Goal: Information Seeking & Learning: Learn about a topic

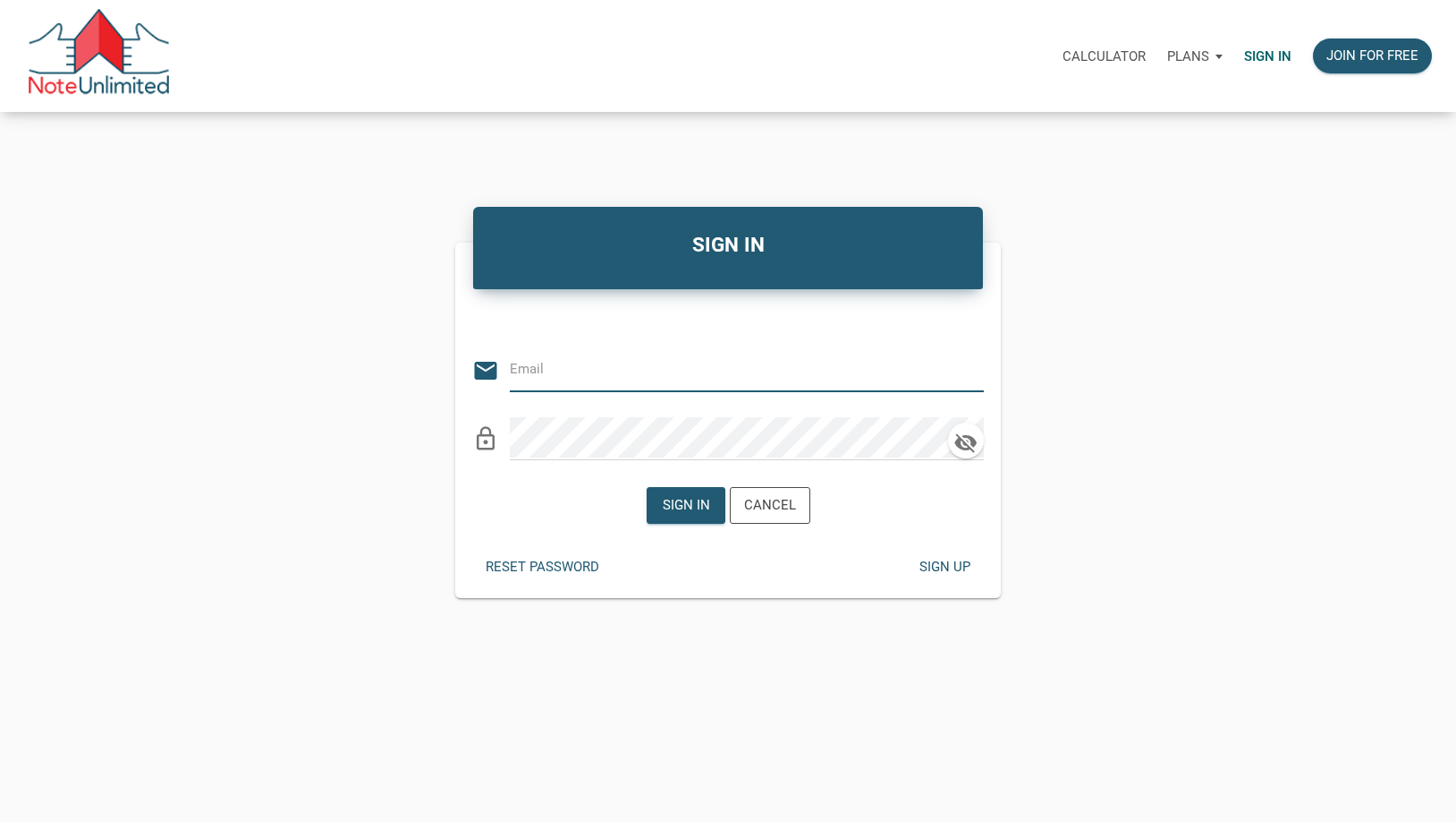
type input "[EMAIL_ADDRESS][DOMAIN_NAME]"
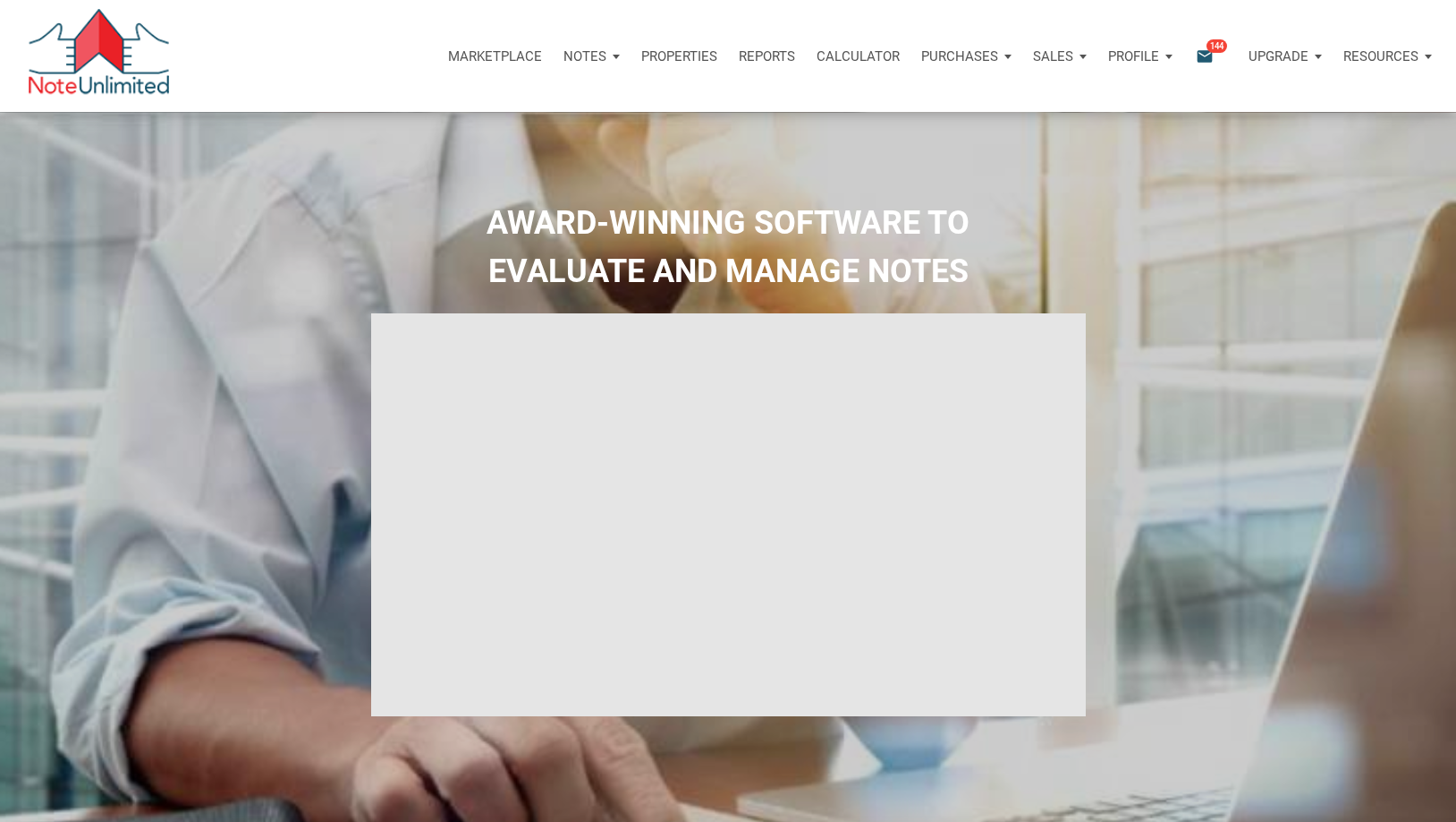
type input "Introduction to new features"
select select
click at [1206, 54] on icon "email" at bounding box center [1204, 55] width 21 height 20
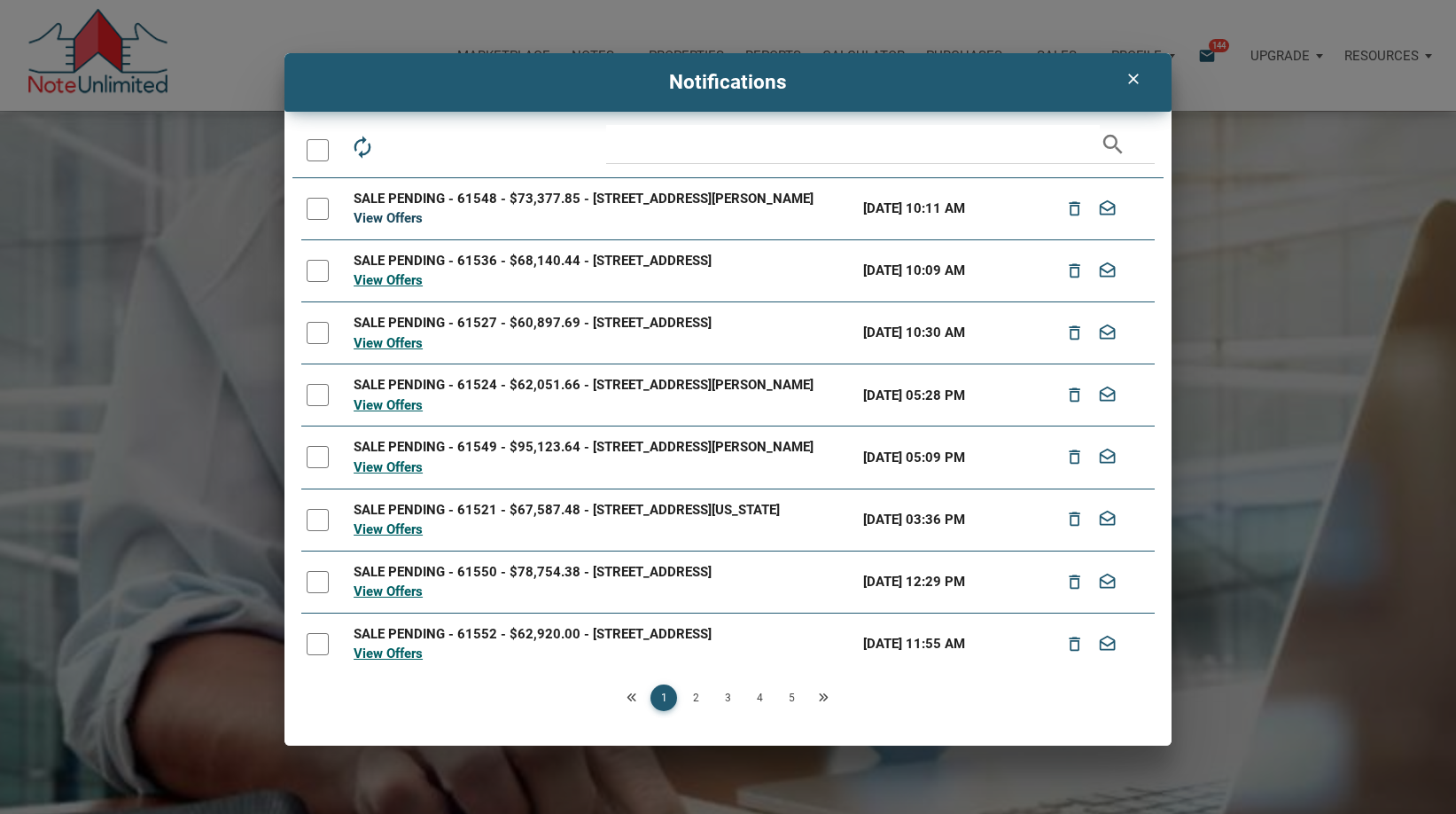
click at [386, 218] on link "View Offers" at bounding box center [388, 217] width 69 height 16
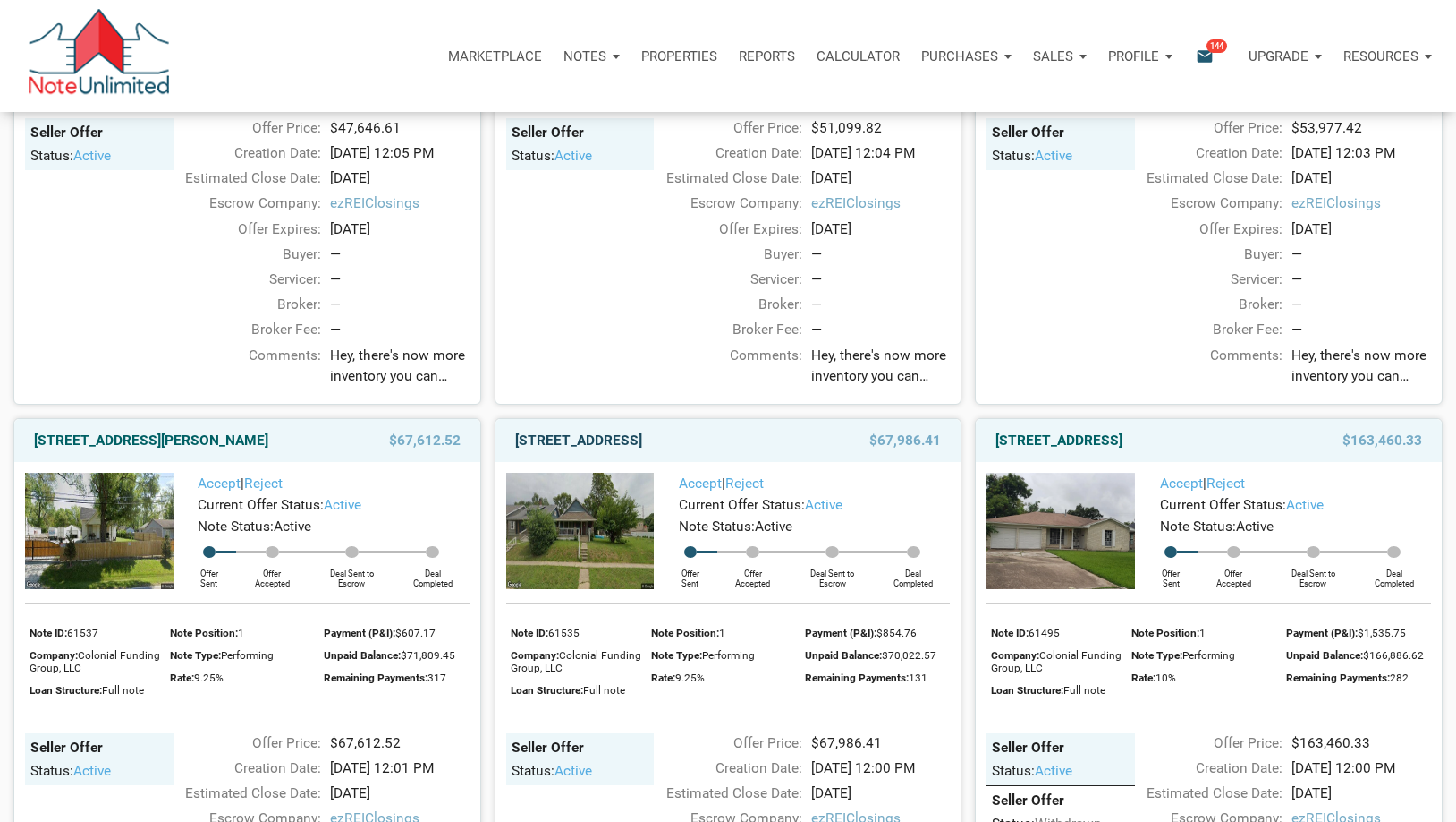
scroll to position [1090, 0]
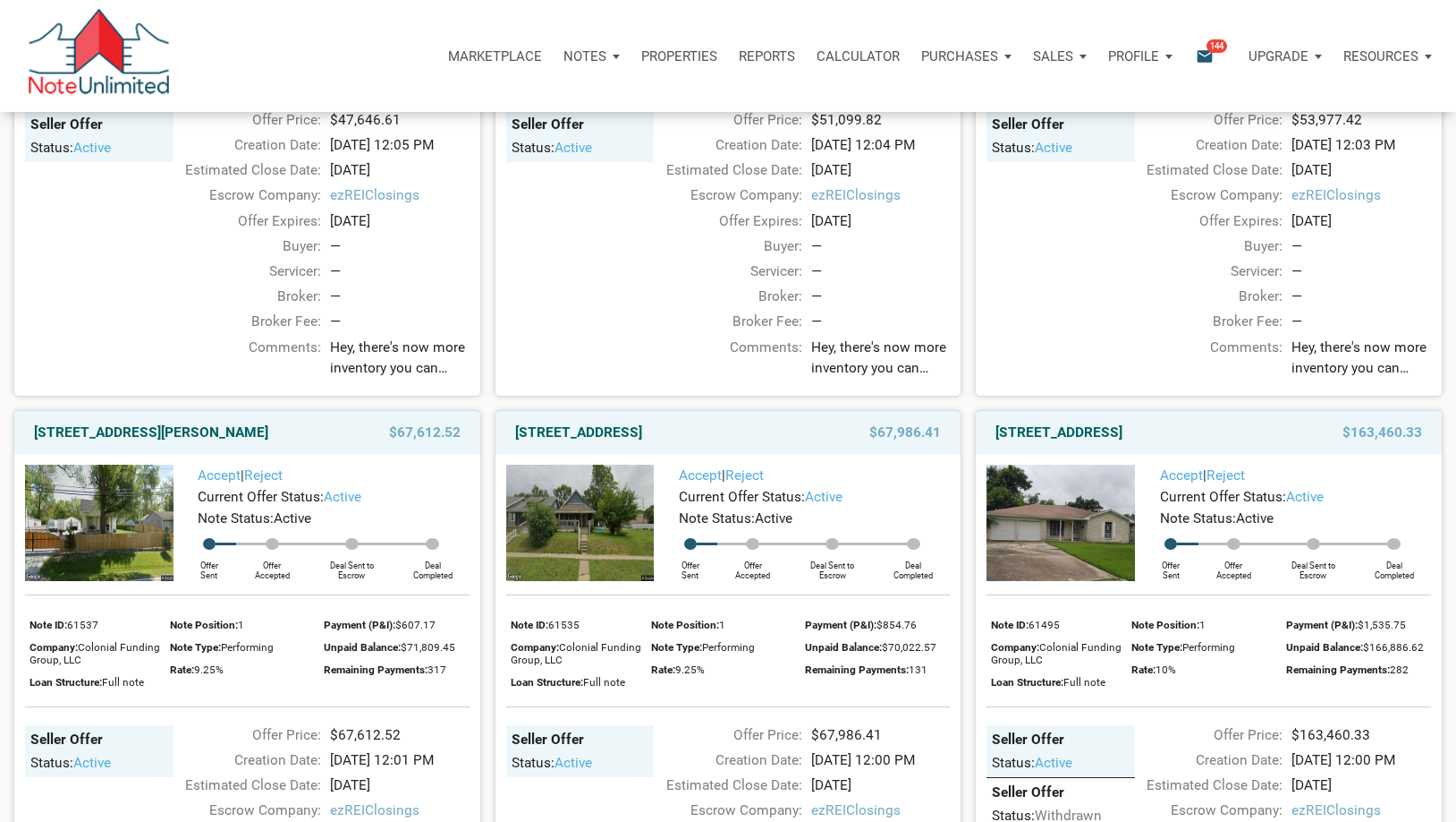
click at [104, 581] on img at bounding box center [99, 523] width 148 height 116
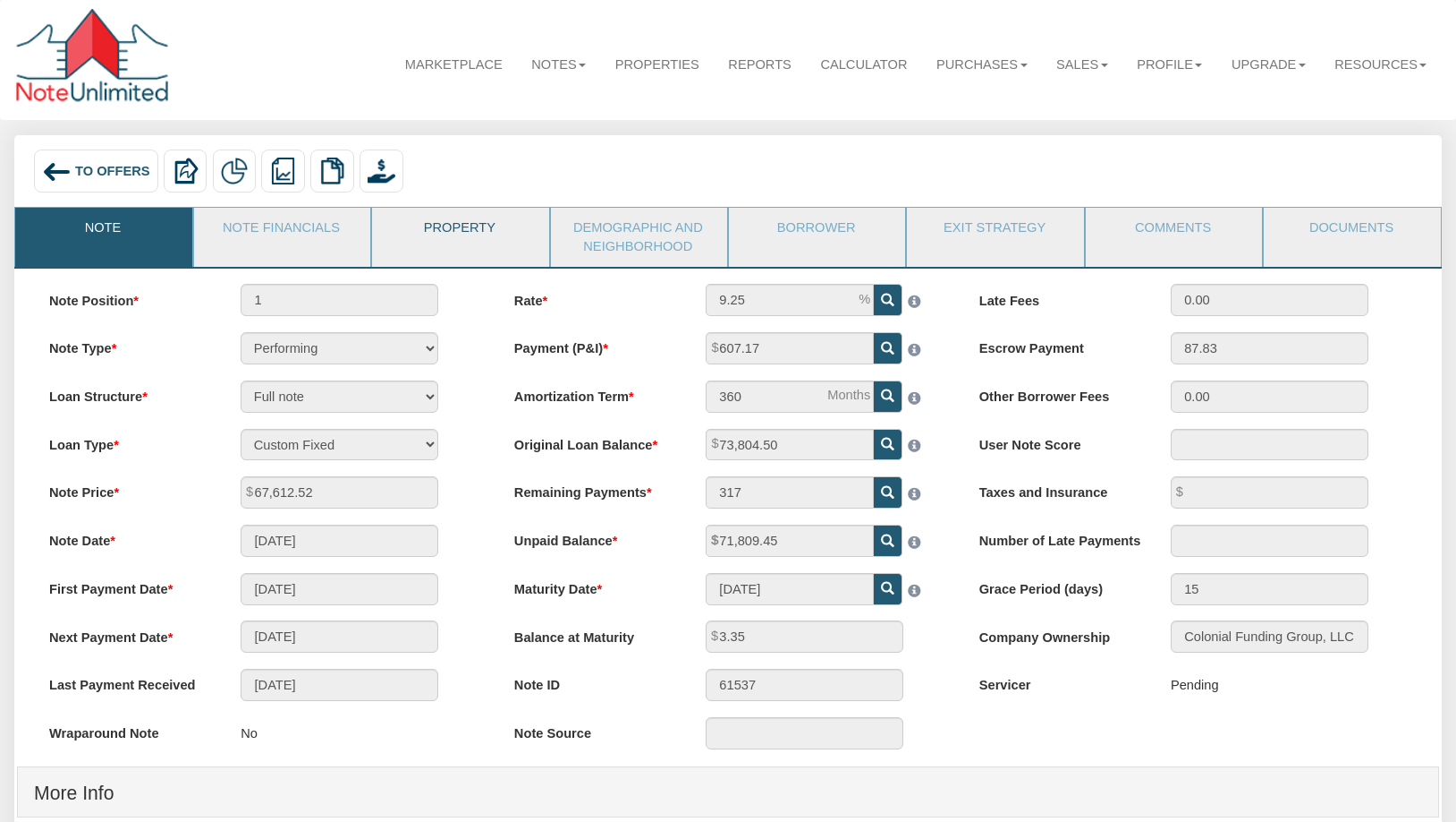
click at [462, 228] on link "Property" at bounding box center [459, 230] width 174 height 45
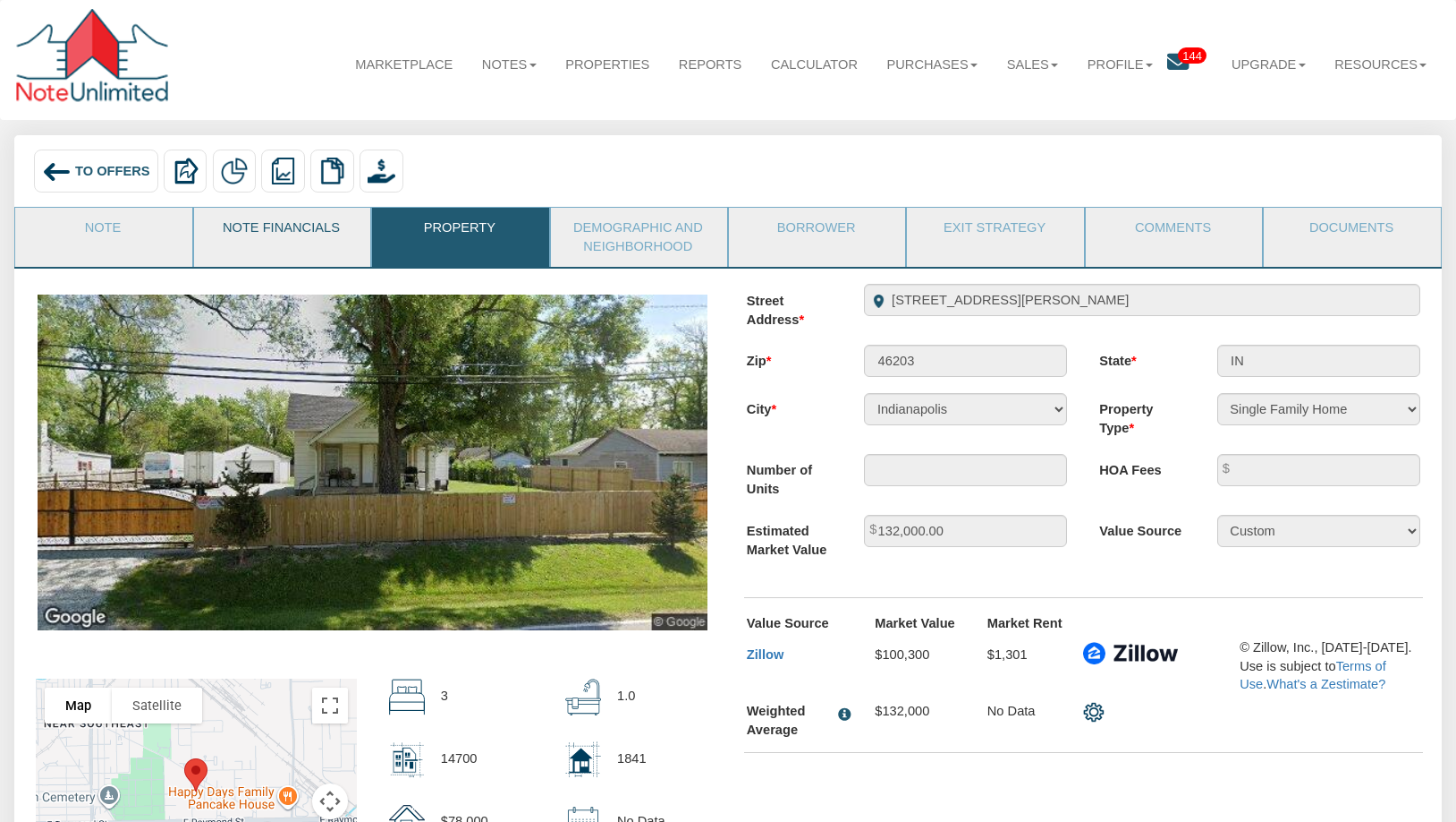
click at [278, 240] on link "Note Financials" at bounding box center [281, 230] width 174 height 45
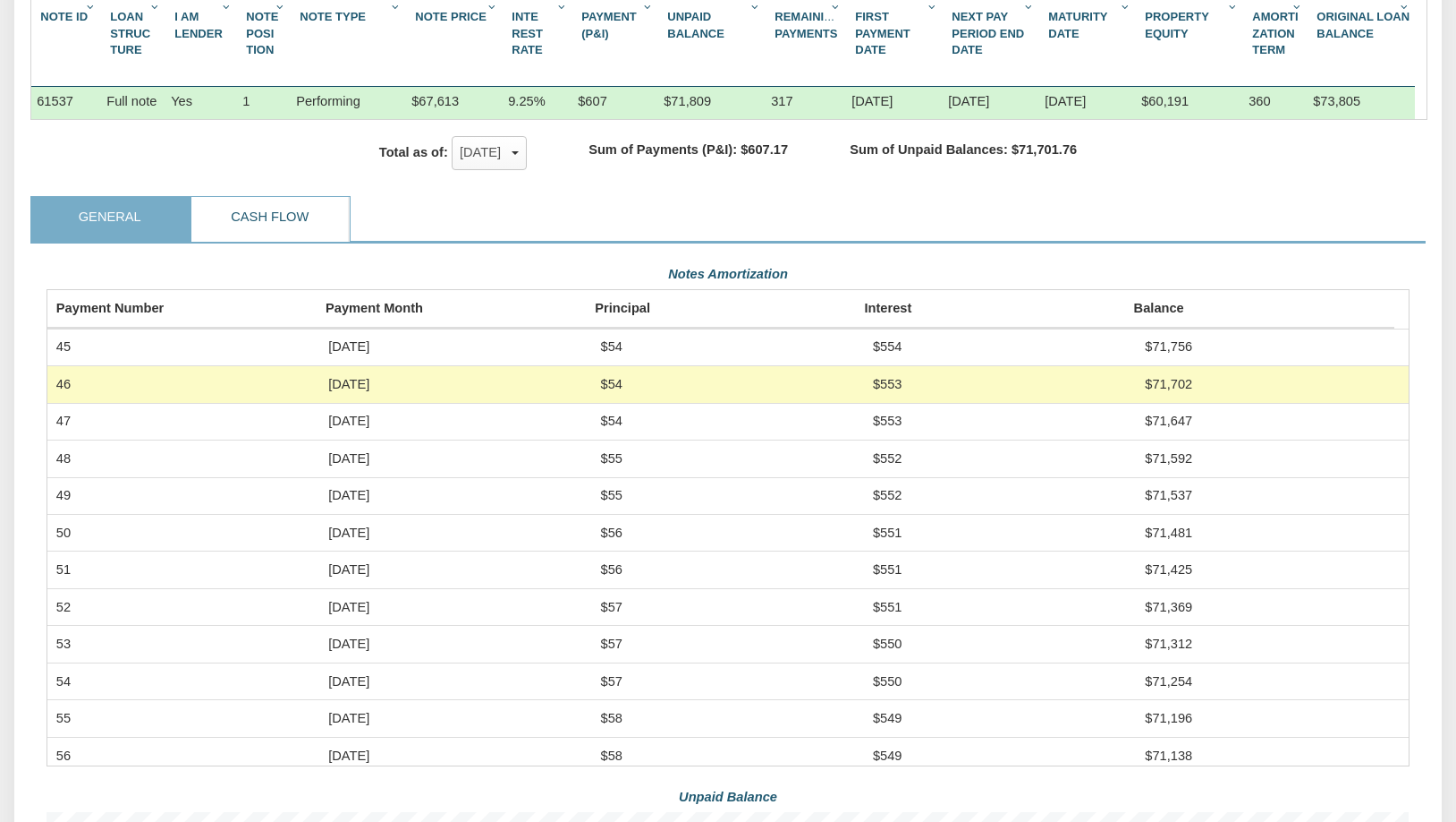
scroll to position [268, 0]
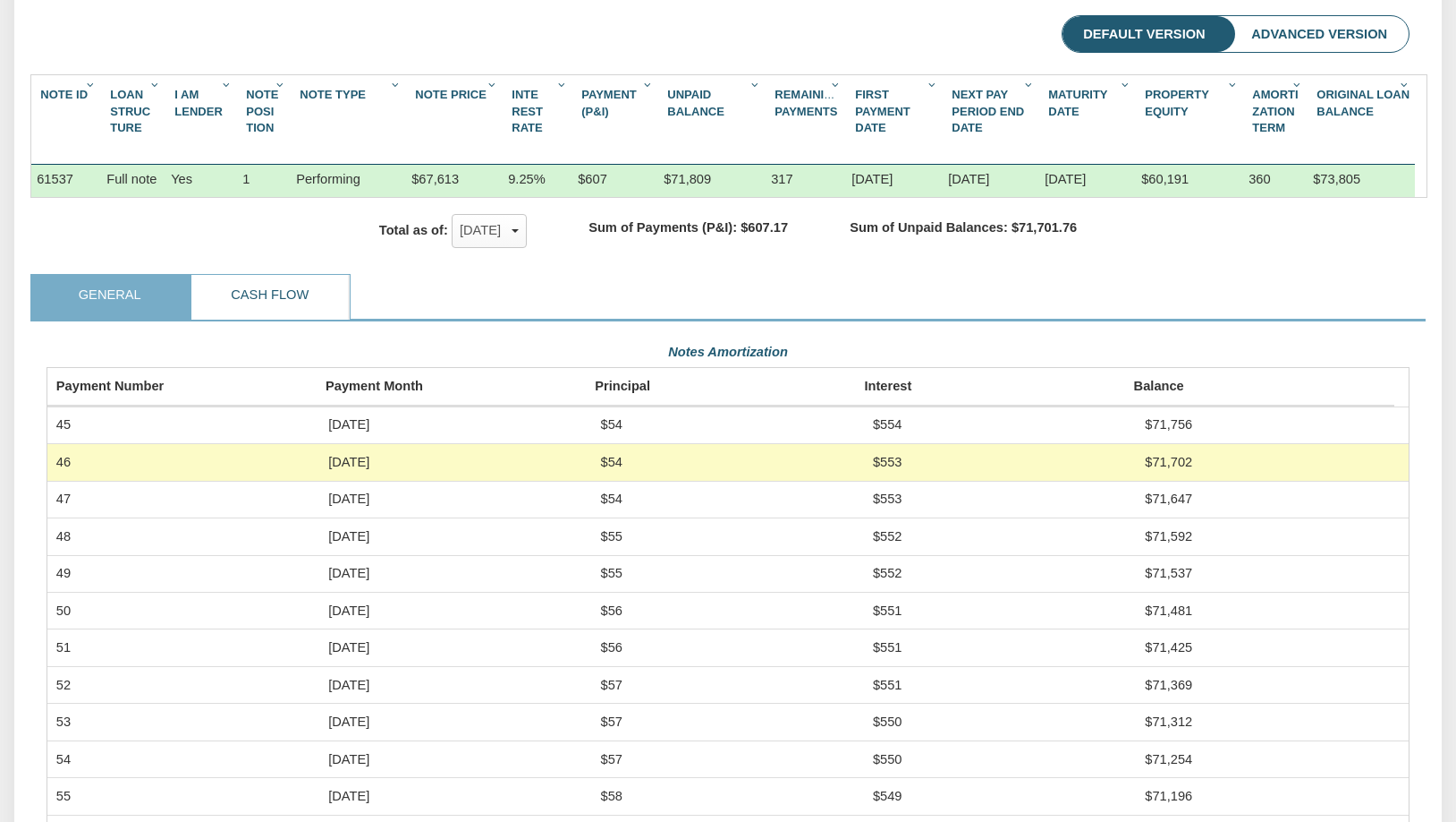
click at [253, 305] on link "Cash Flow" at bounding box center [270, 297] width 157 height 45
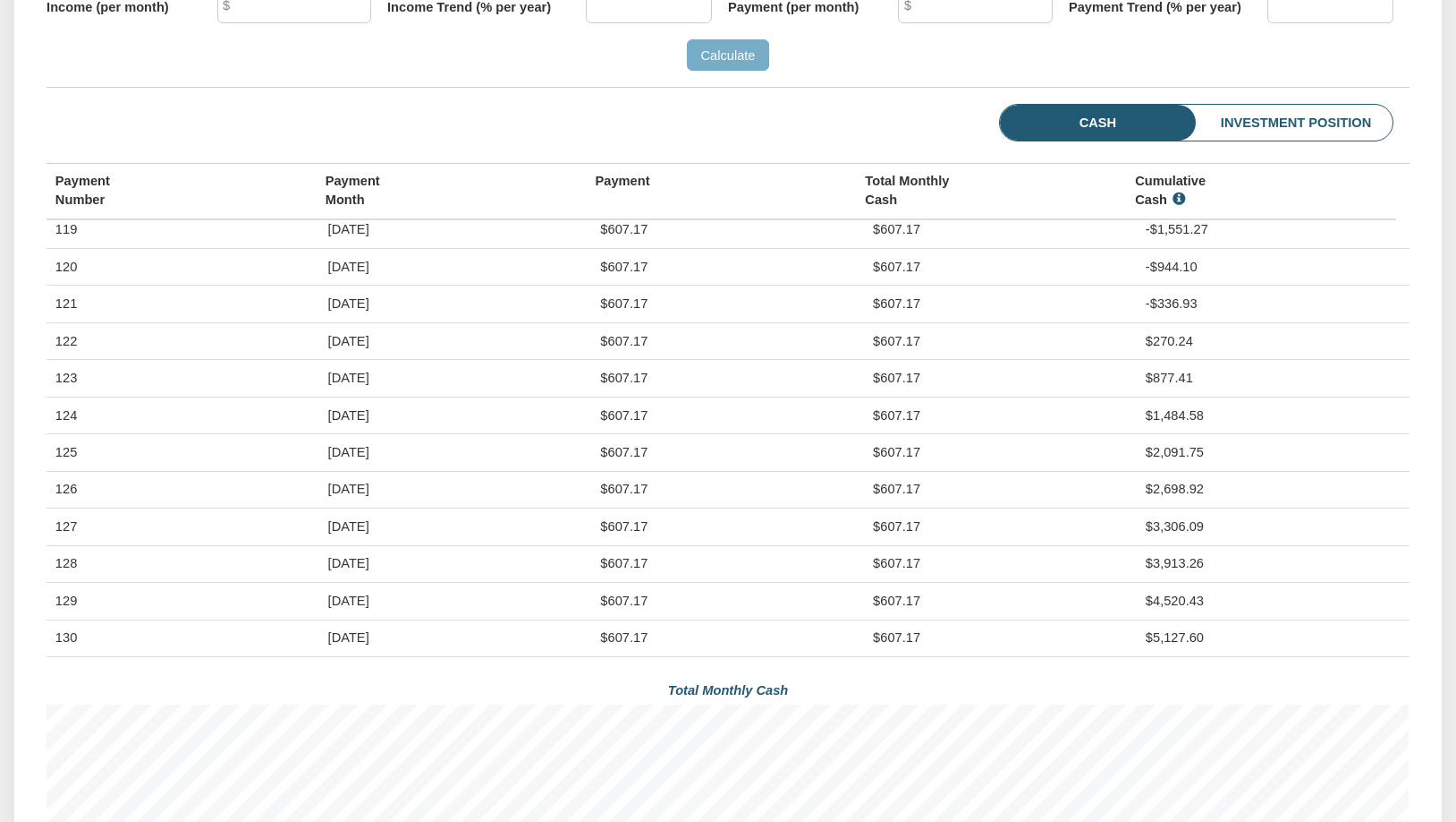
scroll to position [4475, 0]
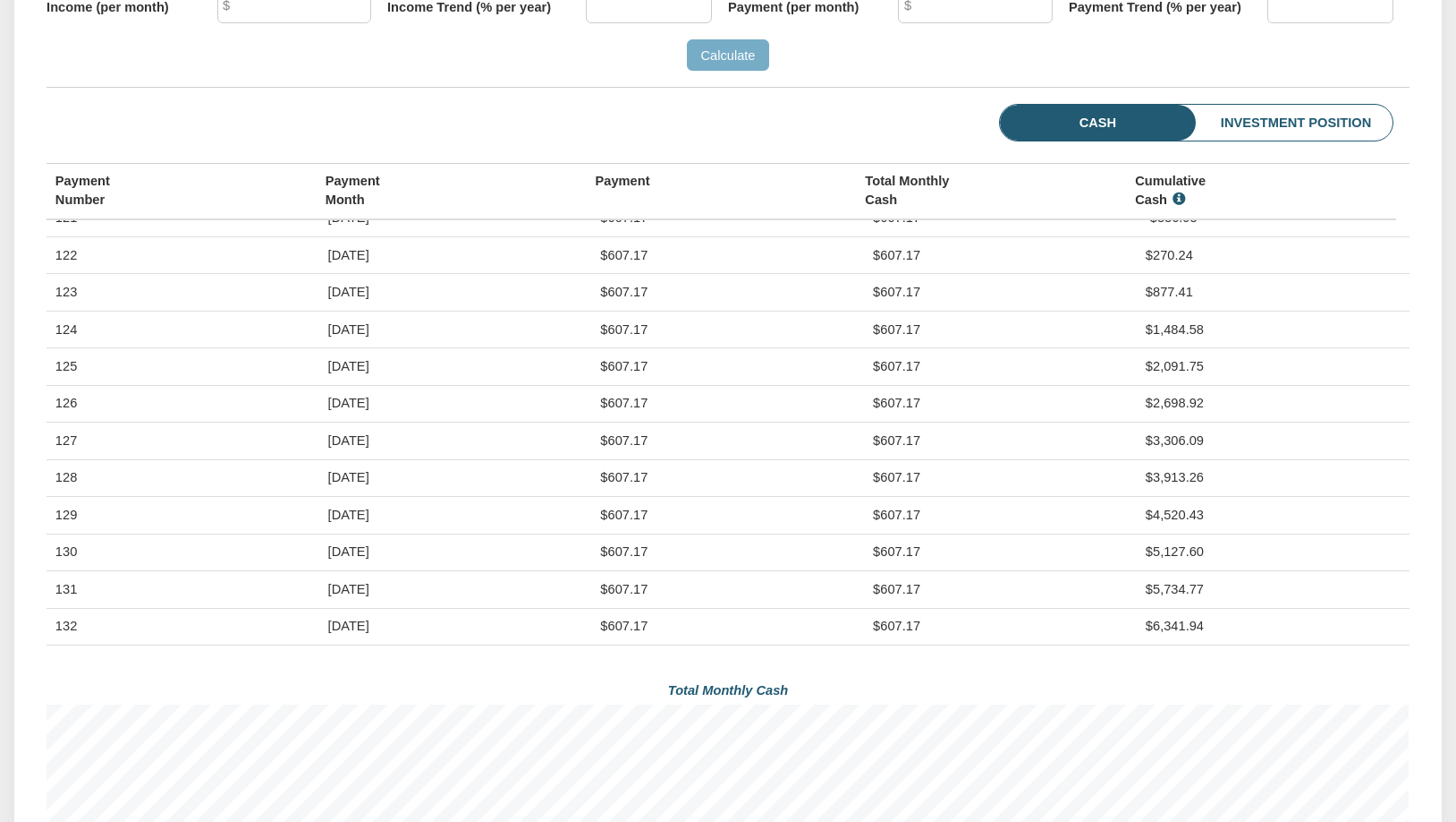
click at [1280, 141] on li "Investment Position" at bounding box center [1267, 124] width 252 height 37
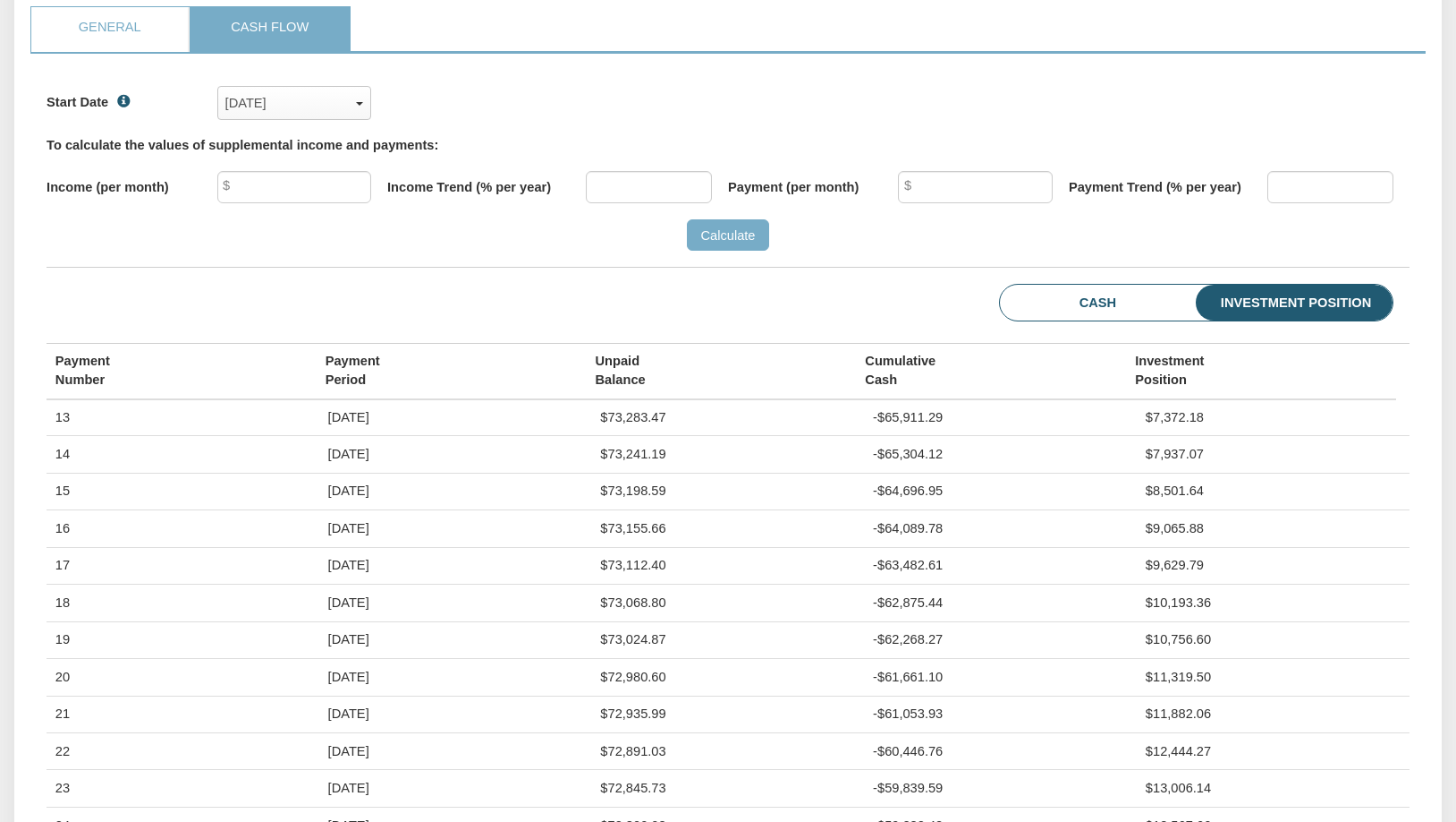
scroll to position [507, 0]
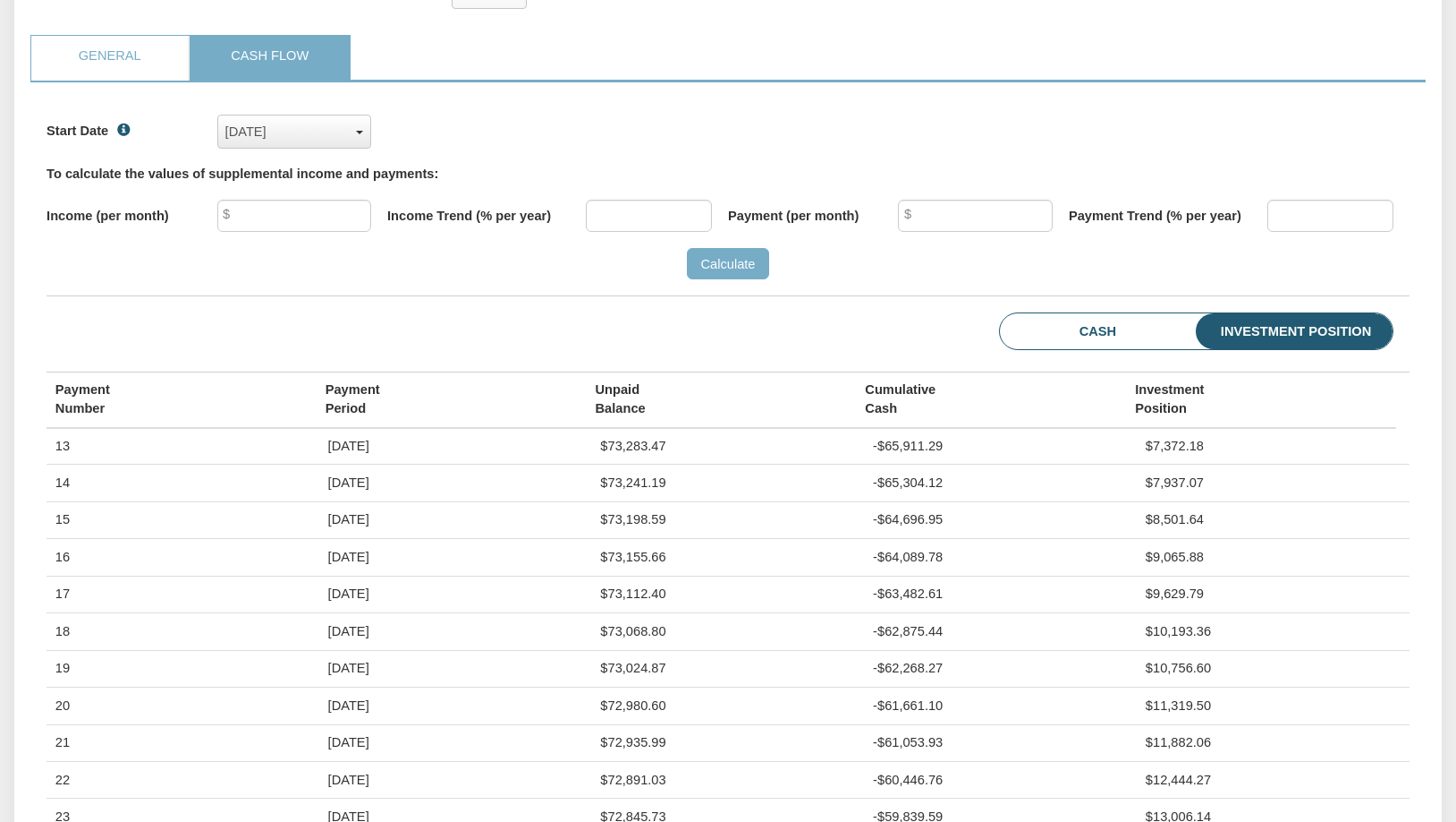
click at [345, 146] on div "[DATE]" at bounding box center [294, 132] width 138 height 28
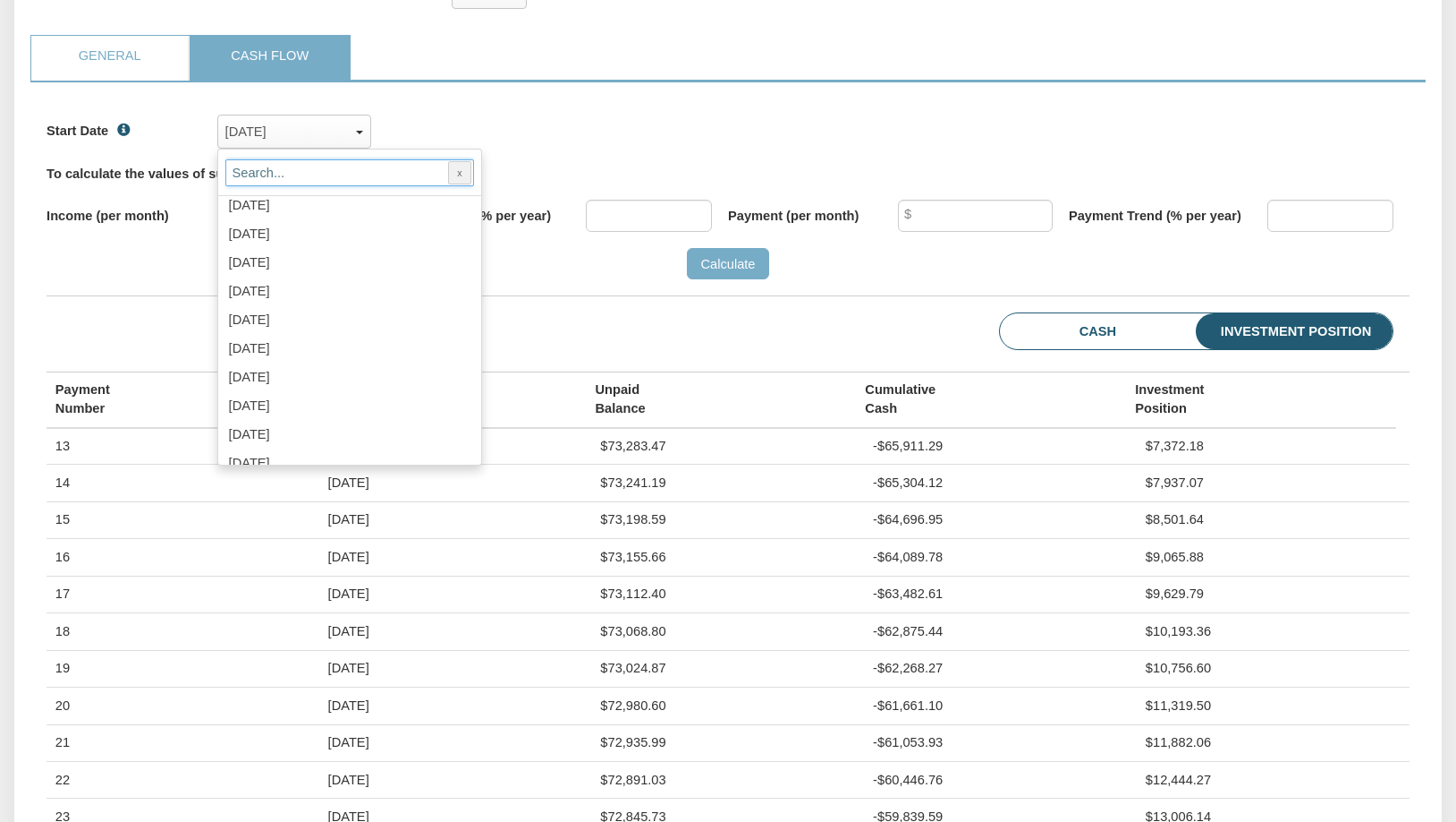
scroll to position [1253, 0]
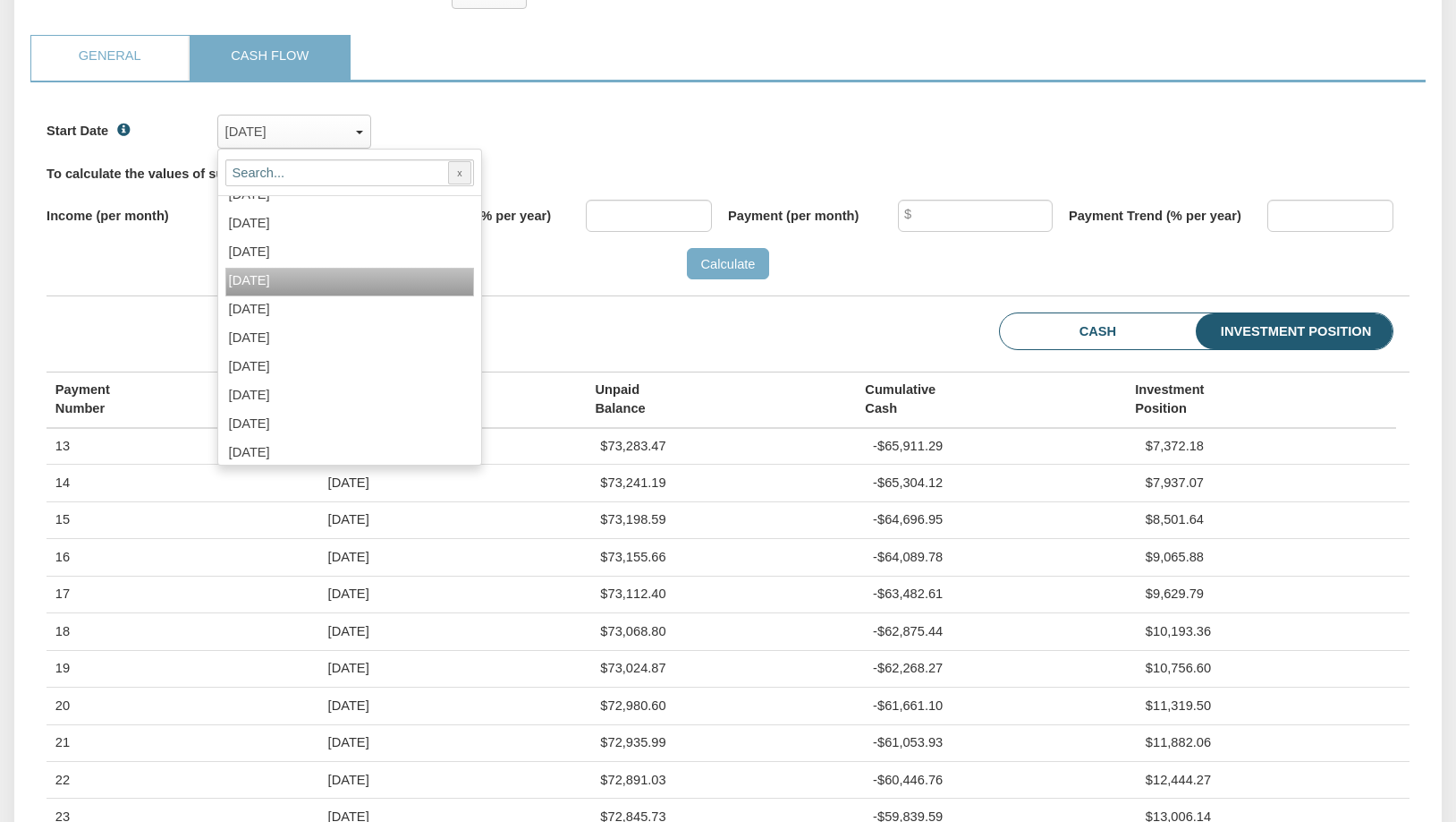
click at [315, 288] on div "[DATE]" at bounding box center [349, 281] width 249 height 29
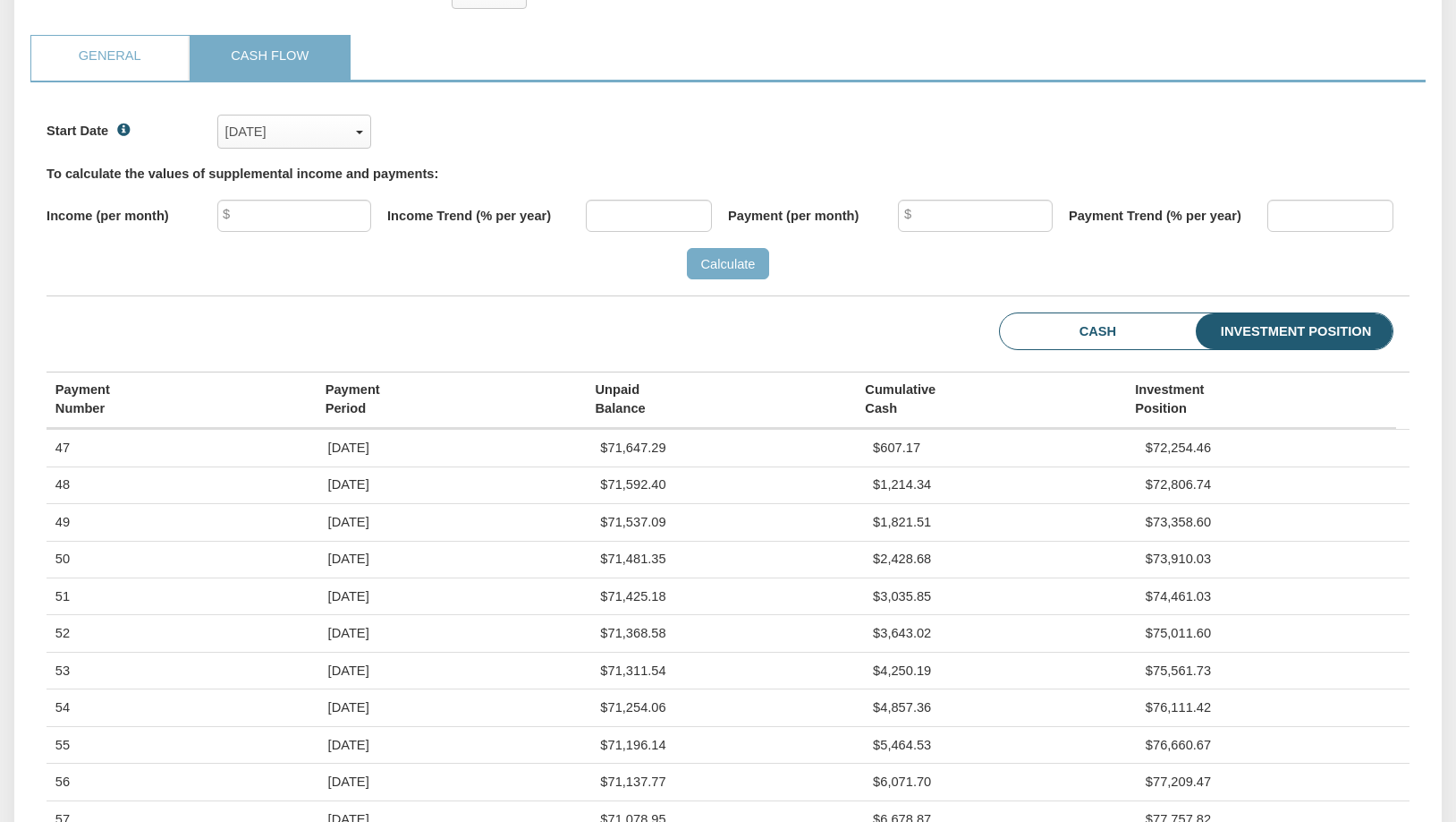
scroll to position [293, 1363]
click at [1054, 343] on li "Cash" at bounding box center [1069, 332] width 137 height 37
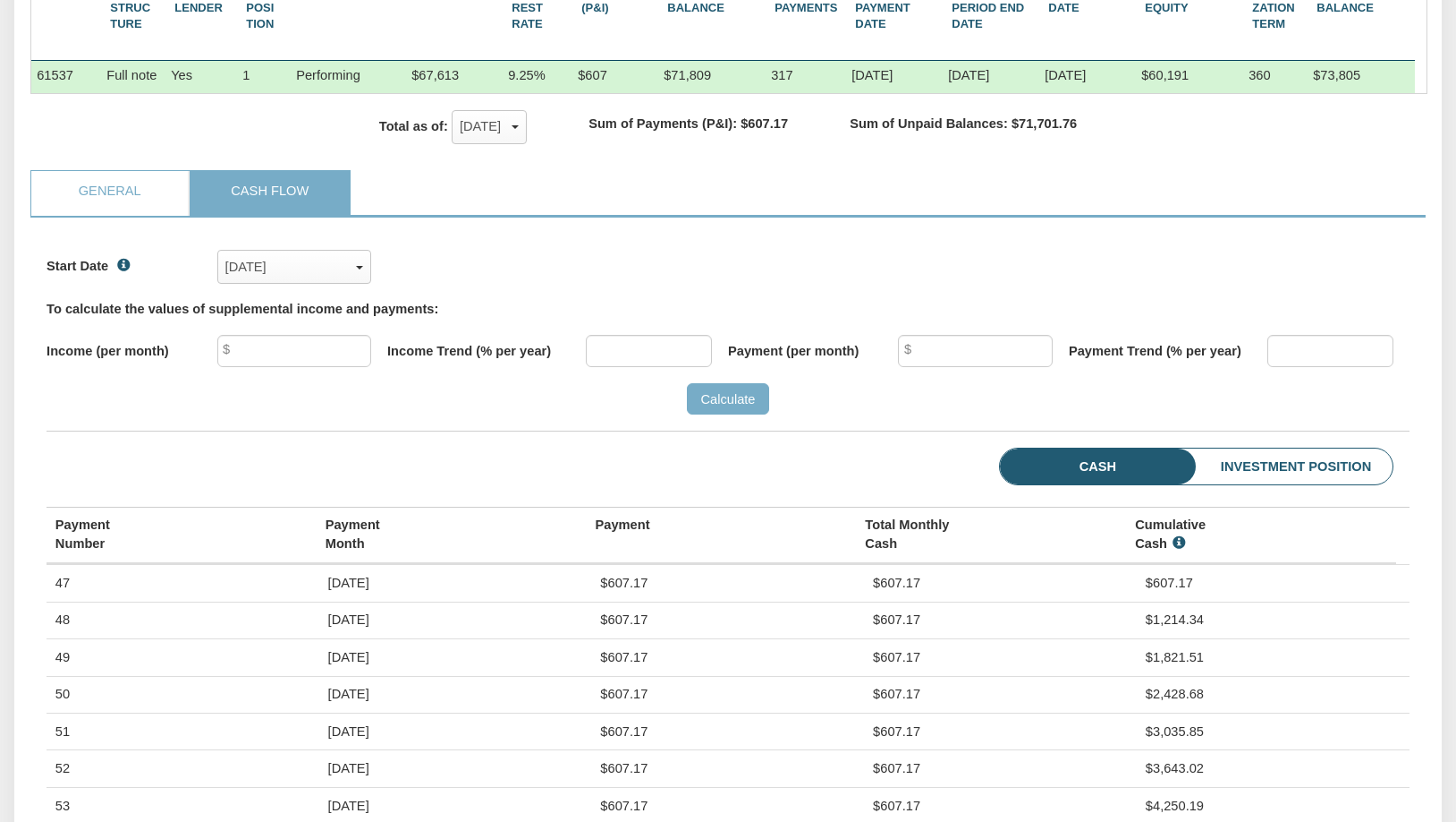
scroll to position [447, 0]
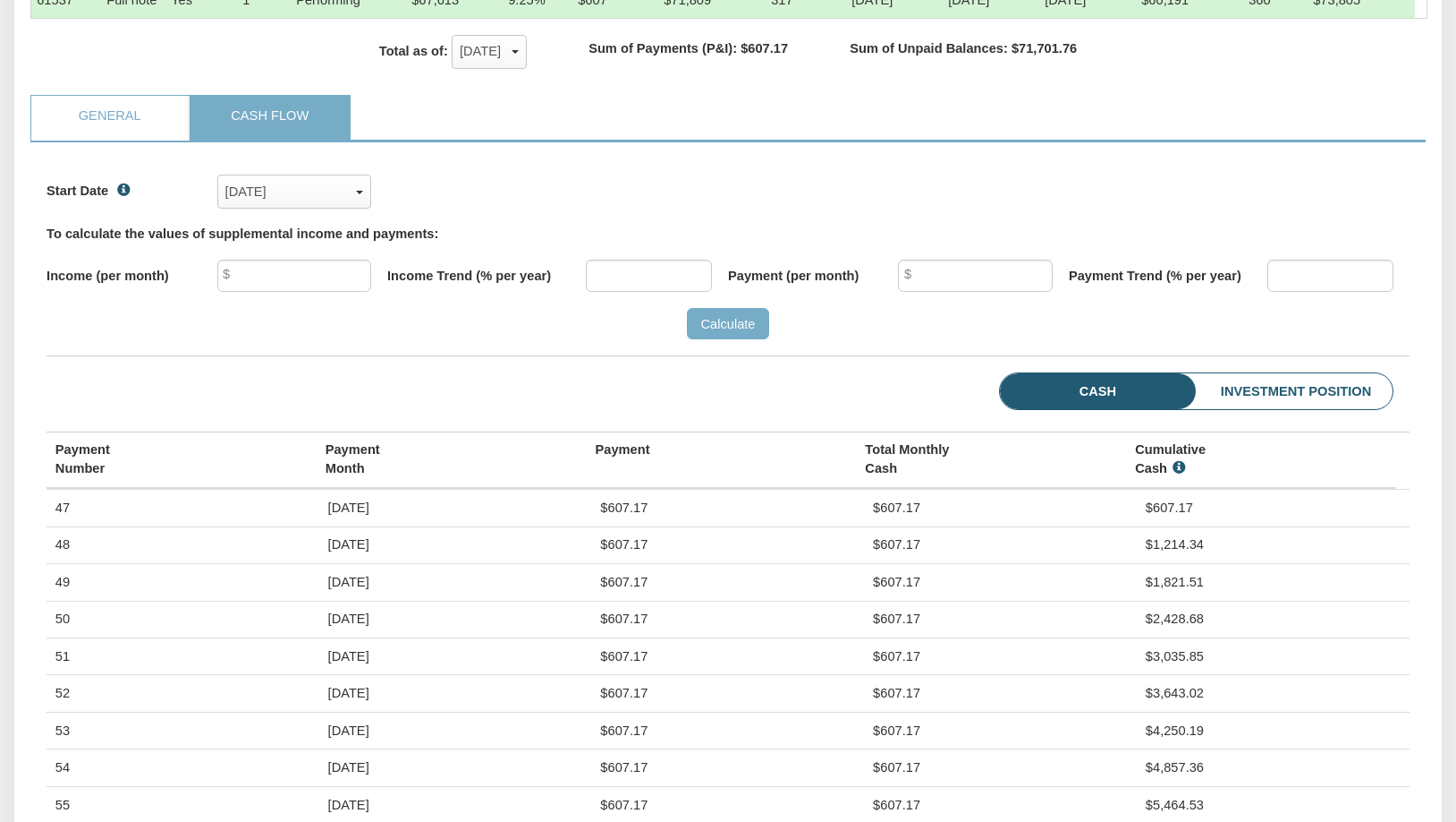
click at [1275, 410] on li "Investment Position" at bounding box center [1267, 392] width 252 height 37
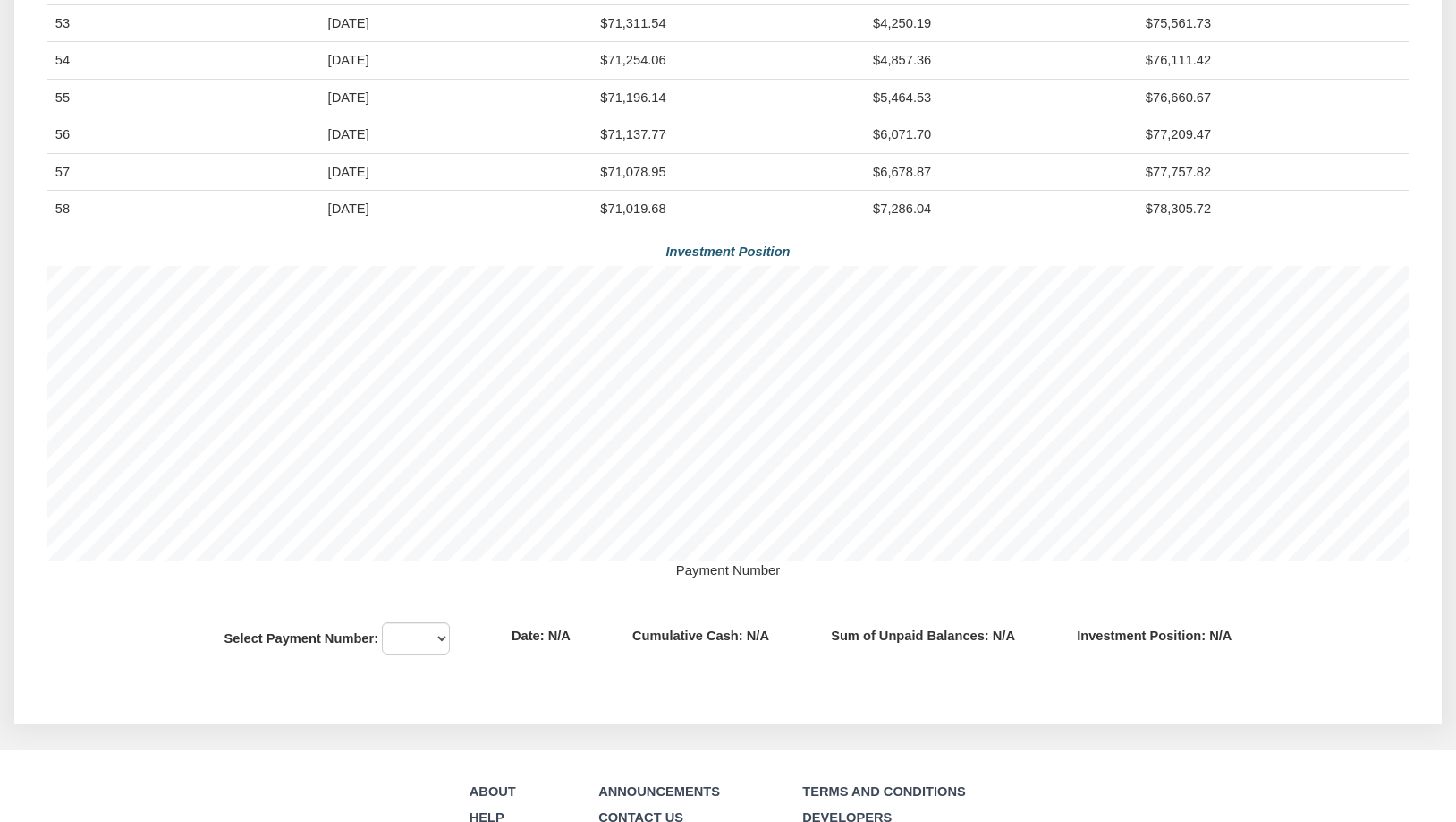
scroll to position [1313, 0]
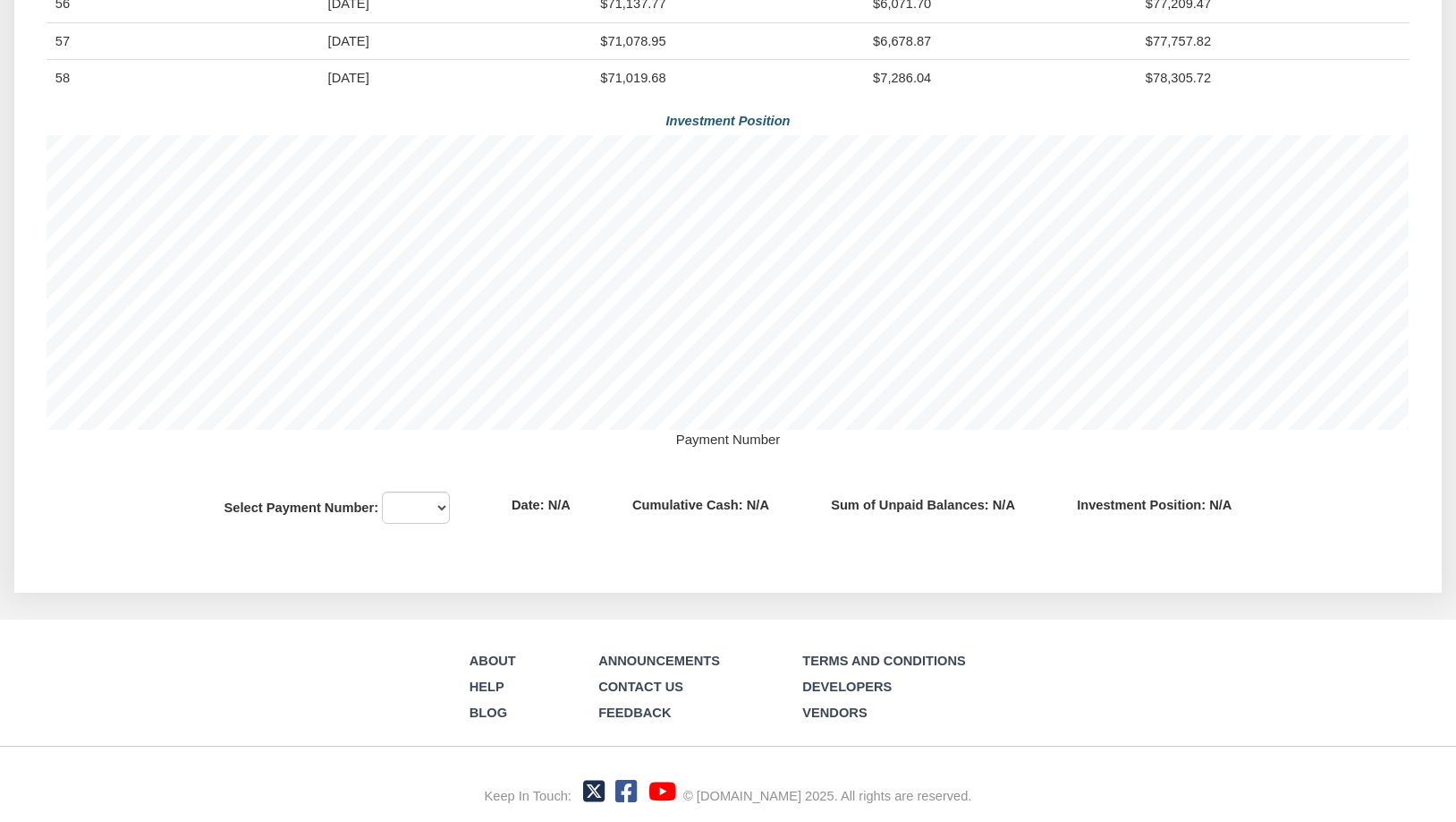
click at [448, 492] on div "Select Payment Number: 1 2 3 4 5 6 7 8 9 10 11 12 13 14 15 16 17 18 19 20 21 22…" at bounding box center [337, 507] width 284 height 32
click at [398, 514] on select "1 2 3 4 5 6 7 8 9 10 11 12 13 14 15 16 17 18 19 20 21 22 23 24 25 26 27 28 29 3…" at bounding box center [416, 507] width 68 height 32
click at [382, 492] on select "1 2 3 4 5 6 7 8 9 10 11 12 13 14 15 16 17 18 19 20 21 22 23 24 25 26 27 28 29 3…" at bounding box center [416, 507] width 68 height 32
click at [311, 514] on select "1 2 3 4 5 6 7 8 9 10 11 12 13 14 15 16 17 18 19 20 21 22 23 24 25 26 27 28 29 3…" at bounding box center [345, 507] width 68 height 32
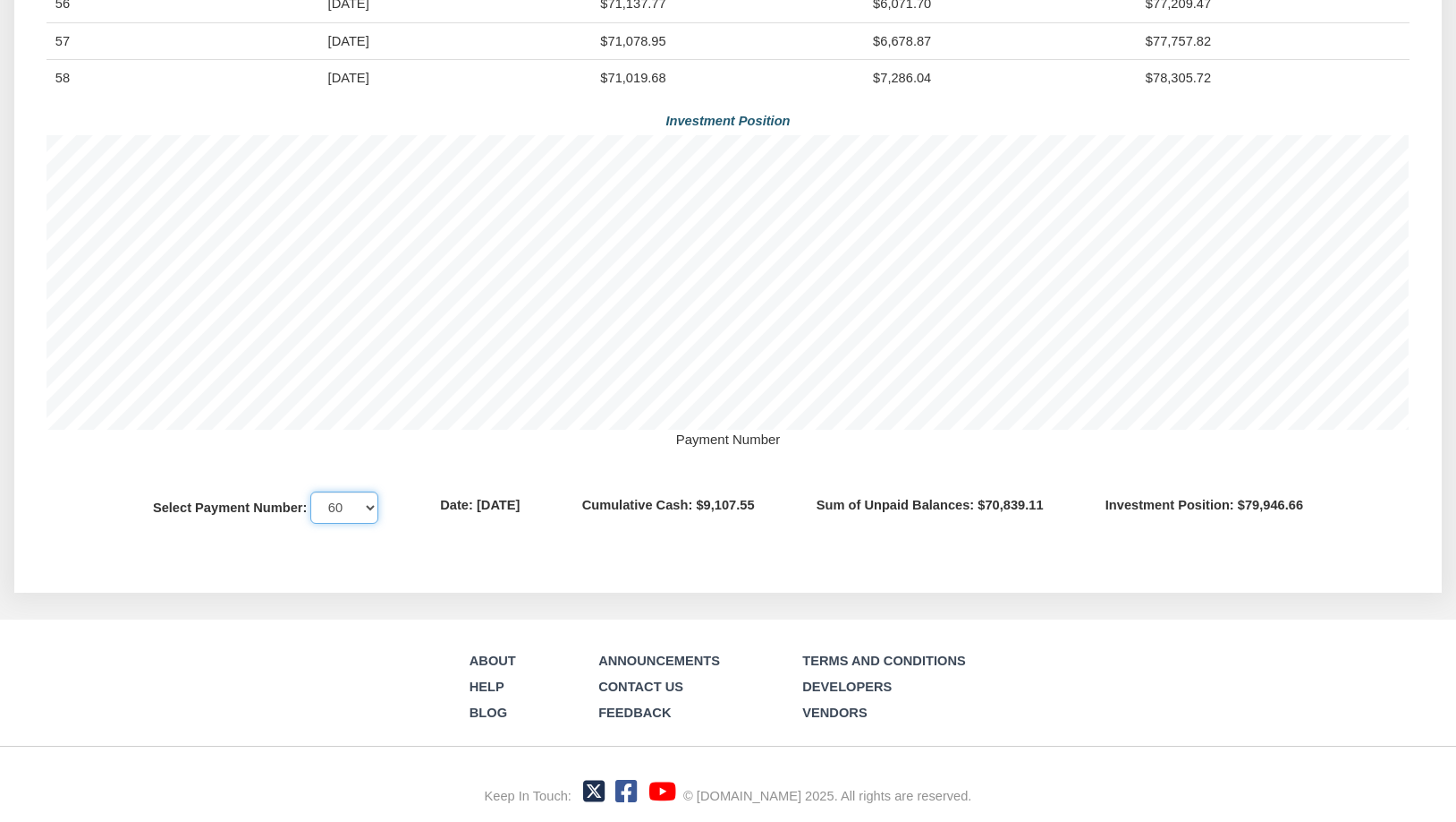
select select "number:47"
click at [311, 492] on select "1 2 3 4 5 6 7 8 9 10 11 12 13 14 15 16 17 18 19 20 21 22 23 24 25 26 27 28 29 3…" at bounding box center [345, 507] width 68 height 32
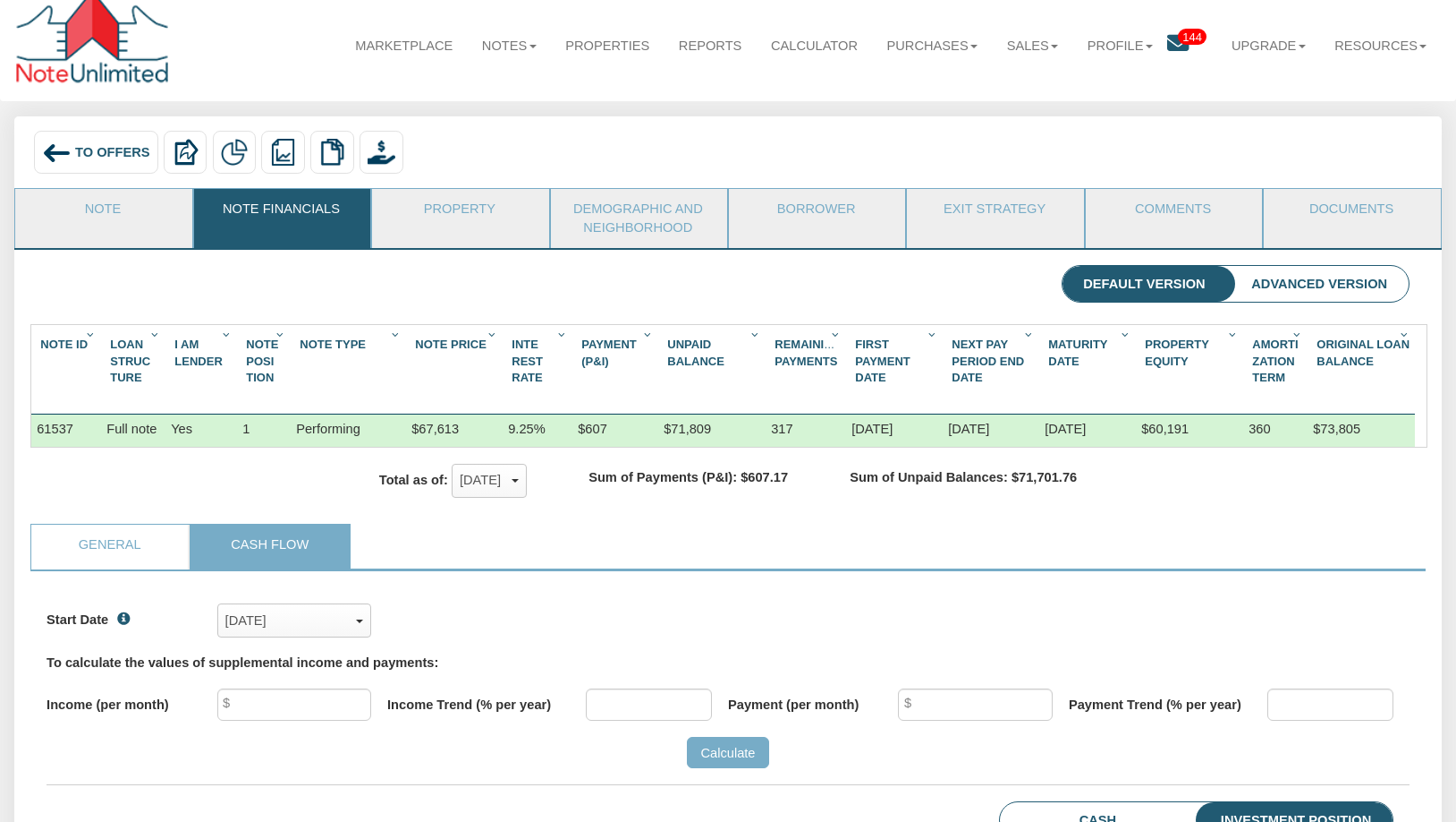
scroll to position [0, 0]
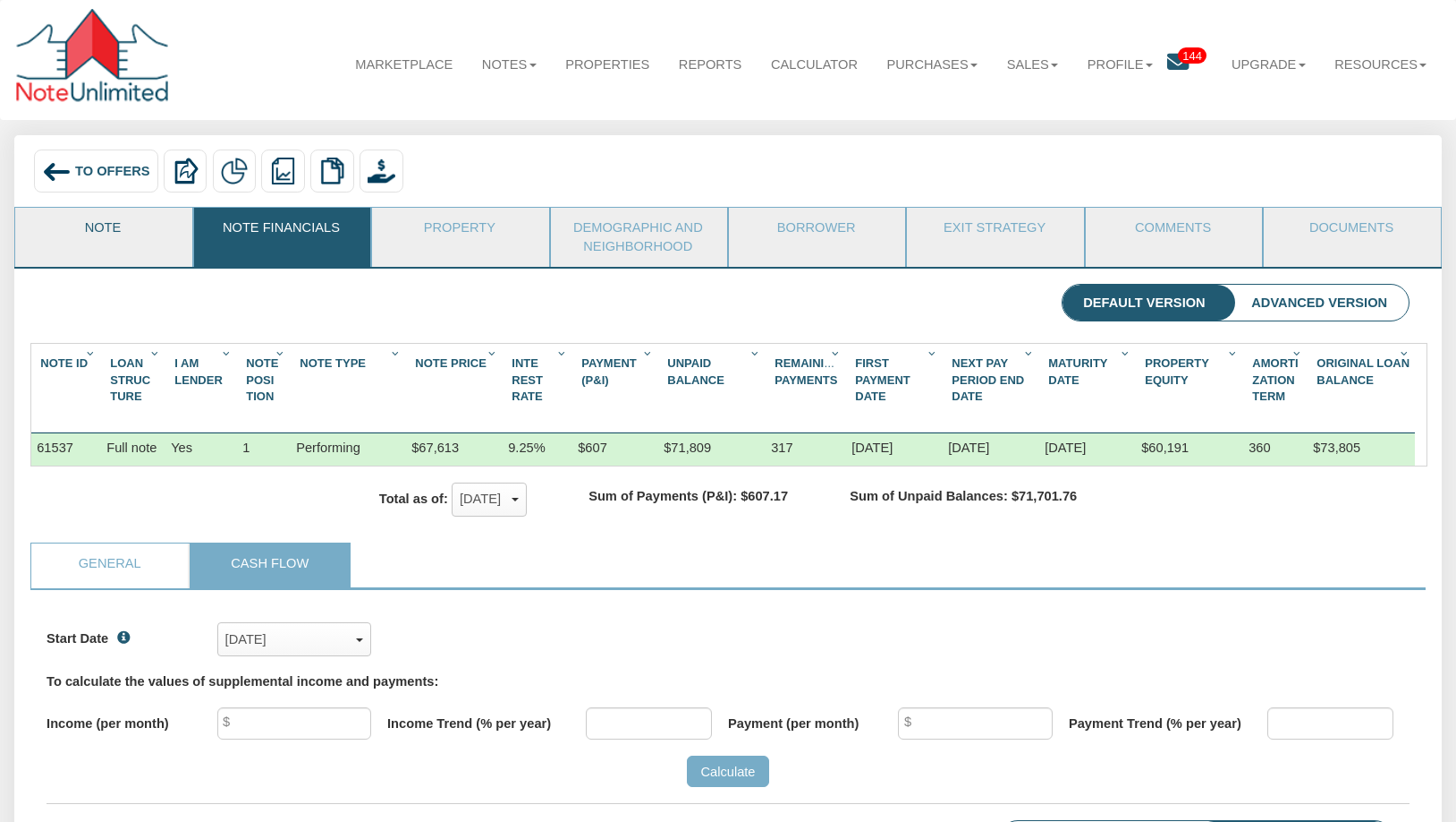
click at [87, 220] on link "Note" at bounding box center [101, 230] width 174 height 45
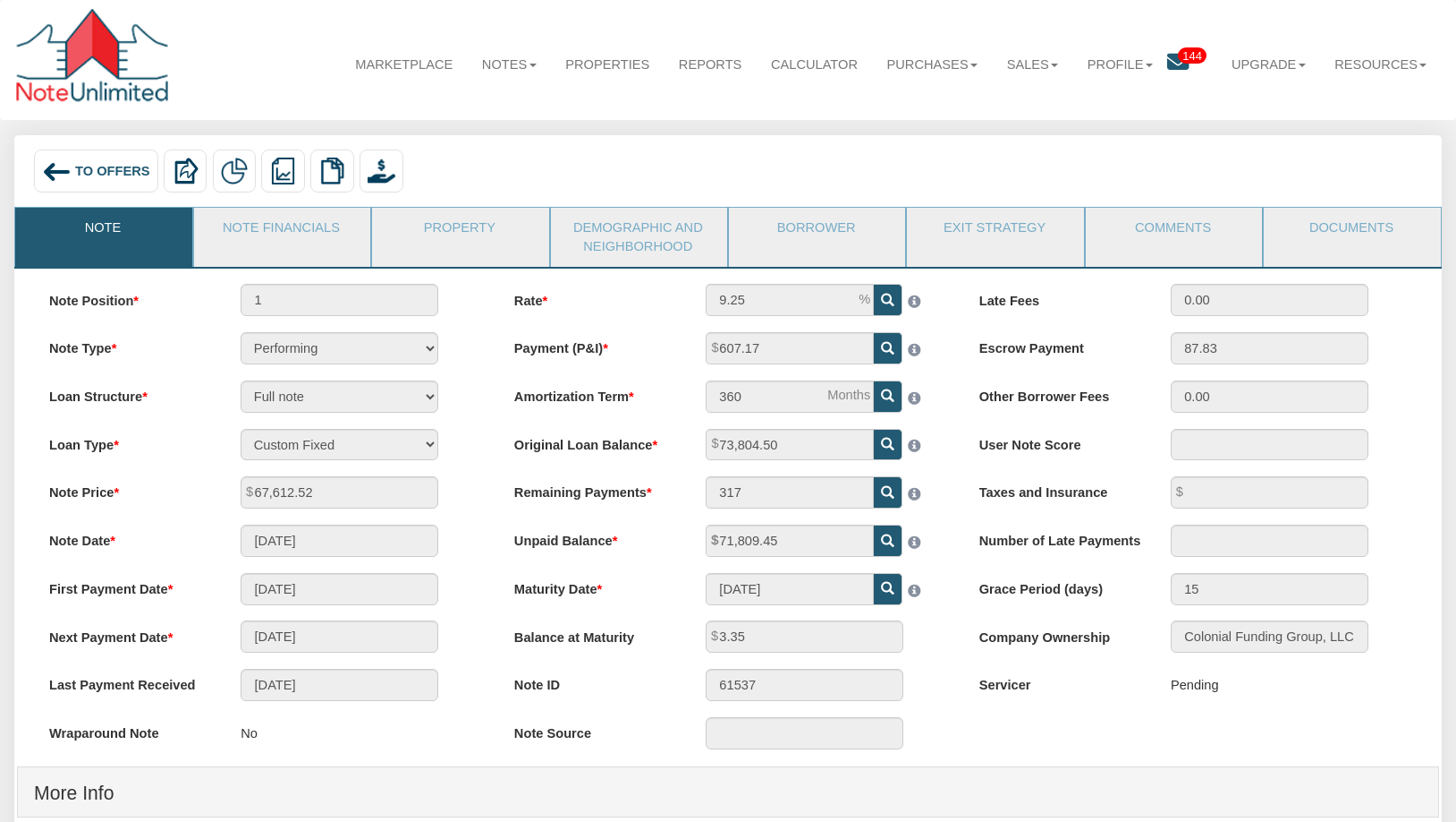
click at [87, 220] on link "Note" at bounding box center [101, 230] width 174 height 45
click at [470, 220] on link "Property" at bounding box center [459, 230] width 174 height 45
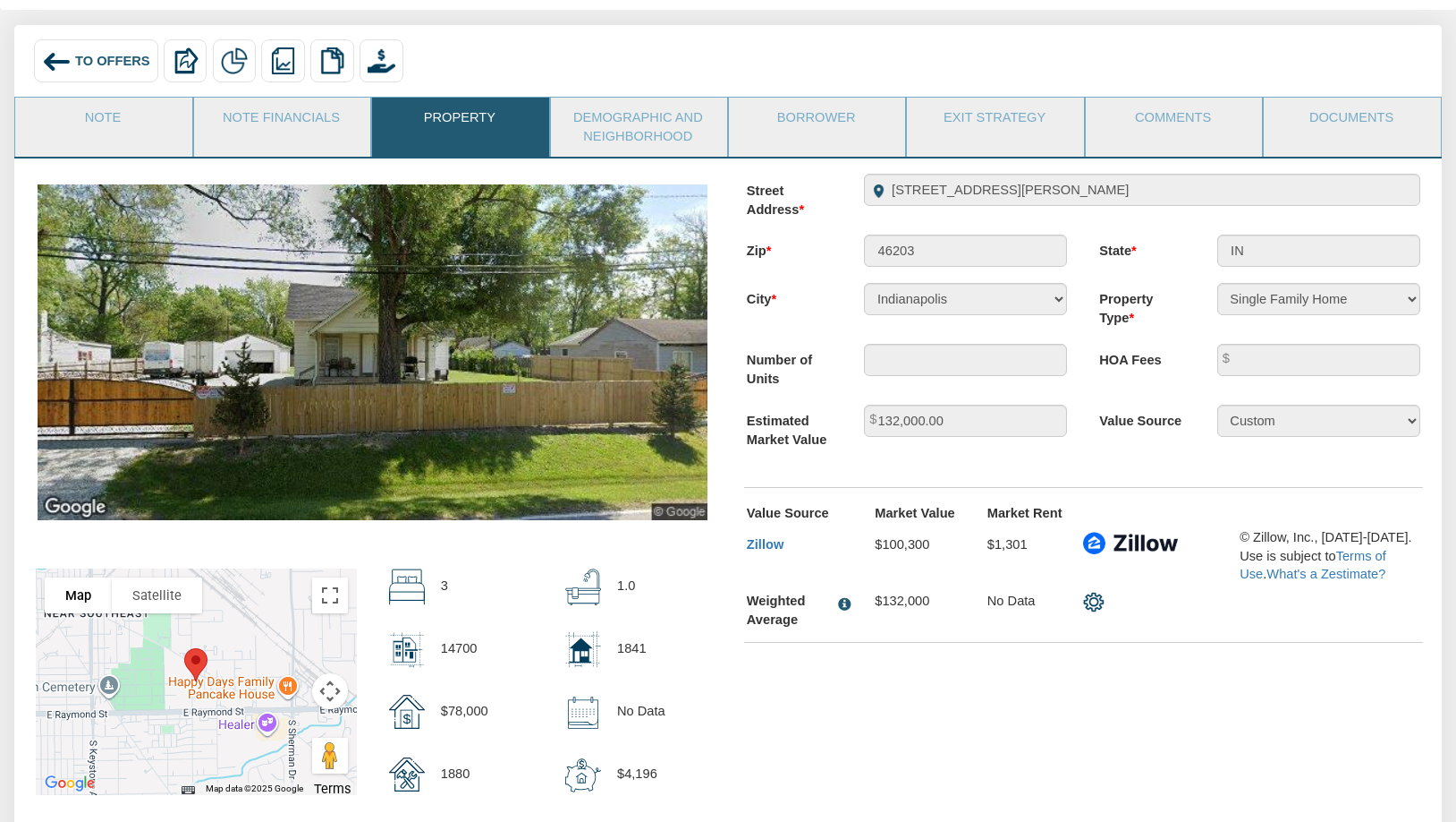
scroll to position [89, 0]
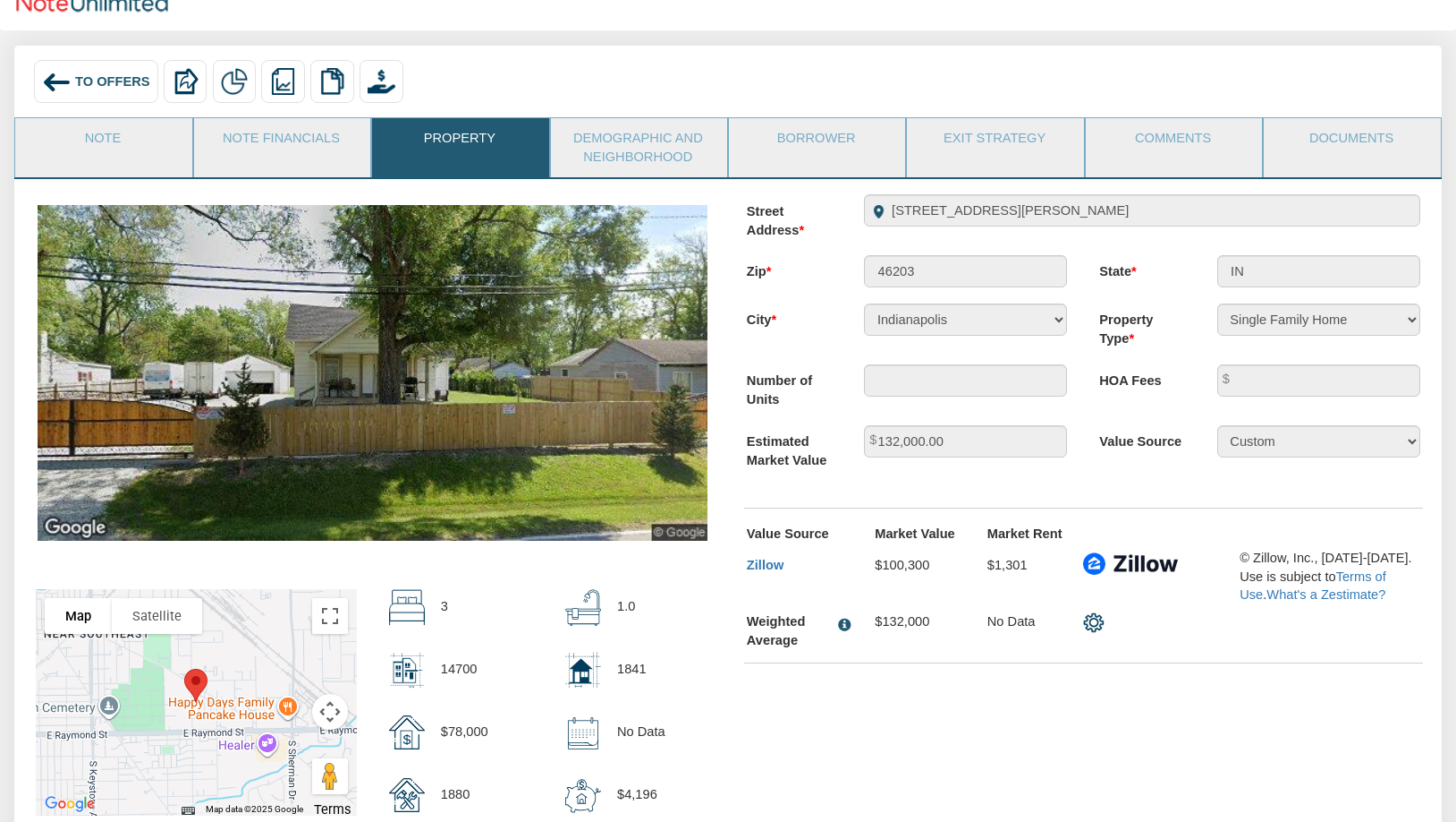
click at [524, 85] on div "To Offers Delete with property Delete only note Redeeming and Non-Redeeming Sum…" at bounding box center [728, 84] width 1399 height 49
click at [1316, 140] on link "Documents" at bounding box center [1351, 140] width 174 height 45
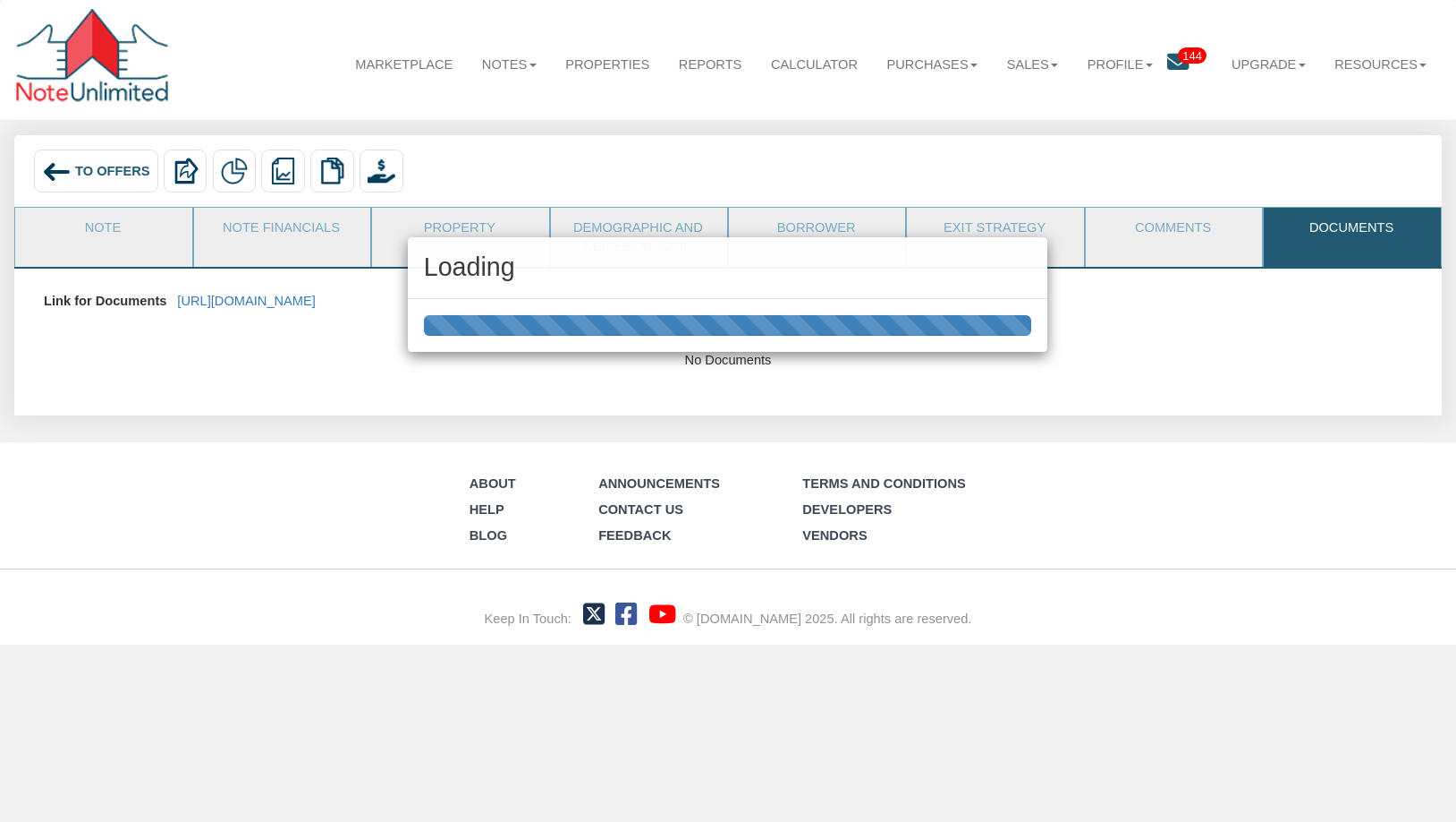
scroll to position [0, 0]
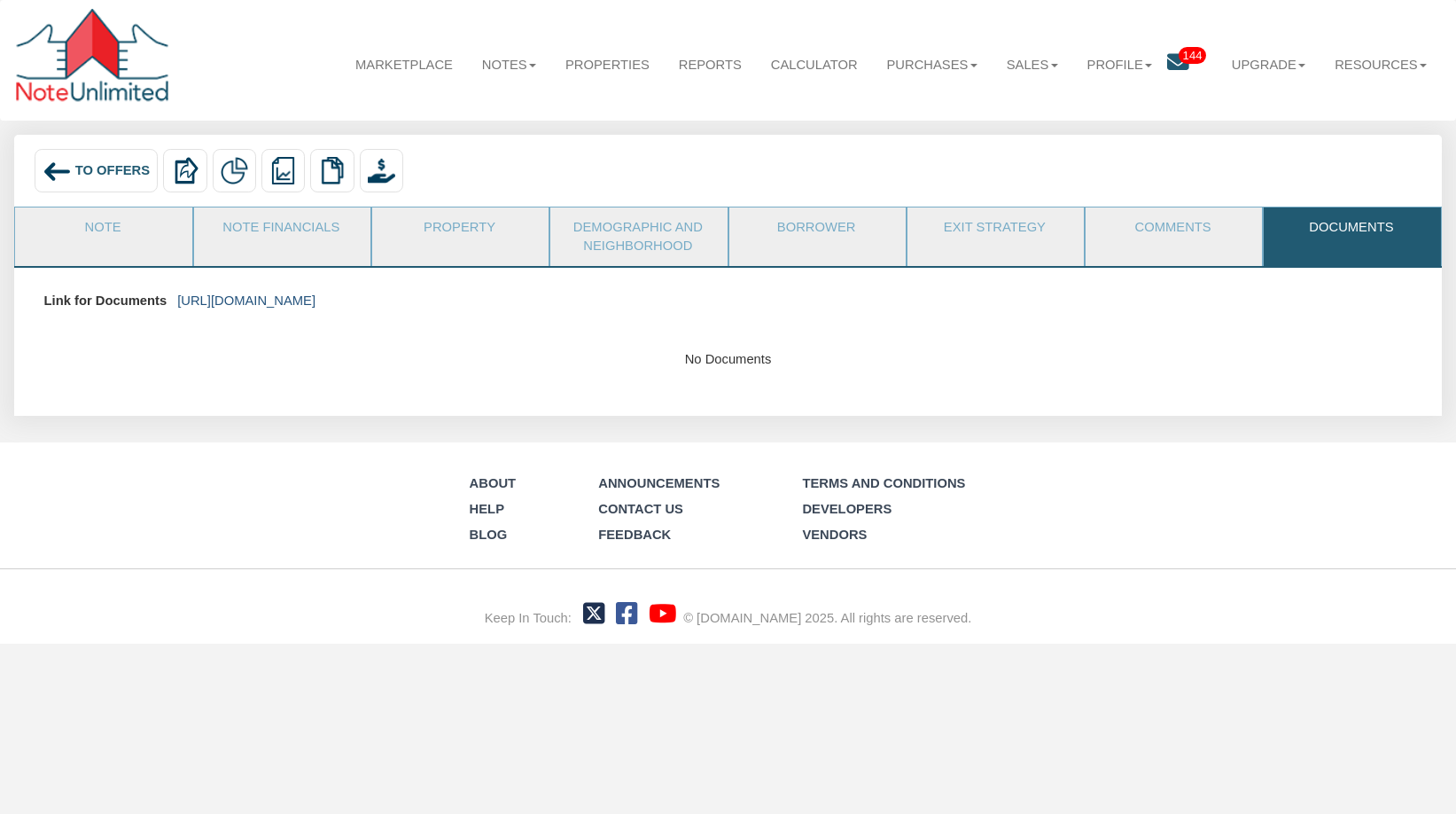
click at [301, 295] on link "[URL][DOMAIN_NAME]" at bounding box center [246, 301] width 138 height 15
click at [100, 229] on link "Note" at bounding box center [101, 229] width 174 height 45
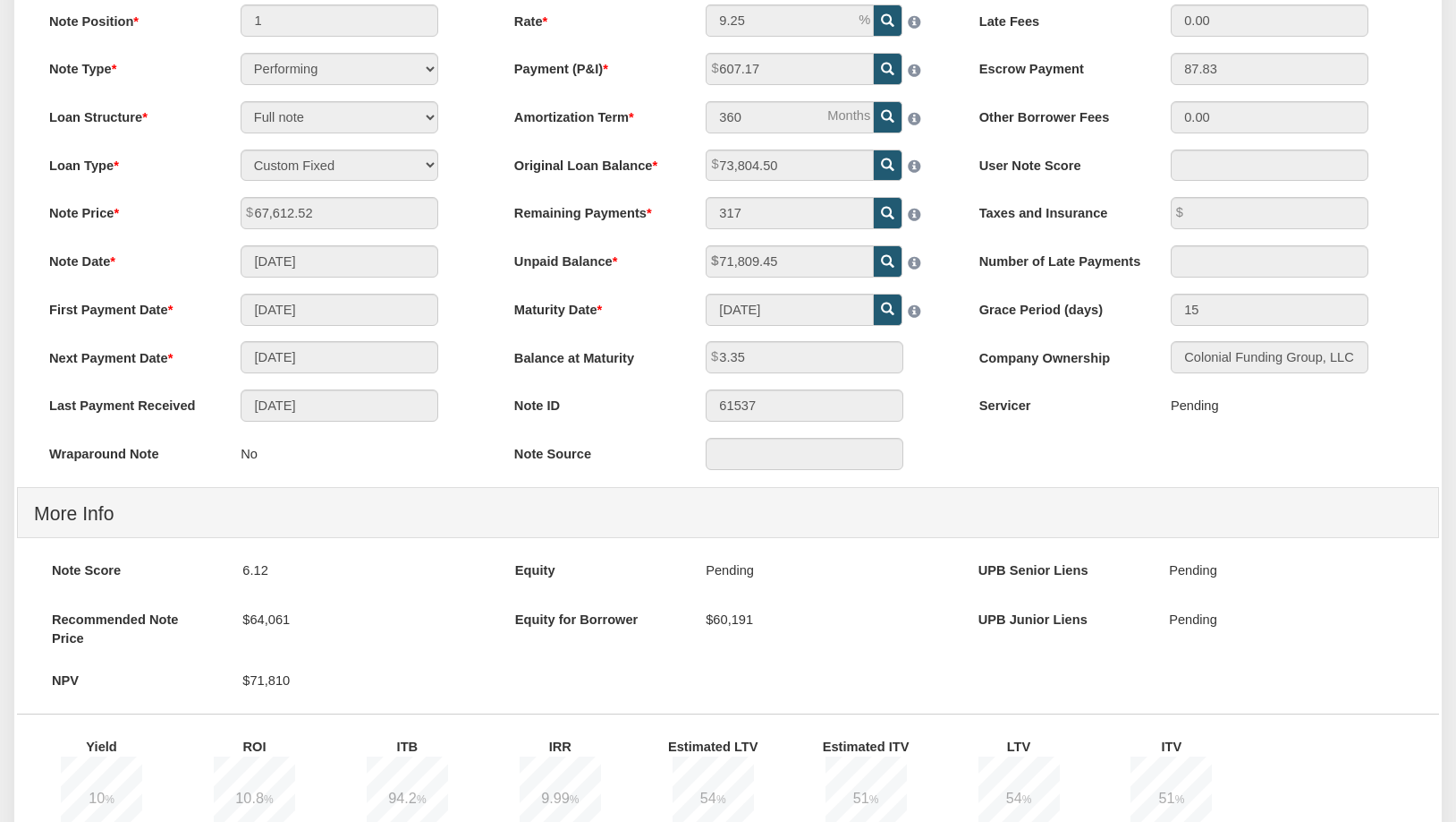
scroll to position [179, 0]
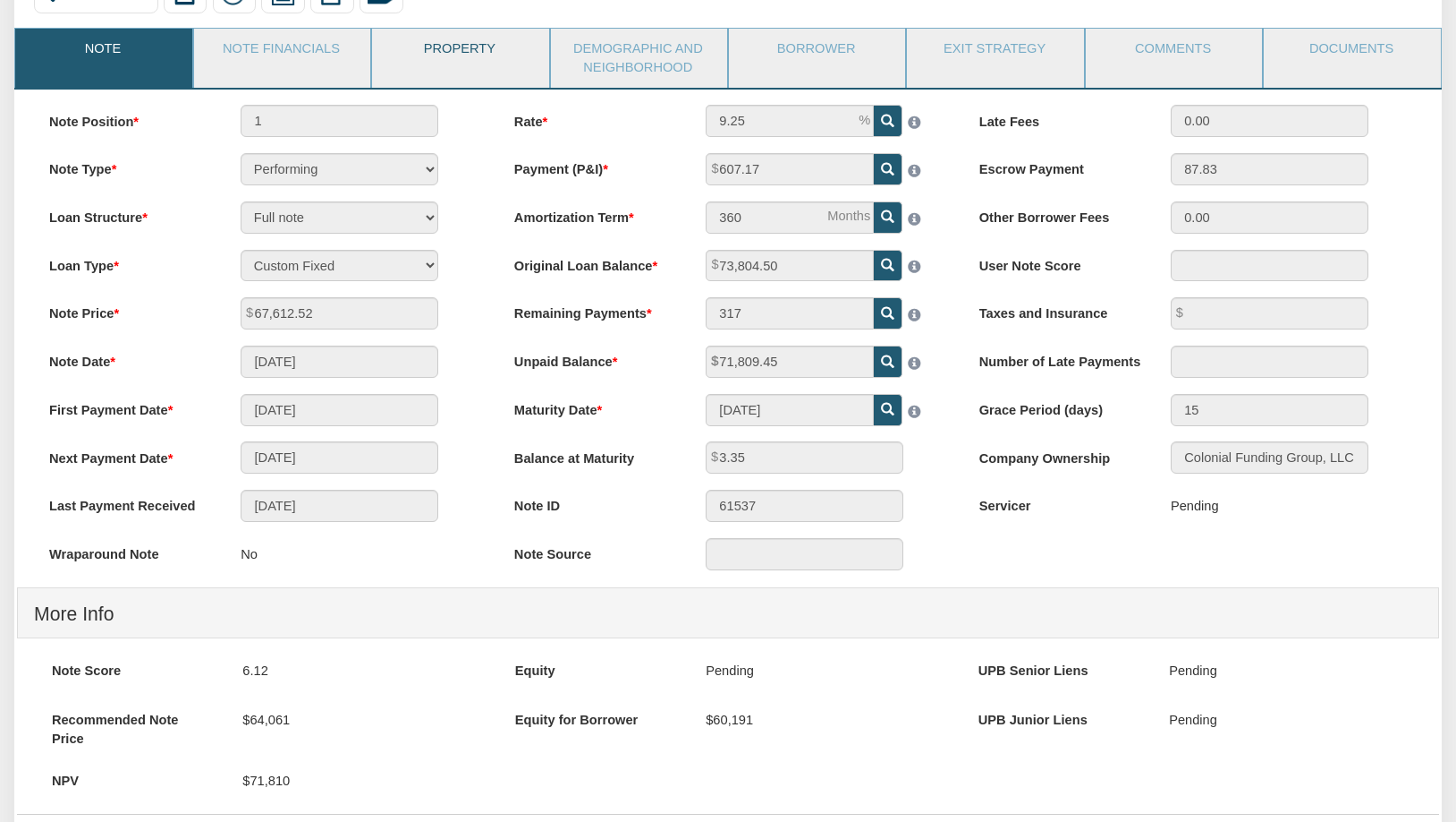
drag, startPoint x: 457, startPoint y: 58, endPoint x: 460, endPoint y: 68, distance: 10.4
click at [457, 57] on link "Property" at bounding box center [459, 51] width 174 height 45
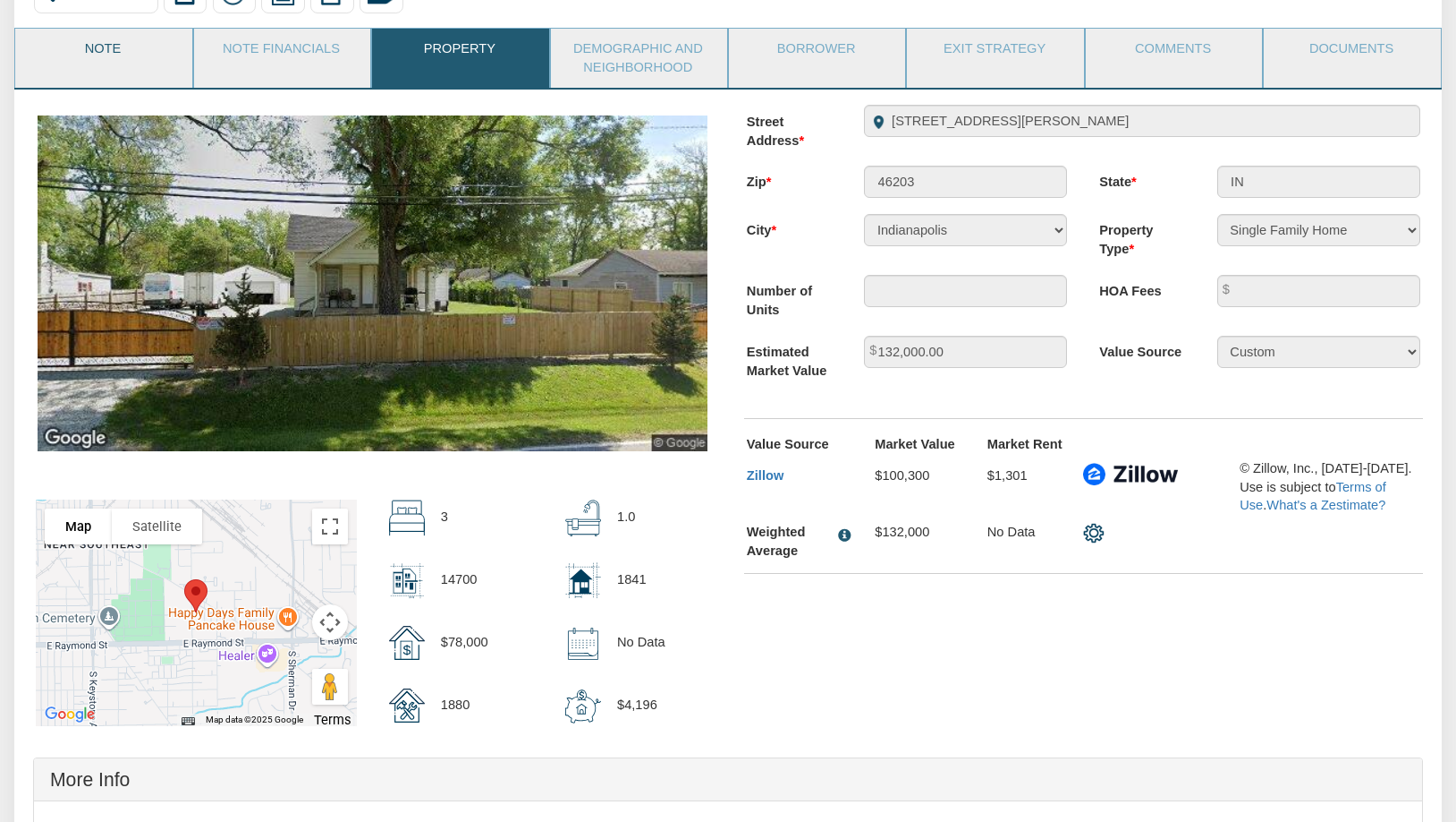
click at [137, 67] on link "Note" at bounding box center [101, 51] width 174 height 45
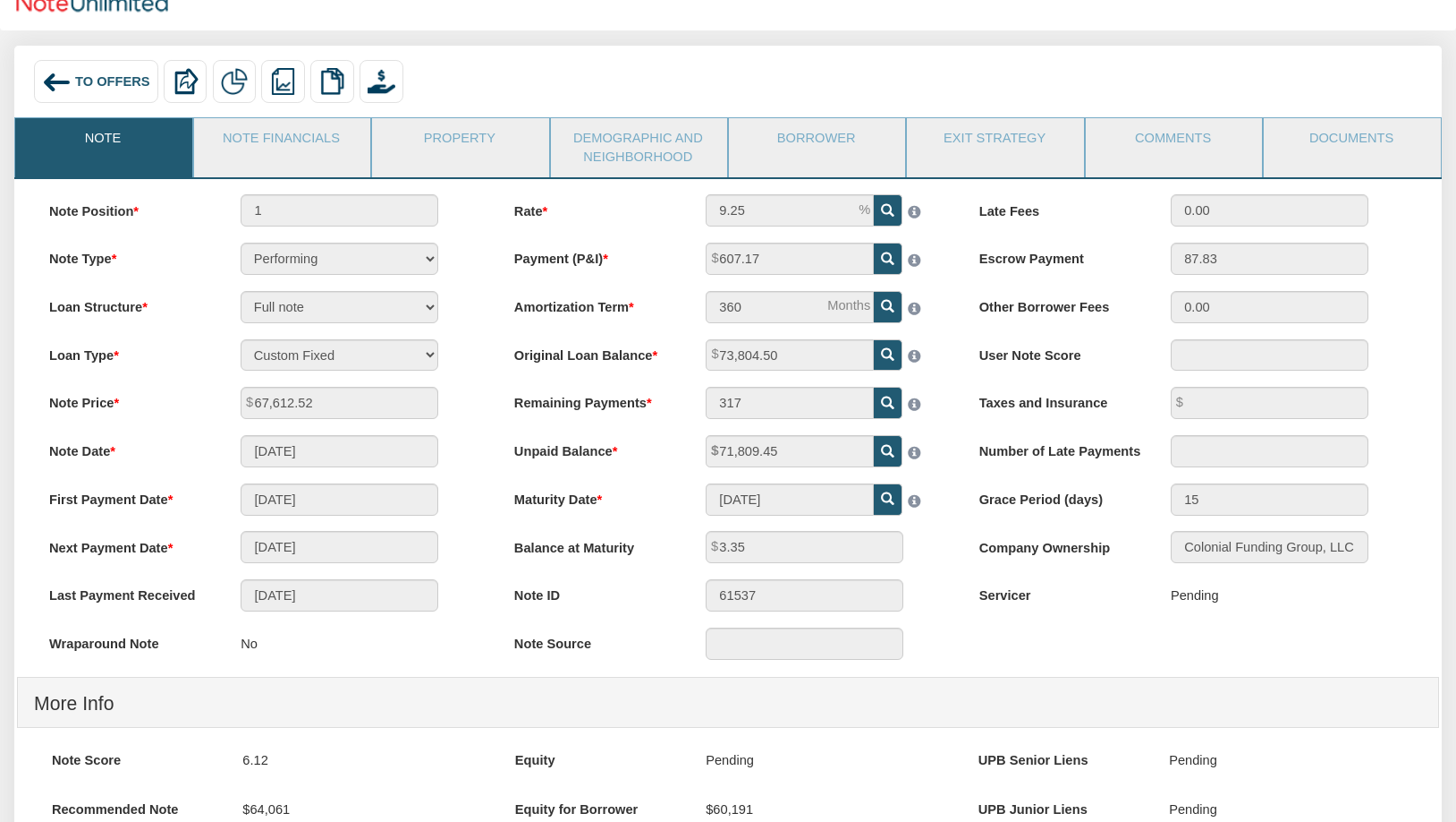
scroll to position [0, 0]
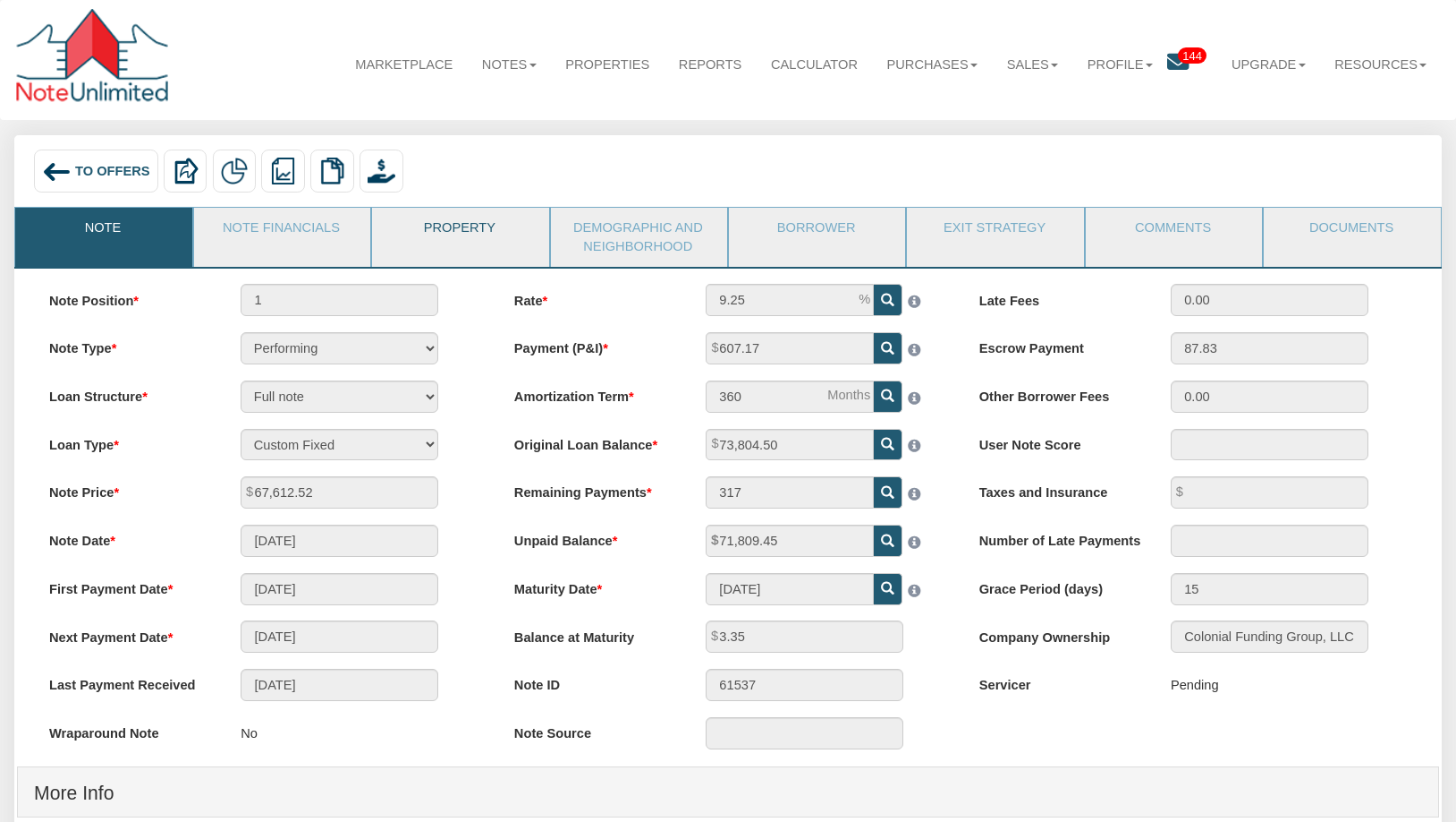
click at [459, 244] on link "Property" at bounding box center [459, 230] width 174 height 45
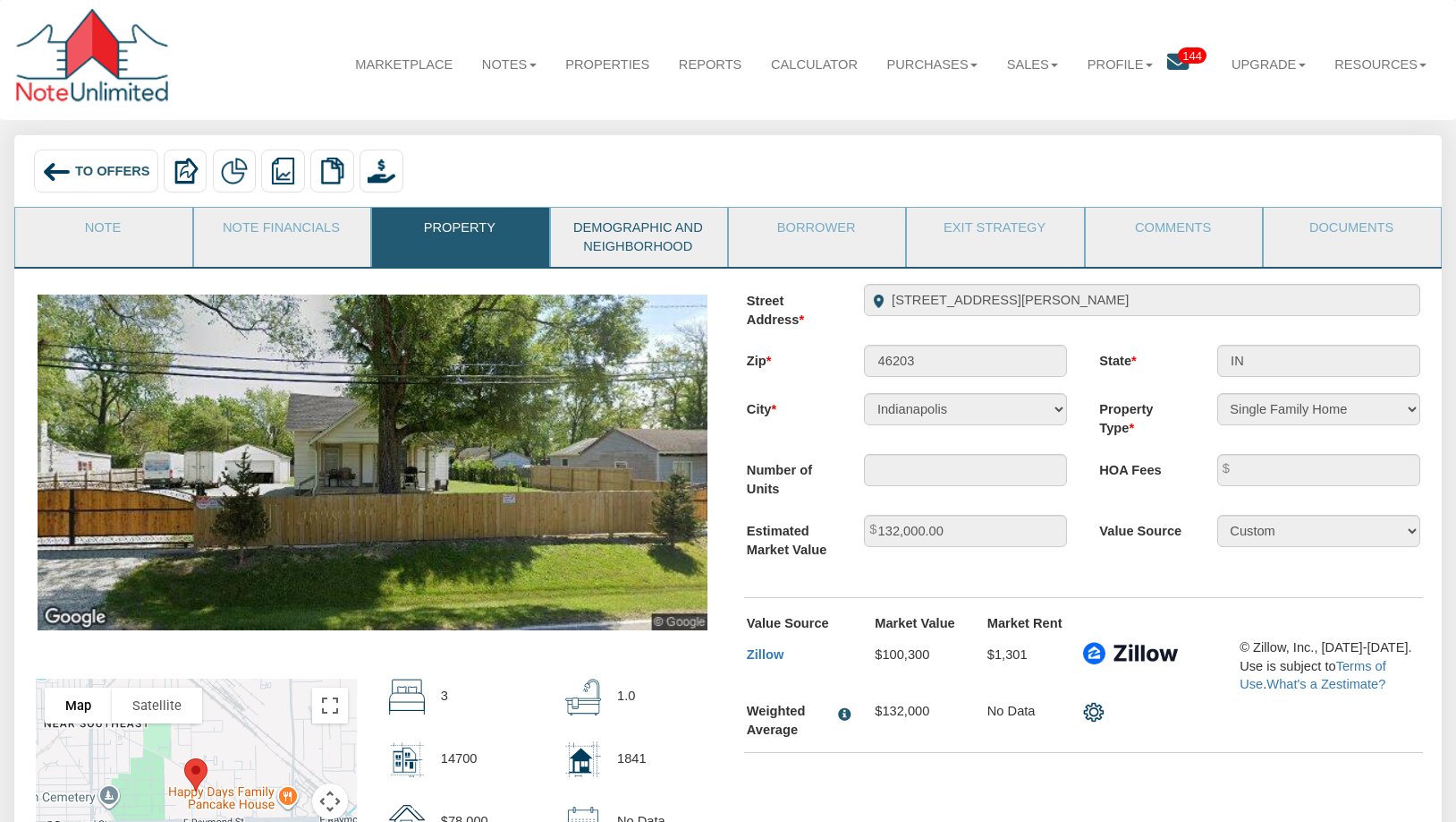
click at [599, 241] on link "Demographic and Neighborhood" at bounding box center [638, 237] width 174 height 59
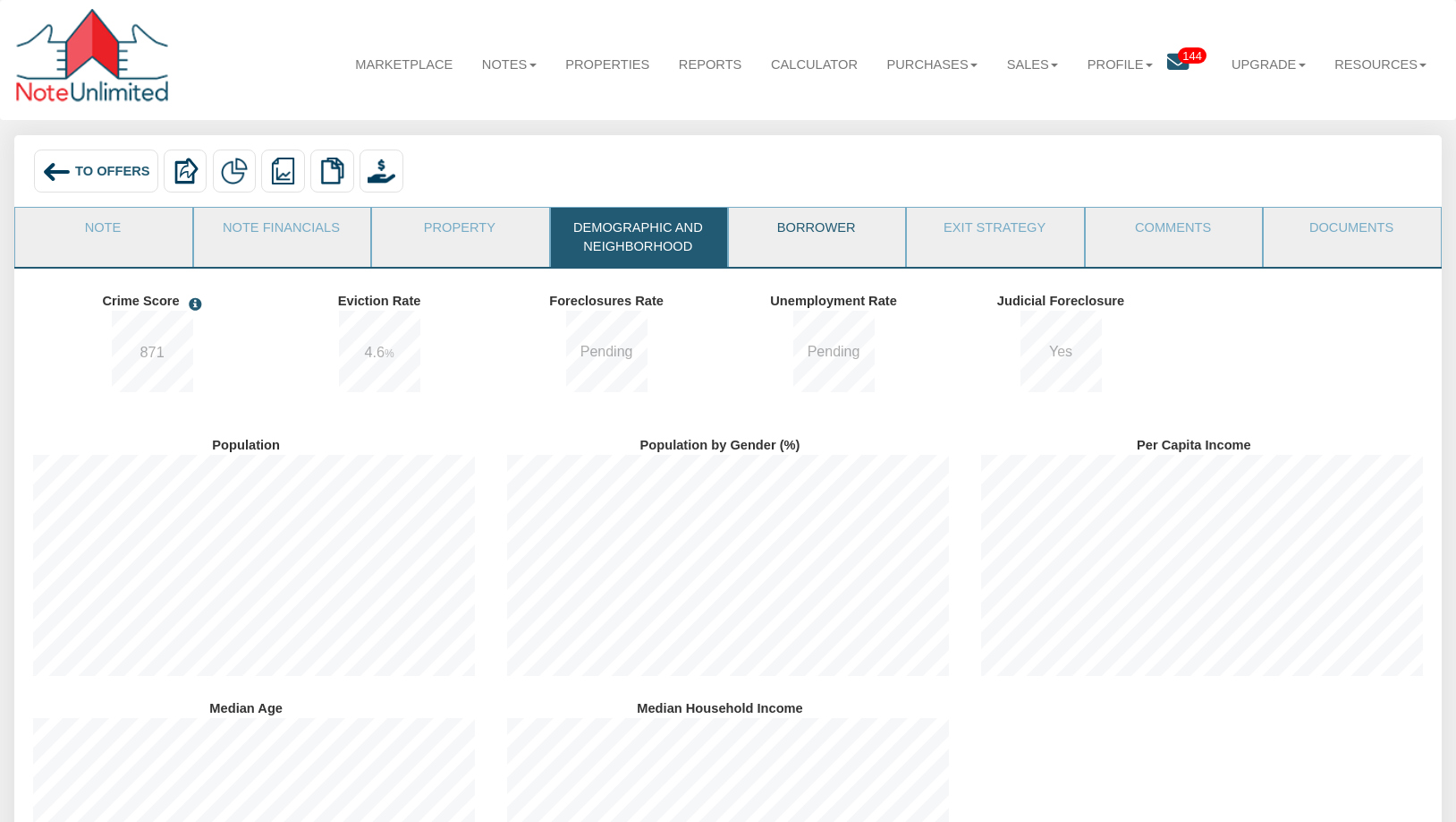
click at [806, 233] on link "Borrower" at bounding box center [816, 230] width 174 height 45
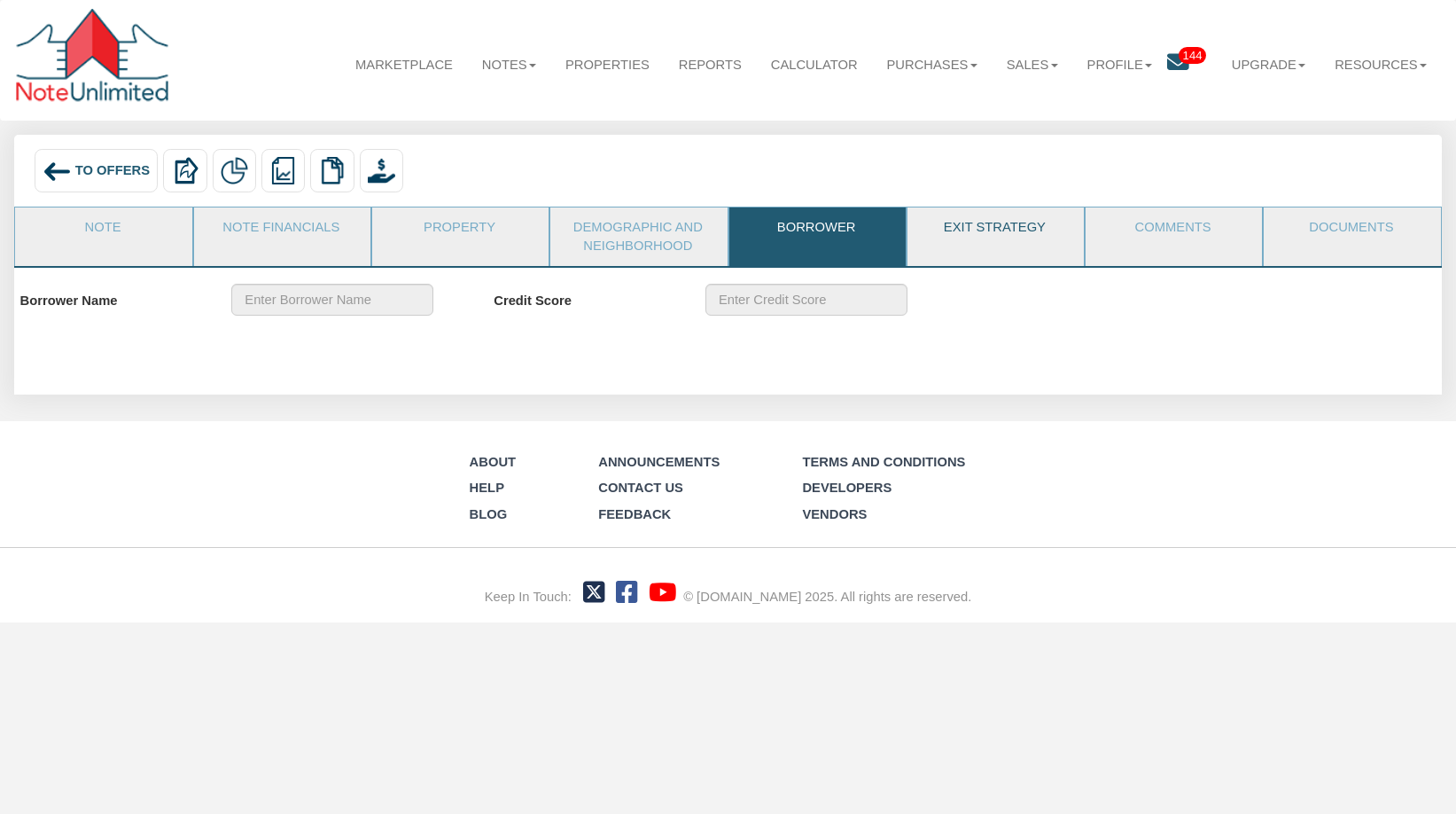
click at [975, 231] on link "Exit Strategy" at bounding box center [994, 229] width 174 height 45
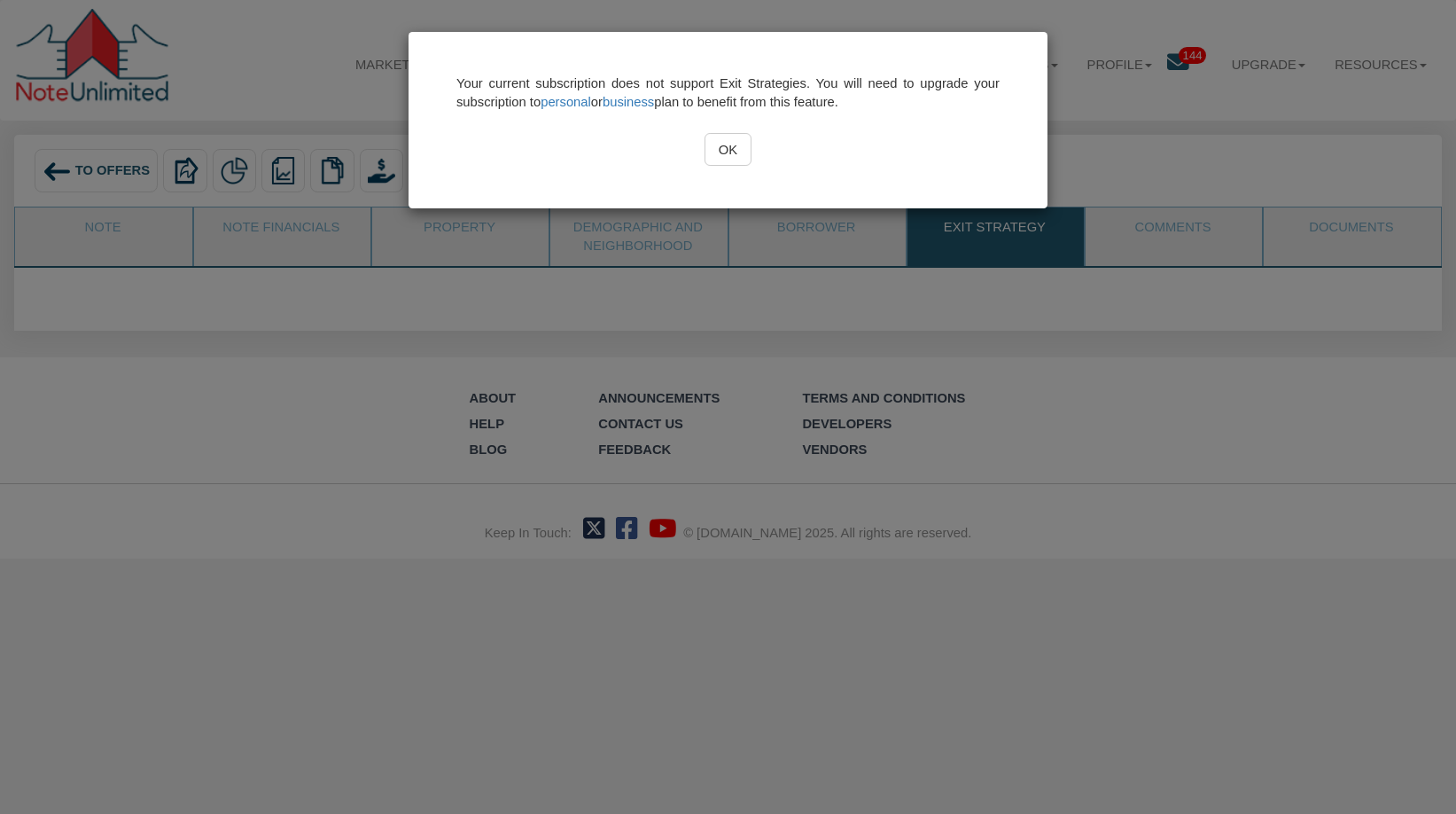
click at [730, 150] on input "OK" at bounding box center [727, 149] width 46 height 32
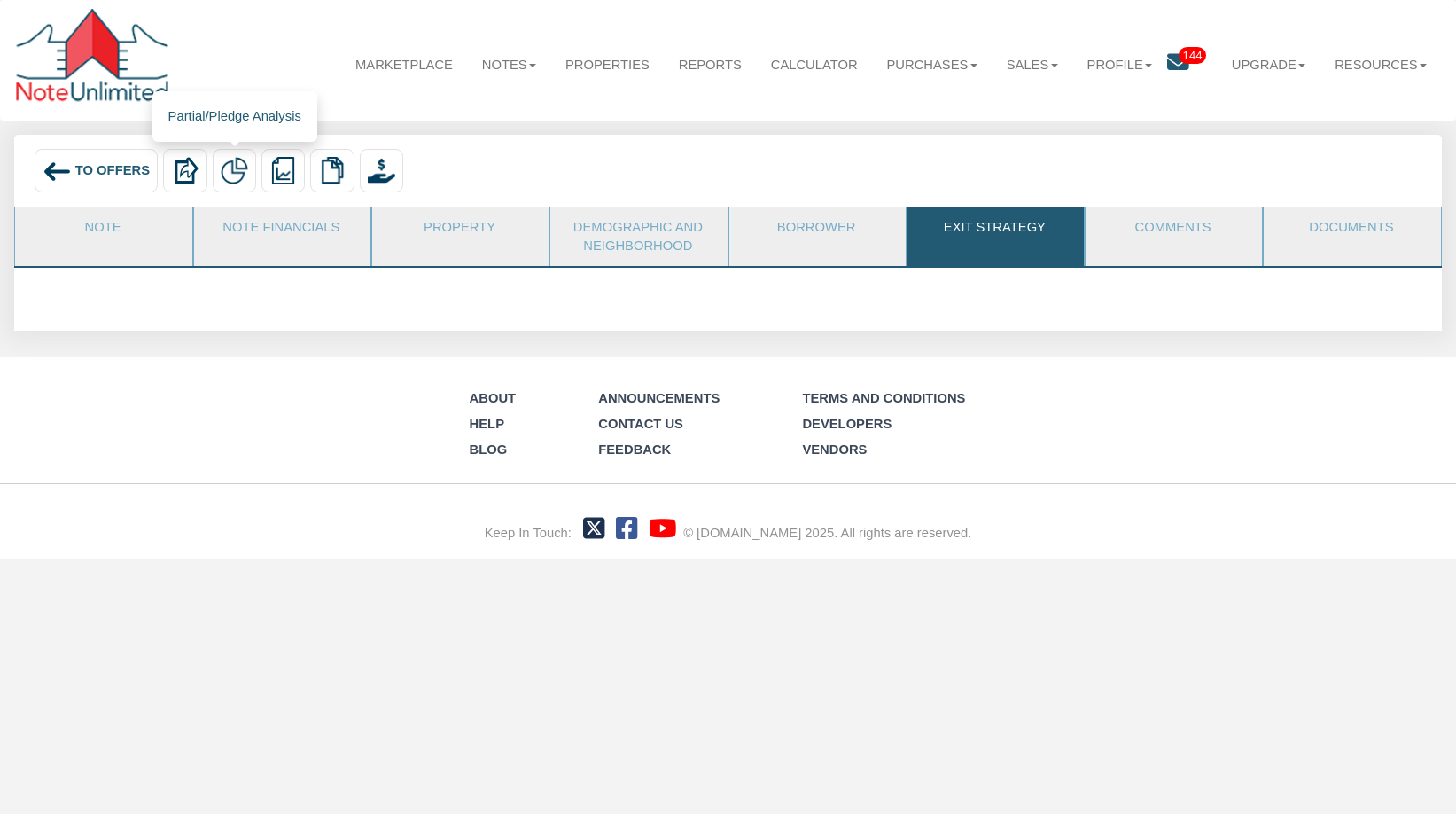
click at [230, 172] on img at bounding box center [235, 171] width 27 height 27
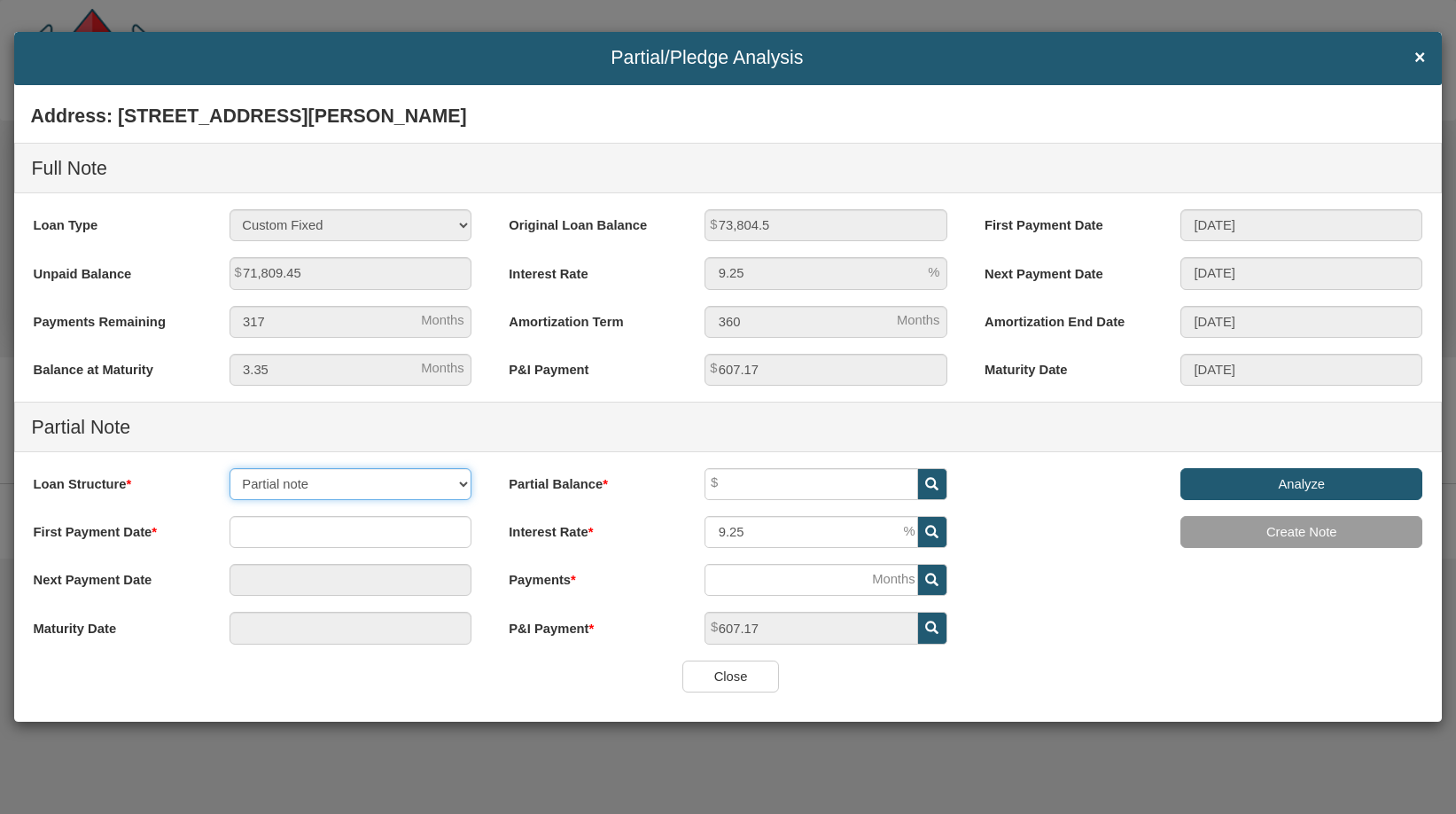
click at [361, 479] on select "Partial note Pledge note Split Payment note" at bounding box center [350, 483] width 242 height 32
select select "object:8755"
click at [229, 468] on select "Partial note Pledge note Split Payment note" at bounding box center [350, 483] width 242 height 32
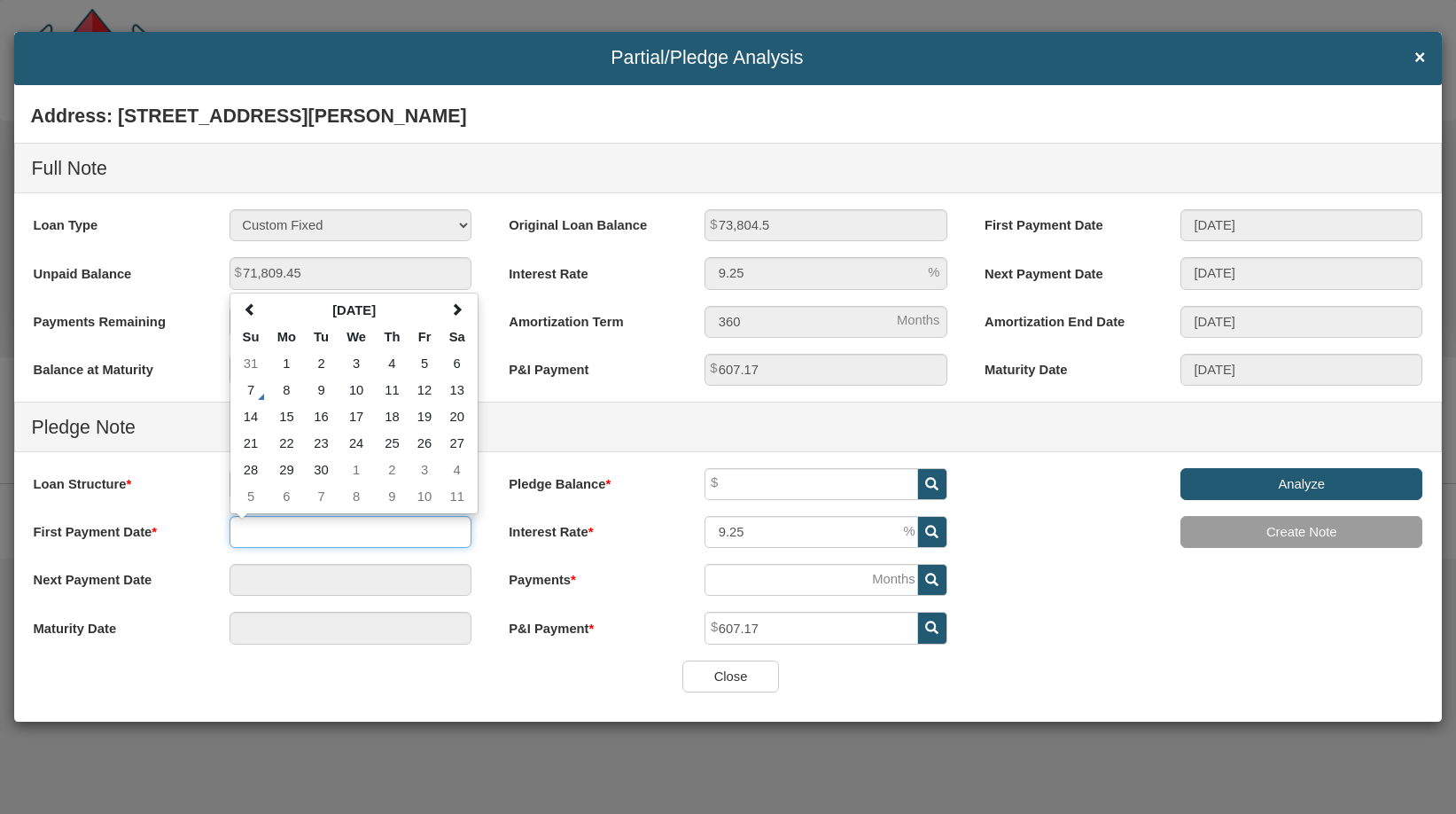
click at [332, 531] on input "text" at bounding box center [350, 532] width 242 height 32
click at [362, 462] on td "1" at bounding box center [357, 470] width 38 height 26
type input "[DATE]"
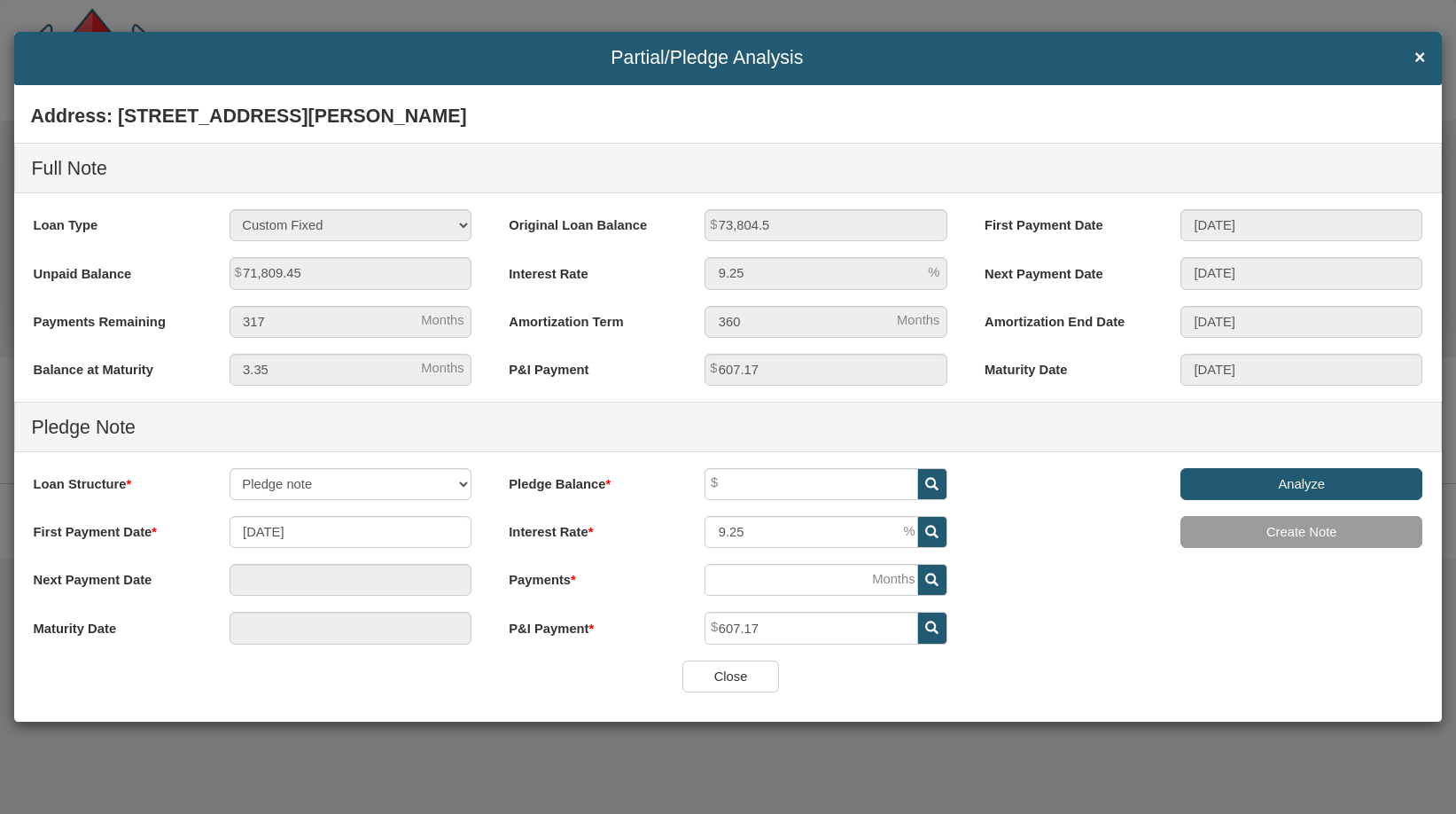
type input "[DATE]"
click at [929, 472] on span at bounding box center [933, 483] width 29 height 32
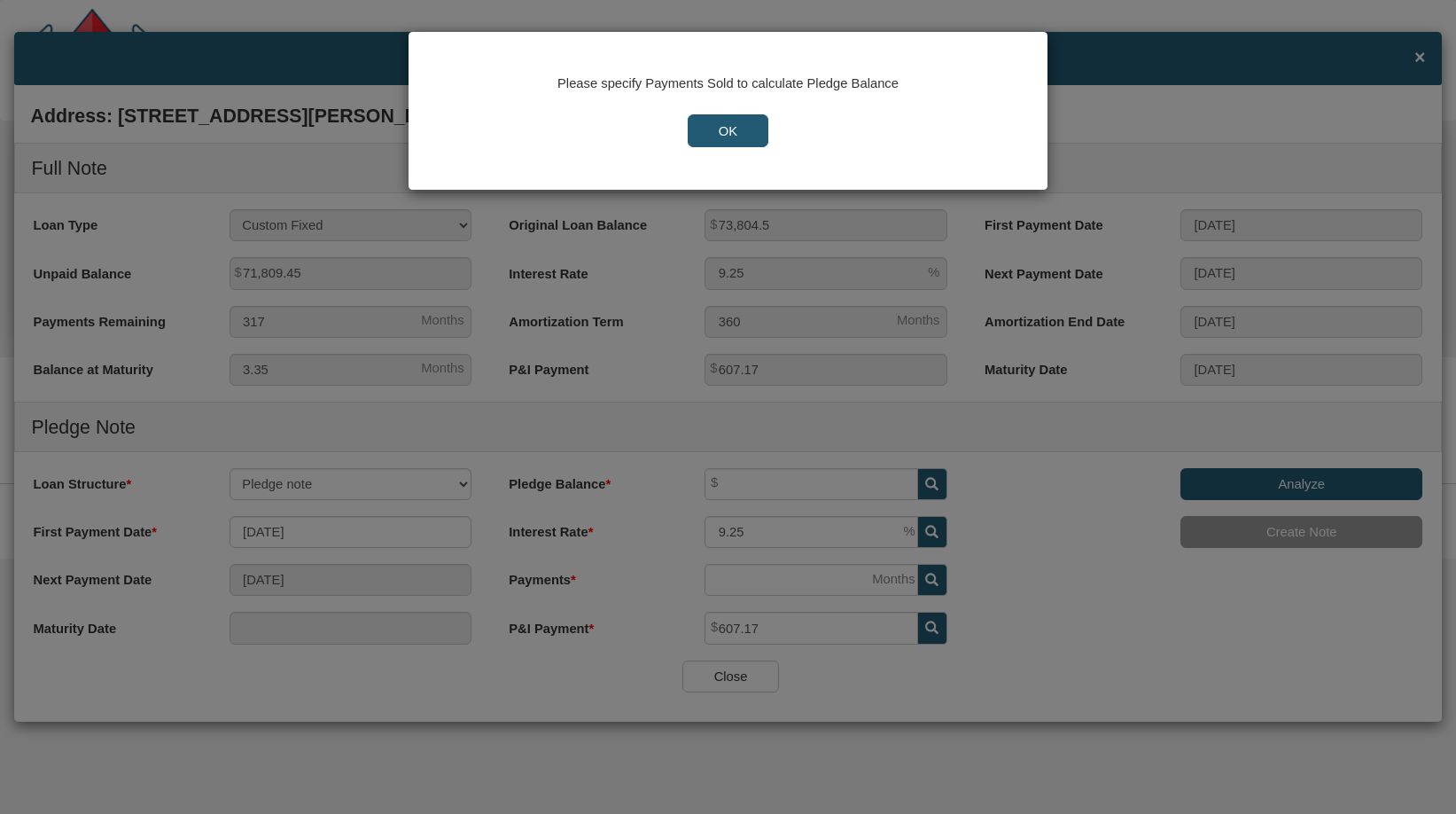
click at [722, 133] on input "OK" at bounding box center [728, 130] width 81 height 32
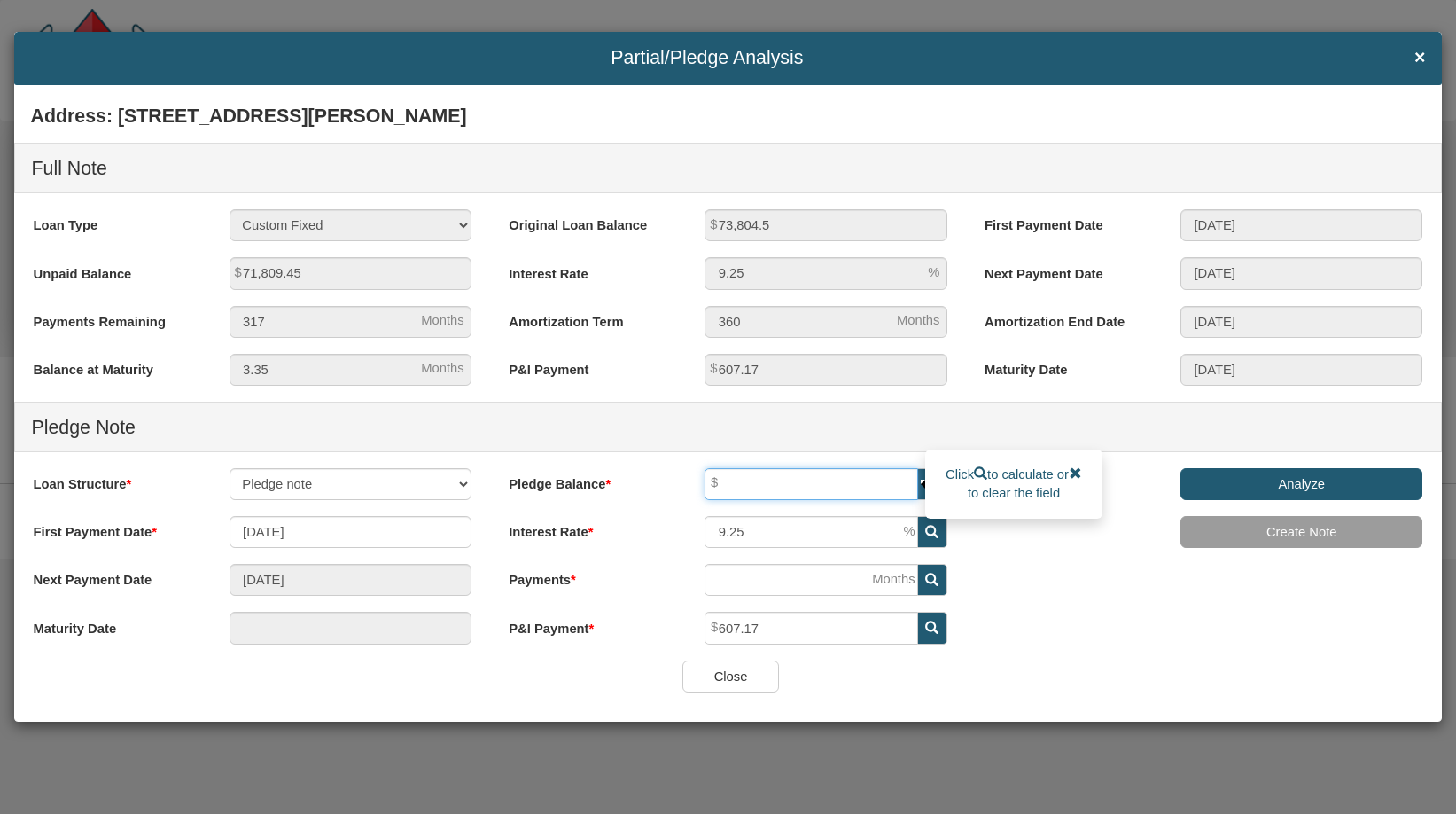
click at [798, 494] on input "text" at bounding box center [811, 483] width 214 height 32
click at [915, 481] on input "text" at bounding box center [811, 483] width 214 height 32
click at [930, 481] on icon at bounding box center [932, 484] width 14 height 14
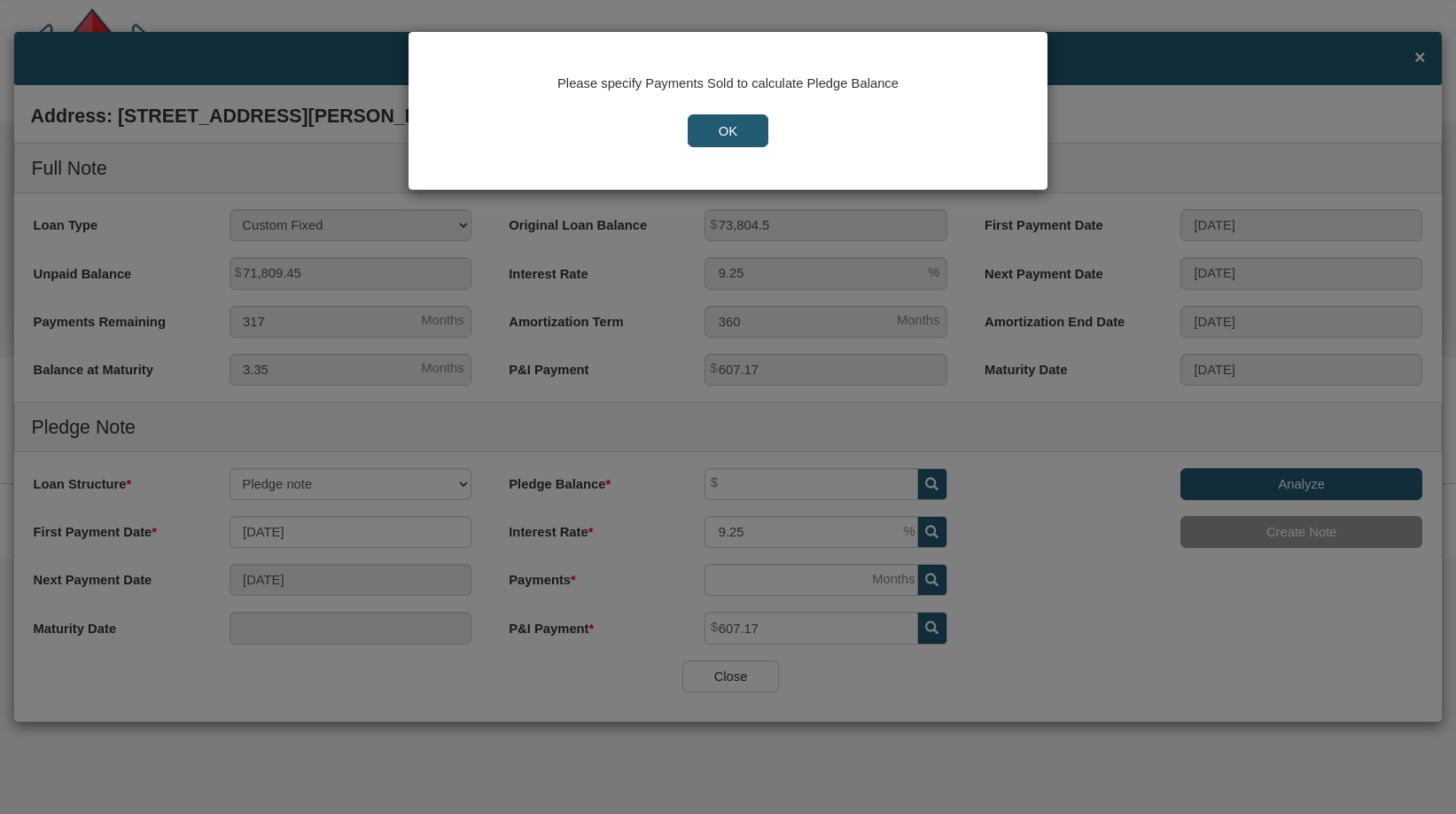
click at [730, 132] on input "OK" at bounding box center [728, 130] width 81 height 32
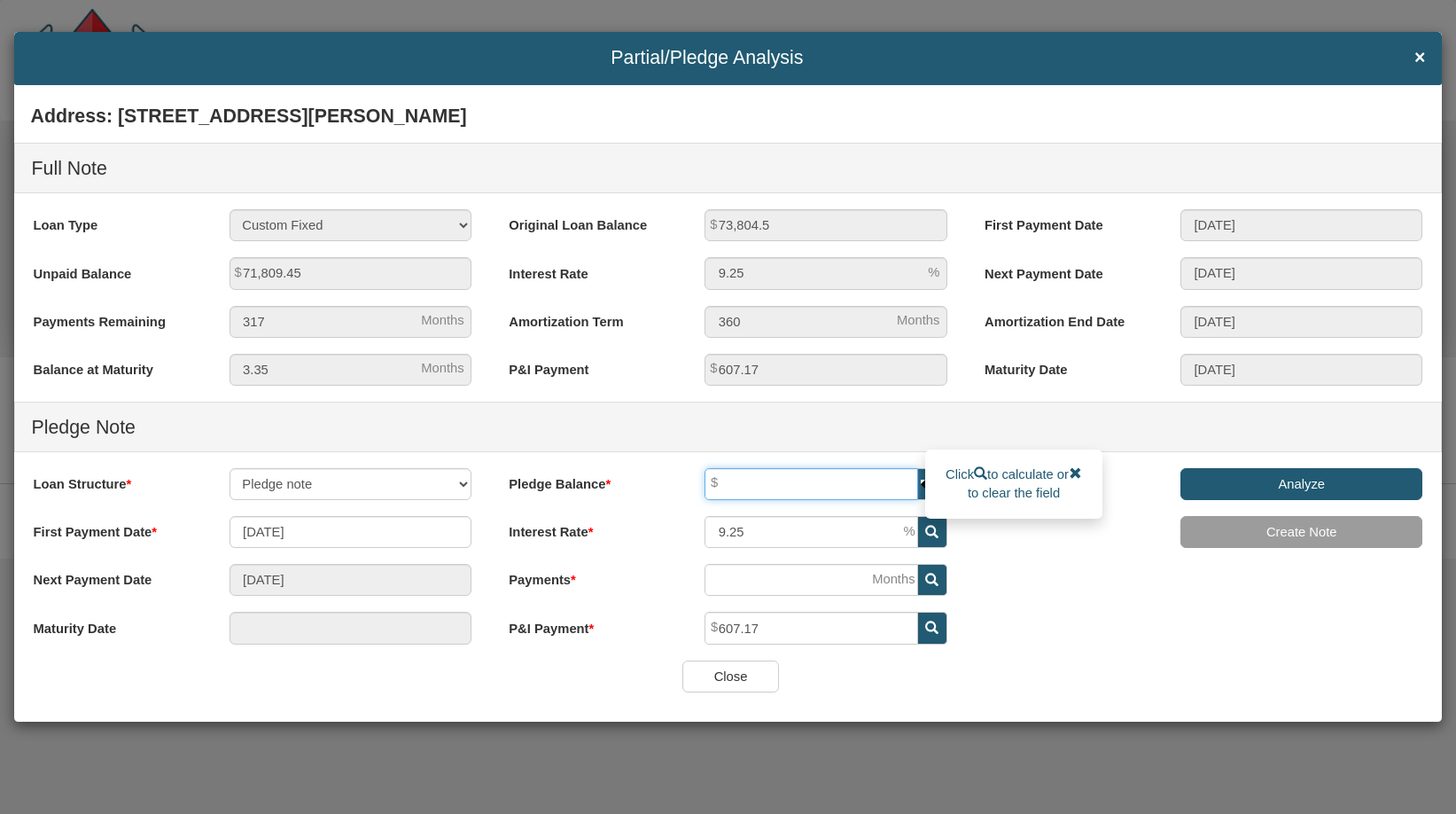
click at [820, 483] on input "text" at bounding box center [811, 483] width 214 height 32
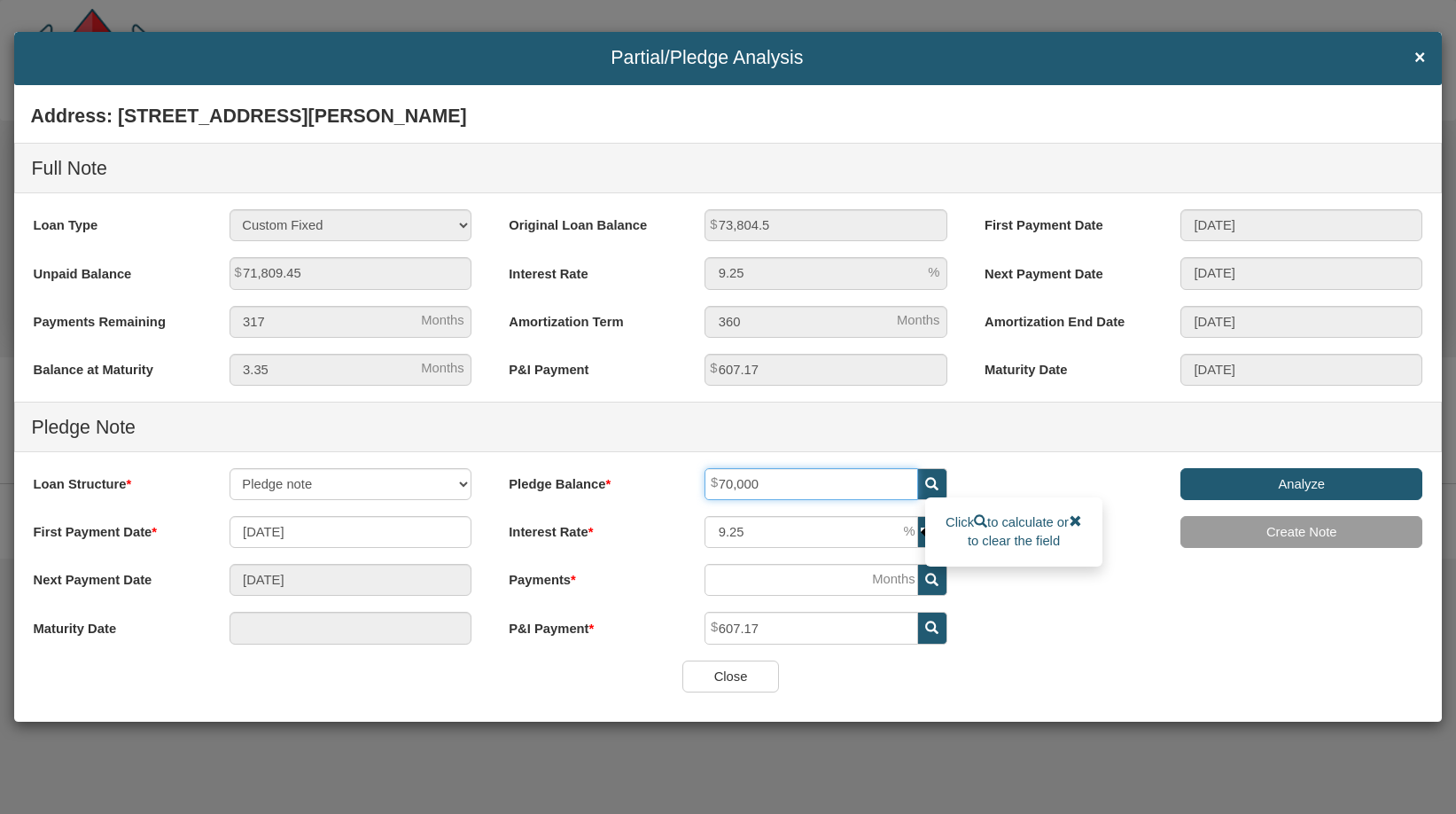
type input "70,000"
drag, startPoint x: 775, startPoint y: 530, endPoint x: 596, endPoint y: 503, distance: 181.0
click at [596, 503] on div "Pledge Balance 70,000 Interest Rate 9.25 Payments" at bounding box center [728, 564] width 476 height 193
type input "5"
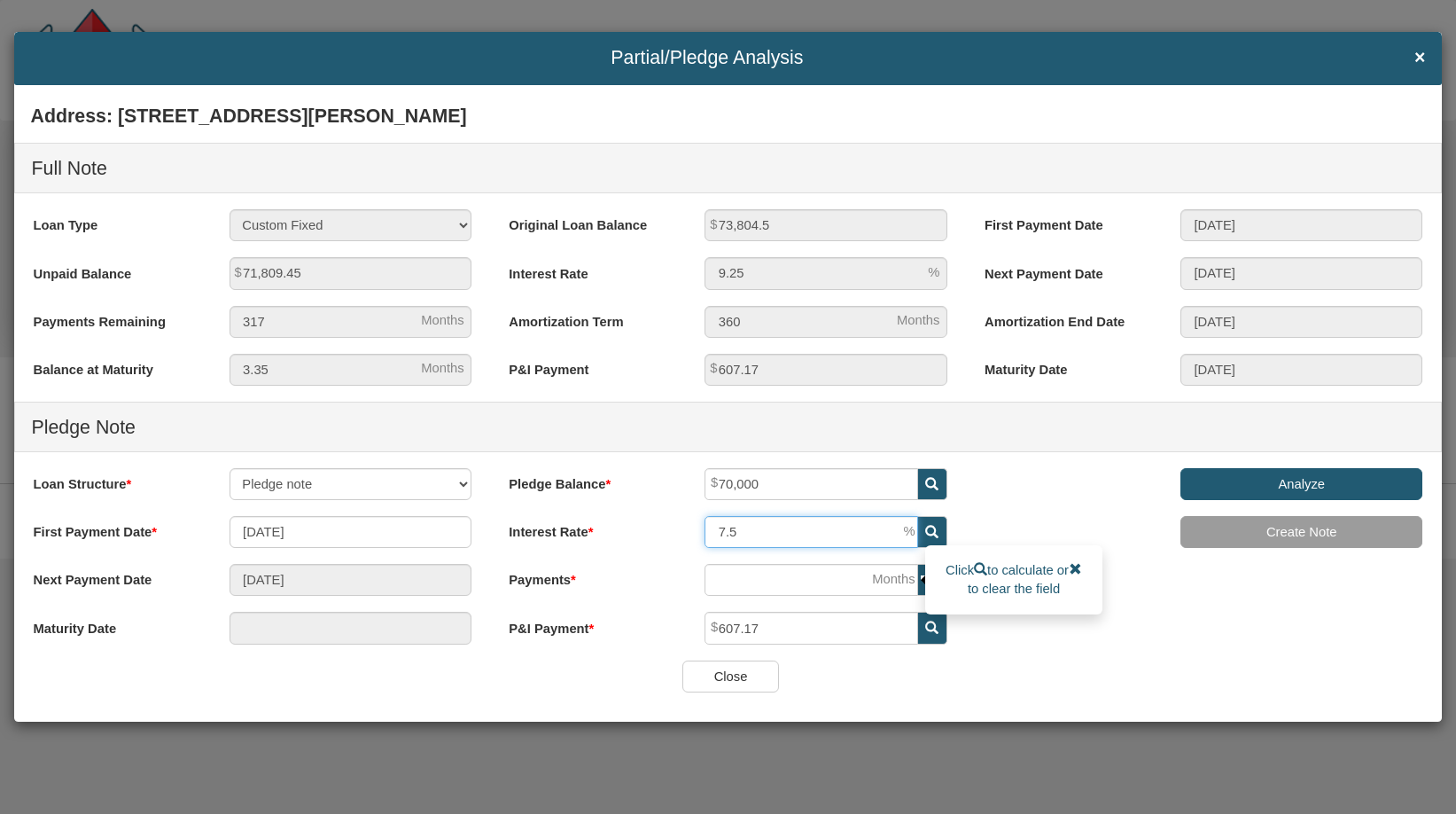
type input "7.5"
click at [853, 578] on input "number" at bounding box center [811, 579] width 214 height 32
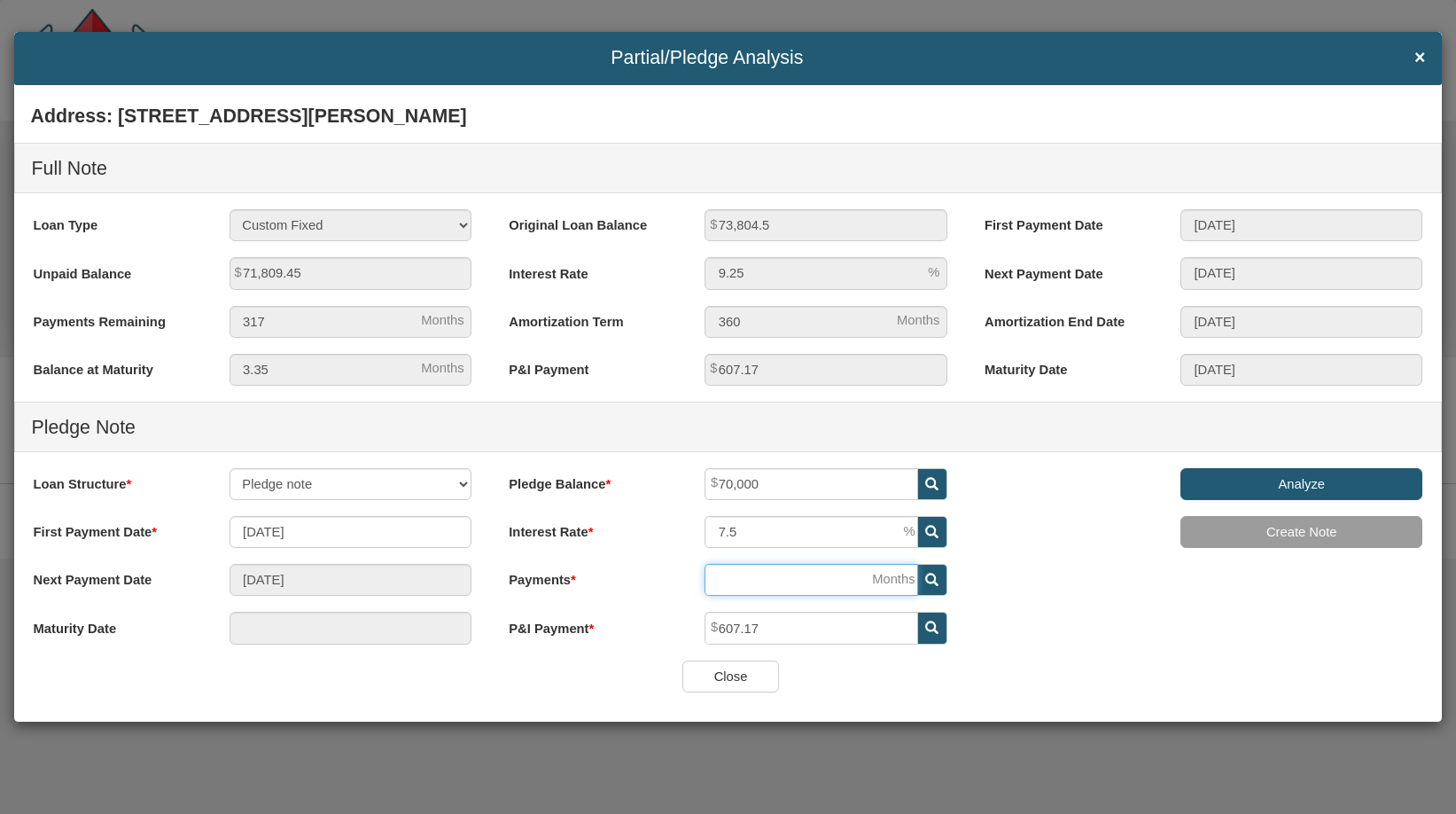
type input "[DATE]"
type input "3"
type input "[DATE]"
type input "31"
type input "[DATE]"
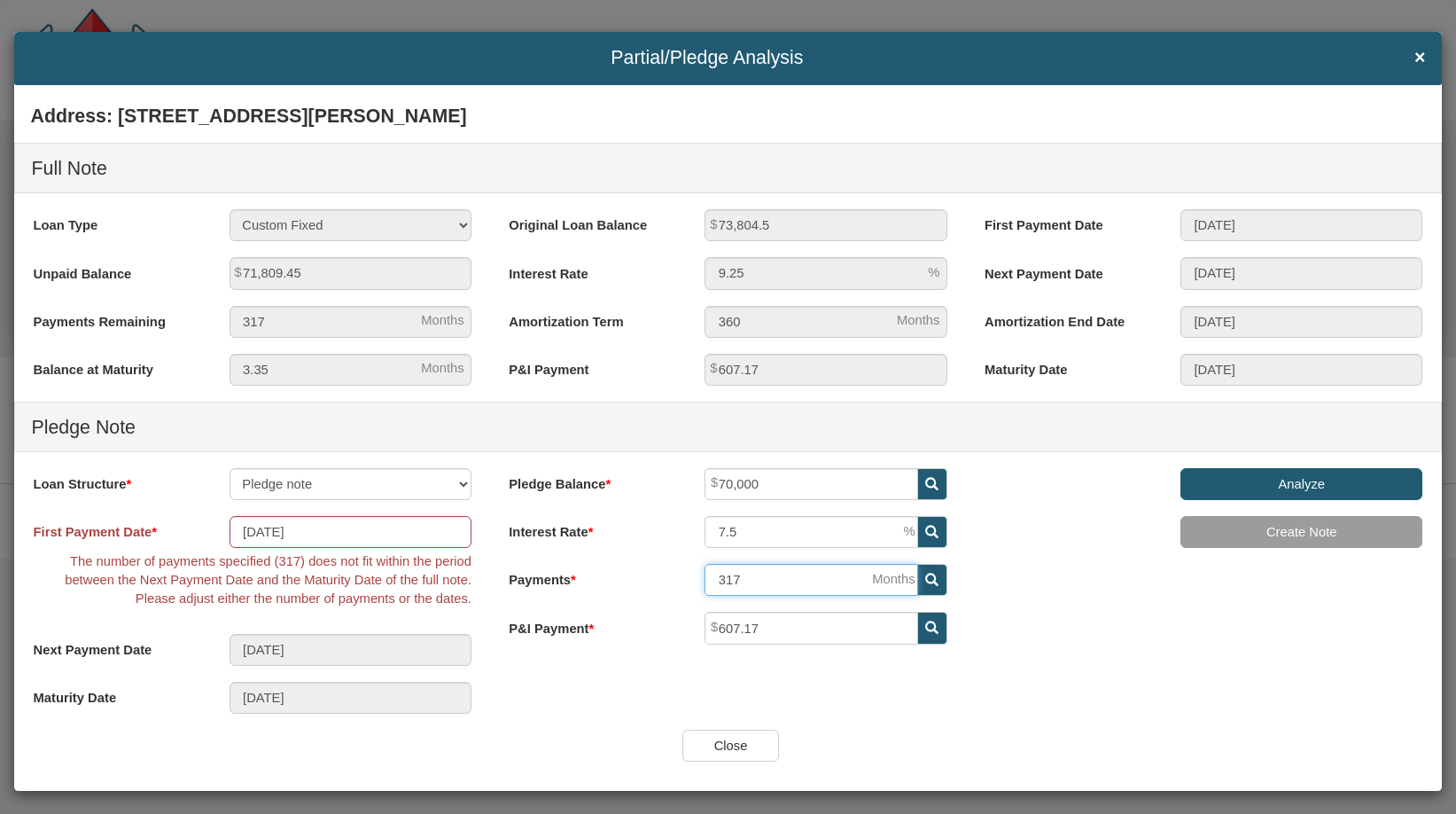
type input "31"
type input "[DATE]"
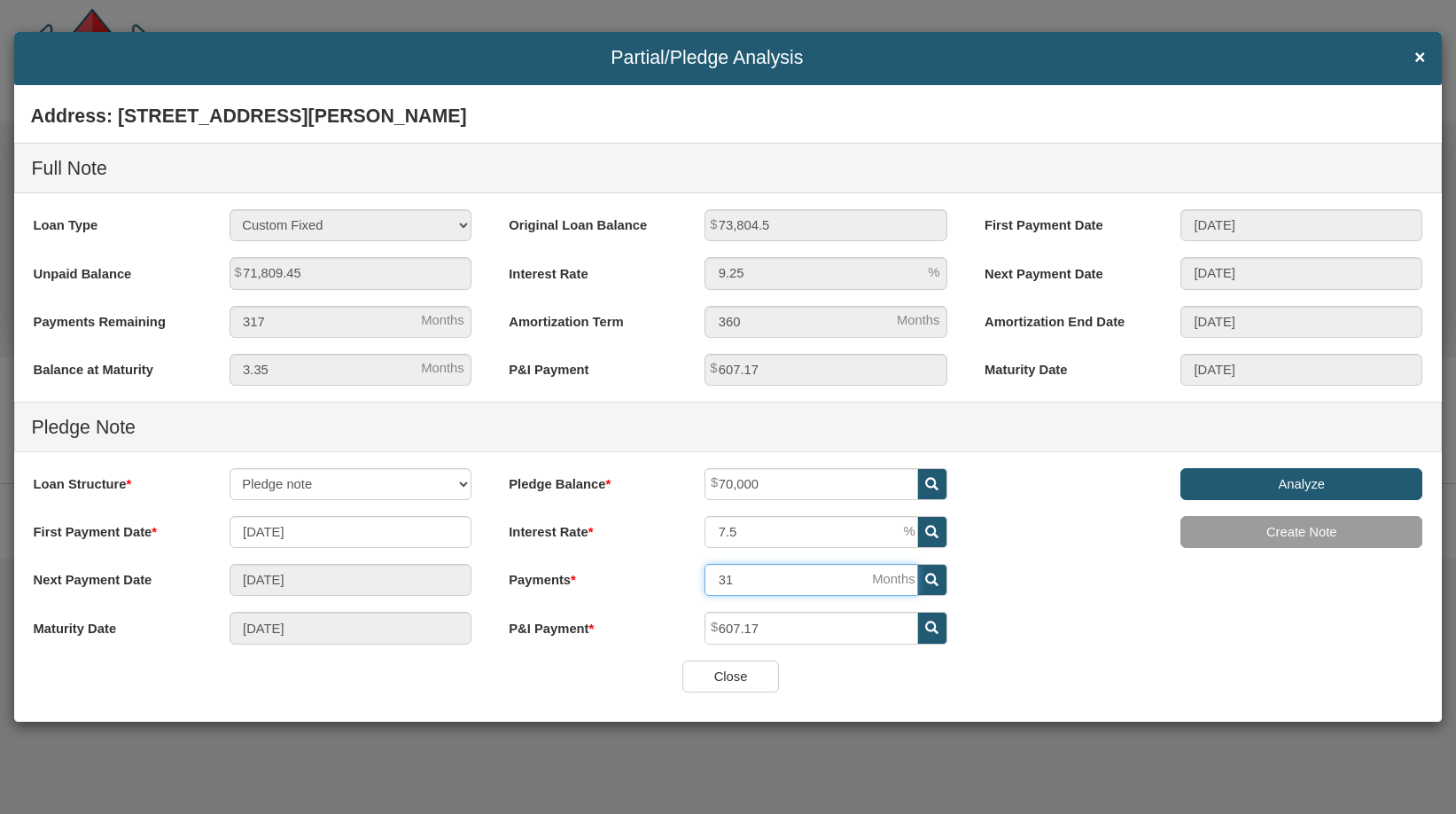
type input "316"
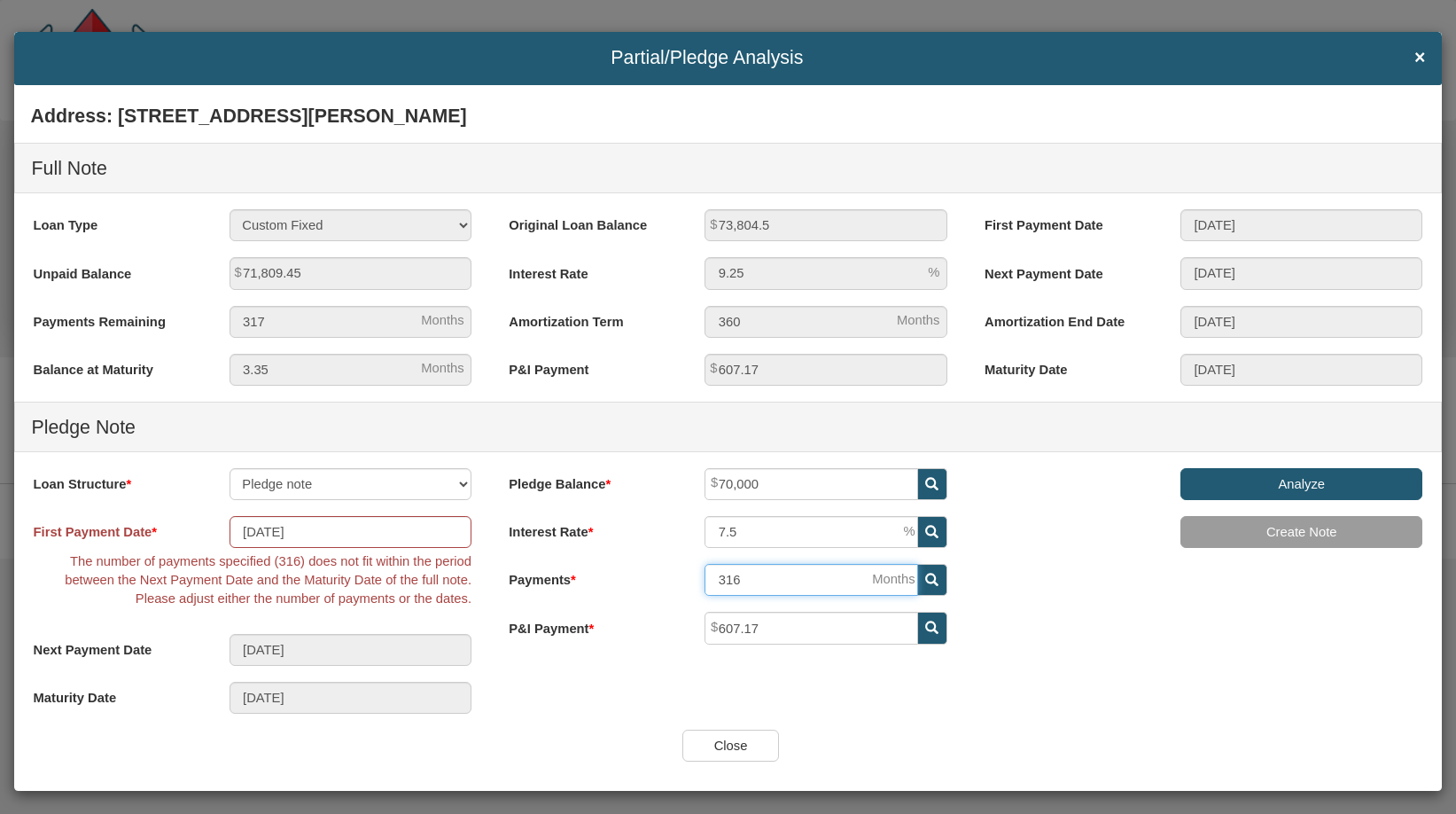
type input "[DATE]"
type input "31"
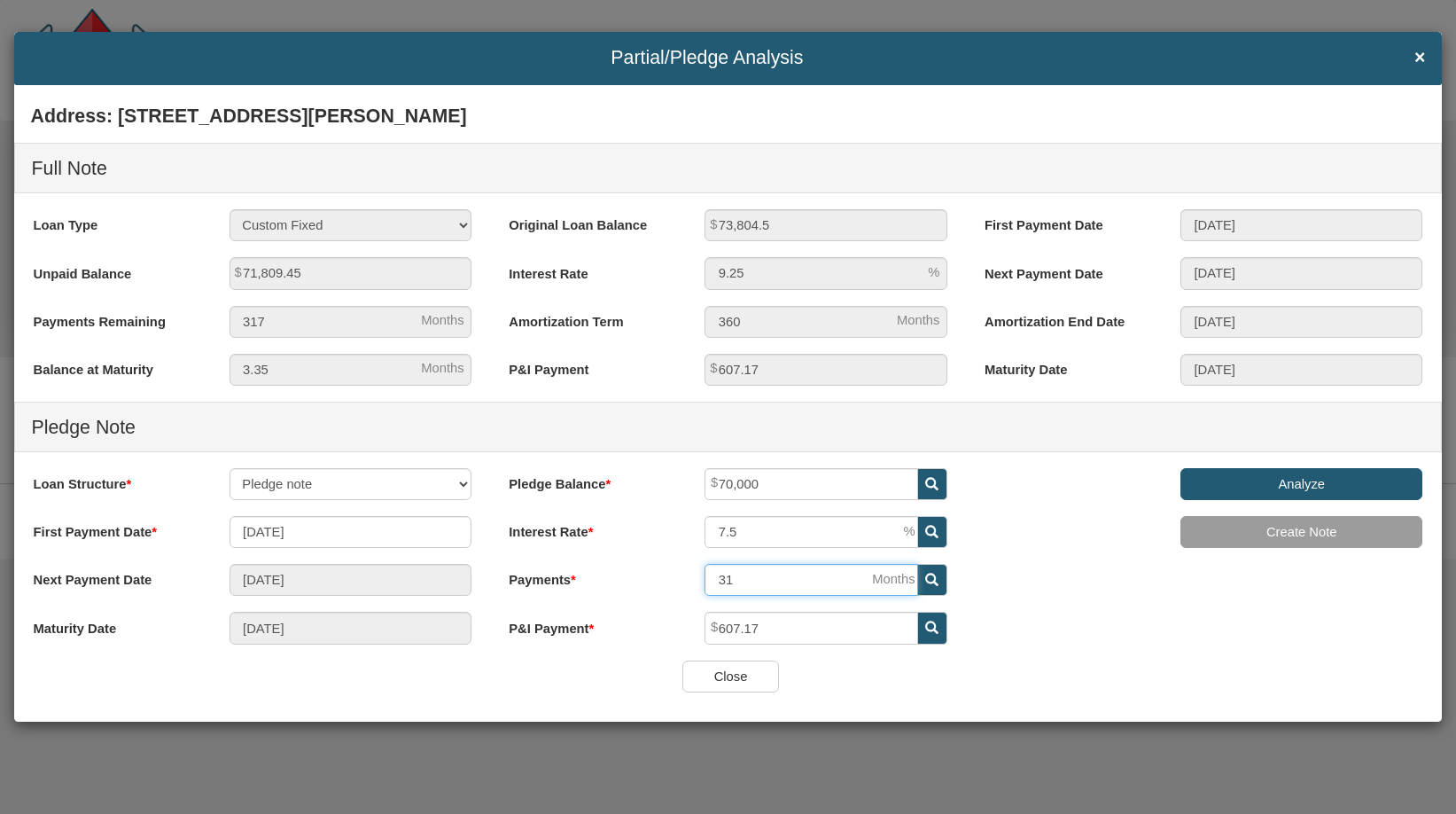
type input "[DATE]"
type input "315"
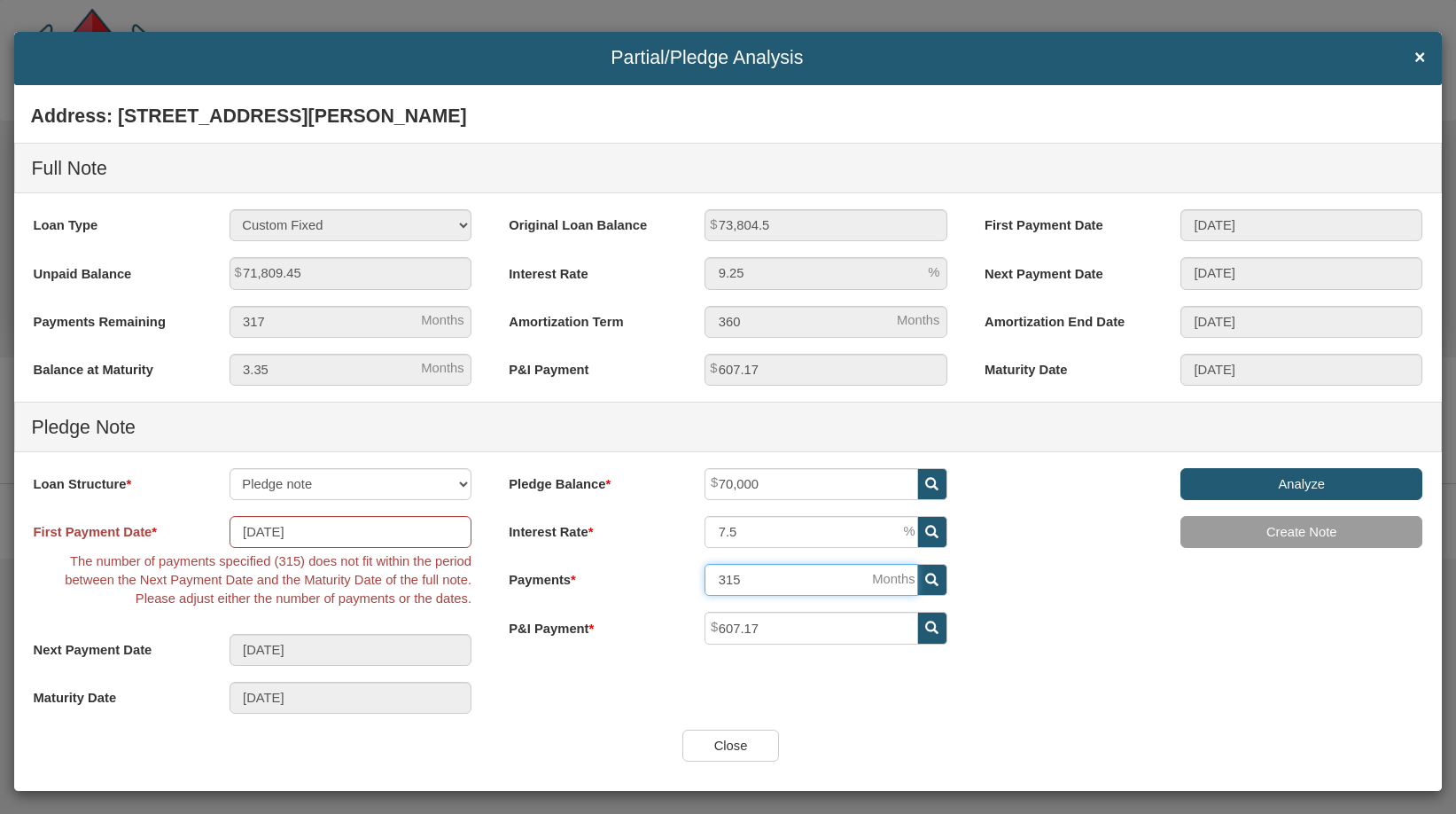
type input "[DATE]"
type input "31"
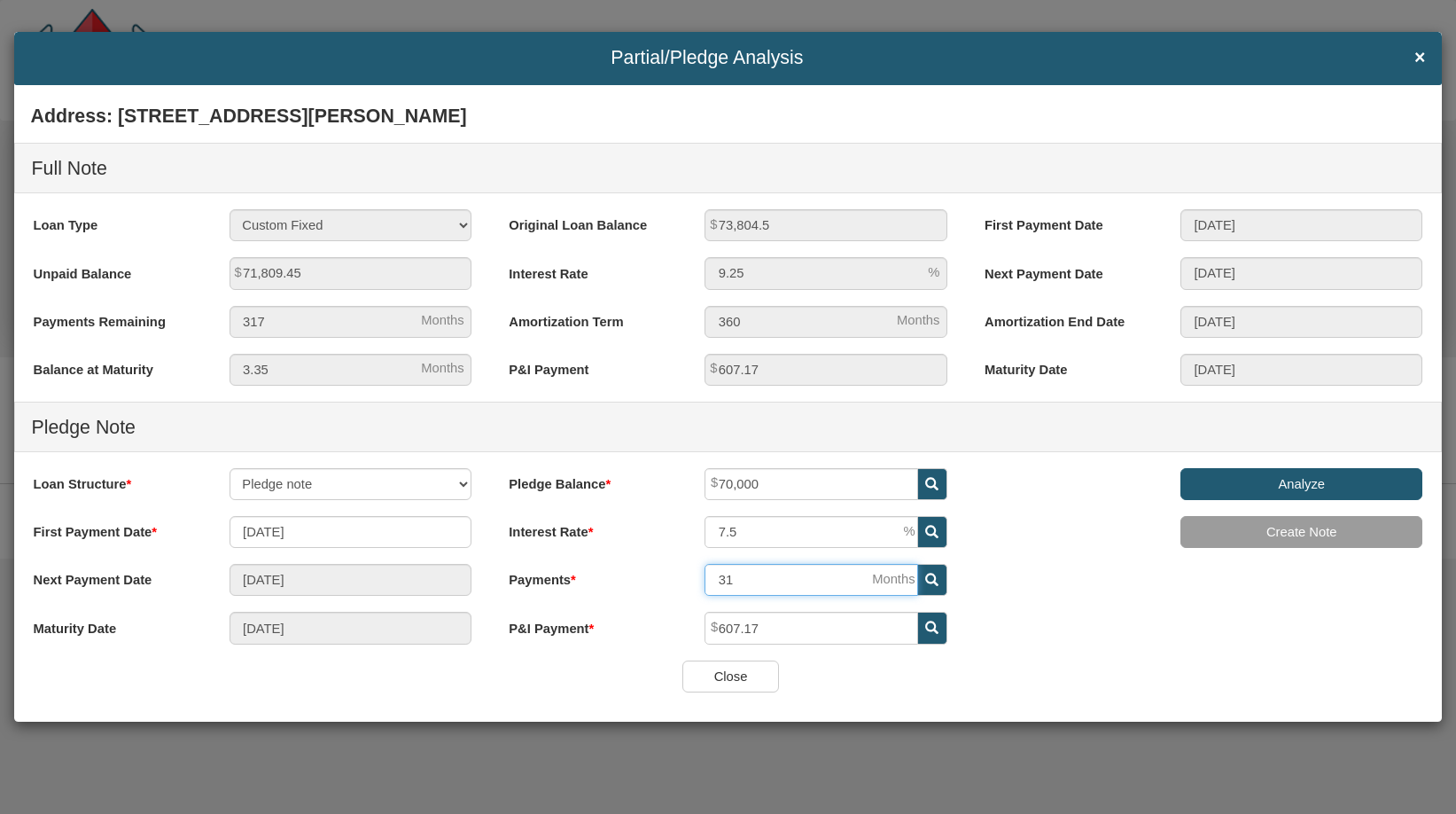
type input "[DATE]"
type input "314"
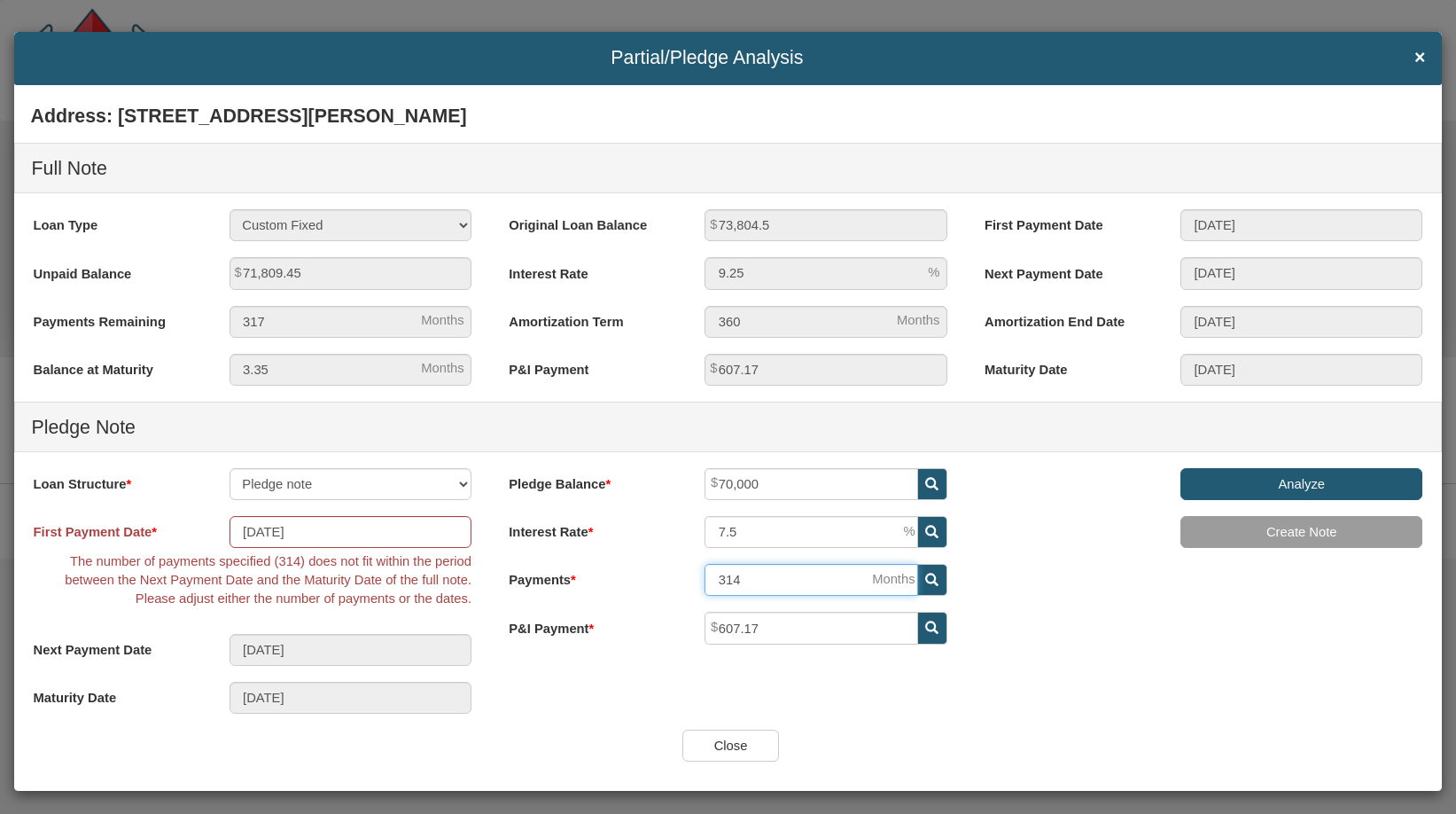
type input "[DATE]"
type input "31"
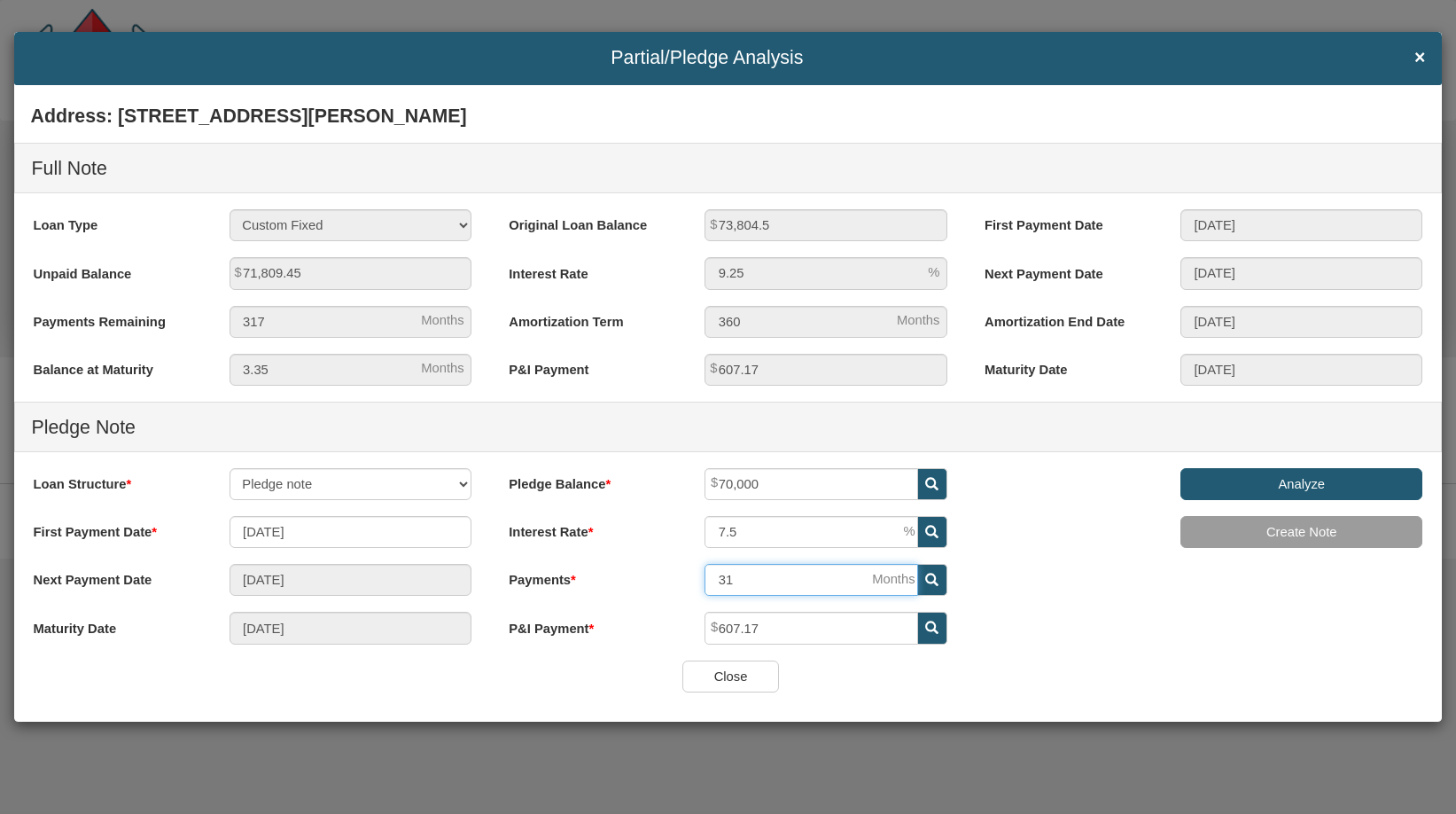
type input "[DATE]"
type input "310"
type input "[DATE]"
type input "311"
type input "[DATE]"
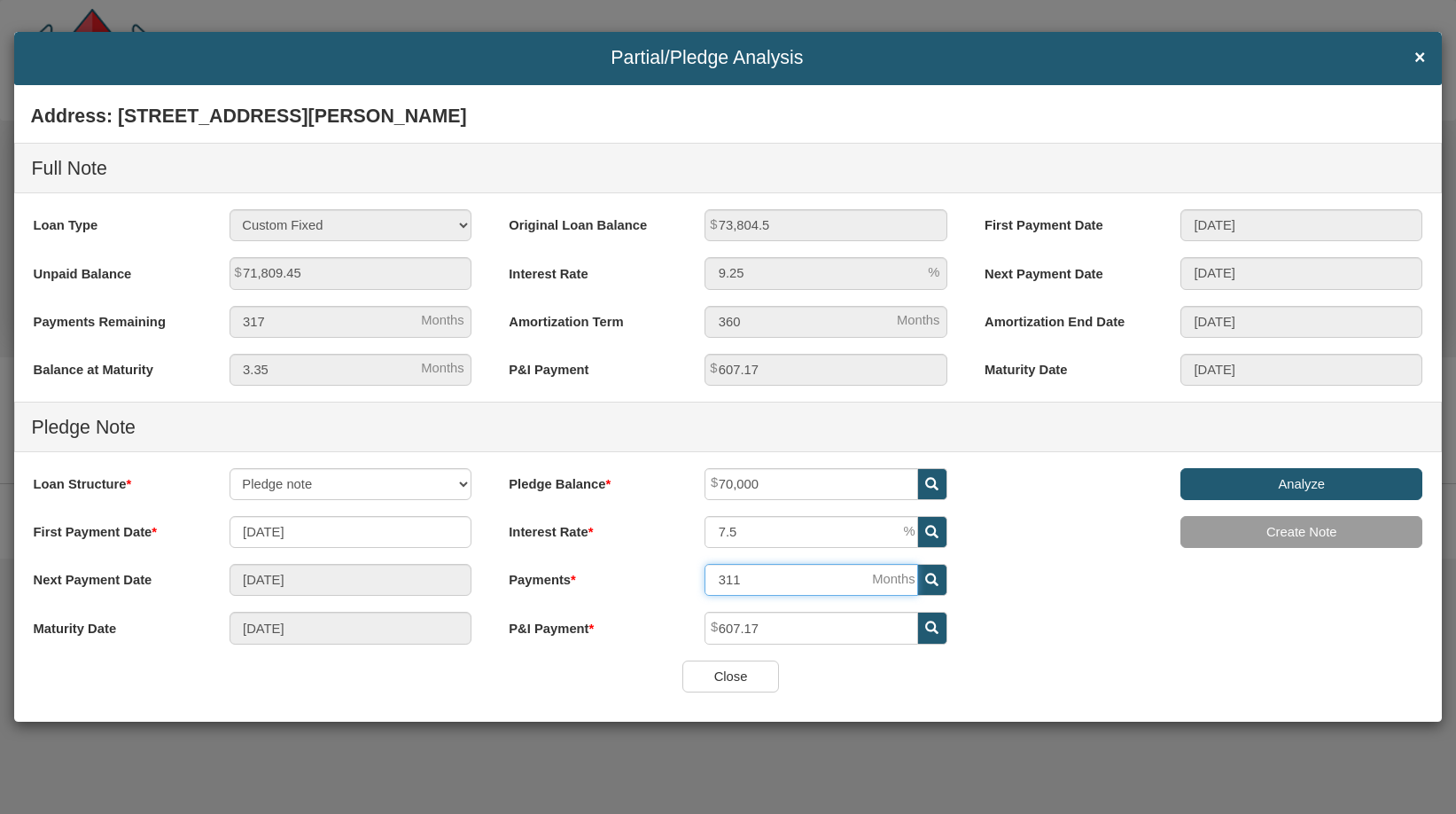
type input "31"
type input "[DATE]"
type input "312"
type input "[DATE]"
type input "31"
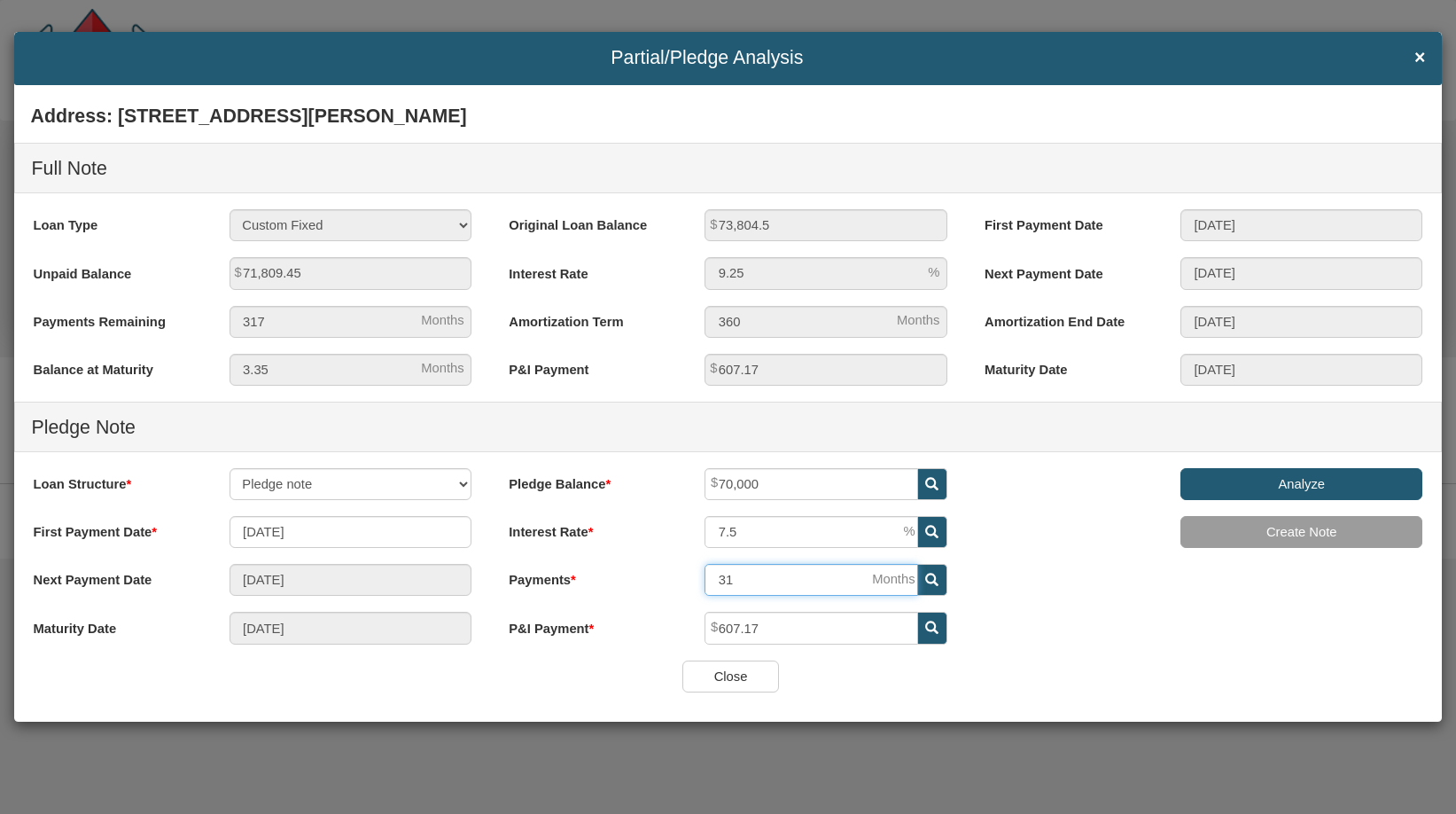
type input "[DATE]"
type input "313"
type input "[DATE]"
type input "31"
type input "[DATE]"
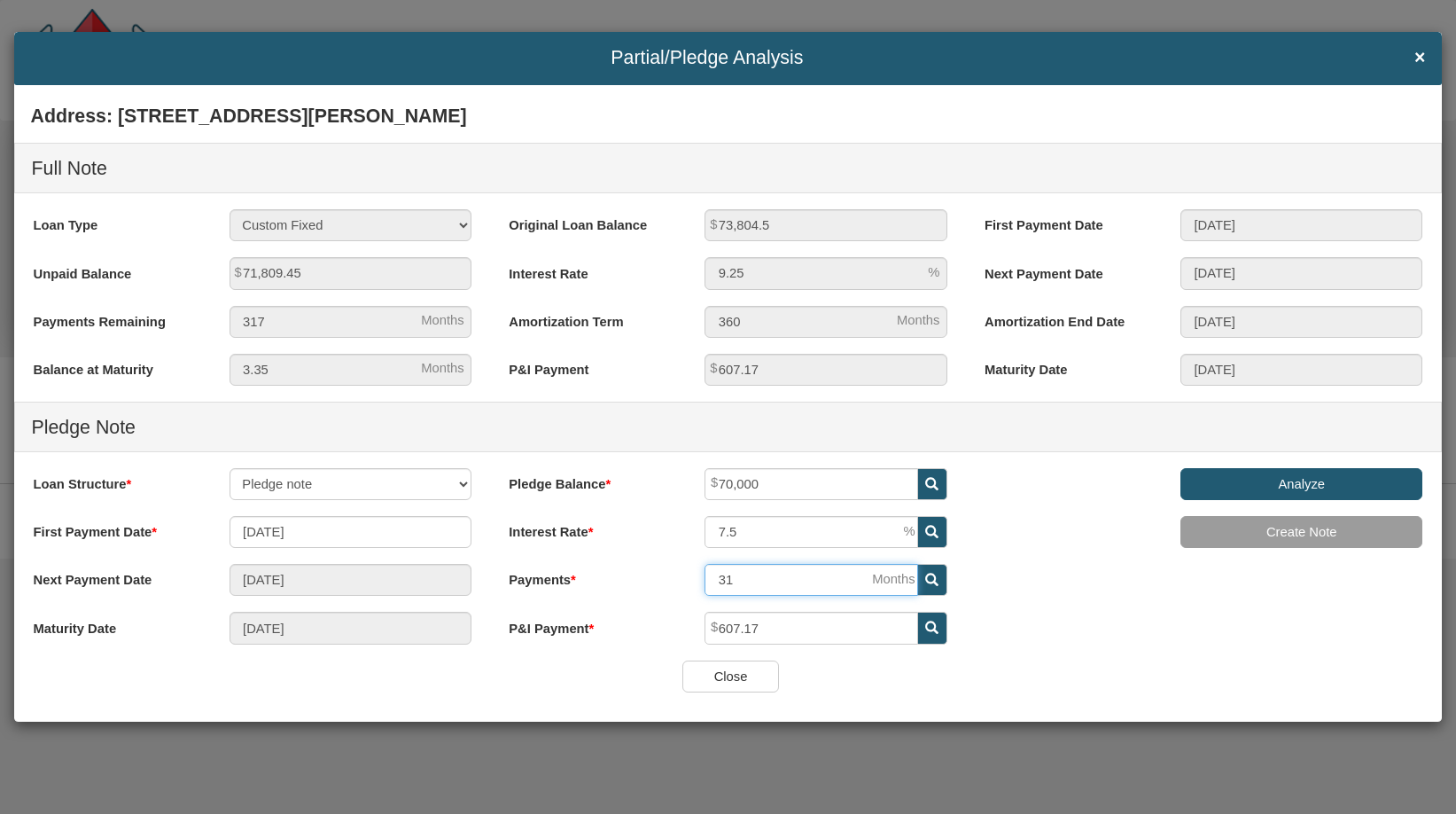
type input "314"
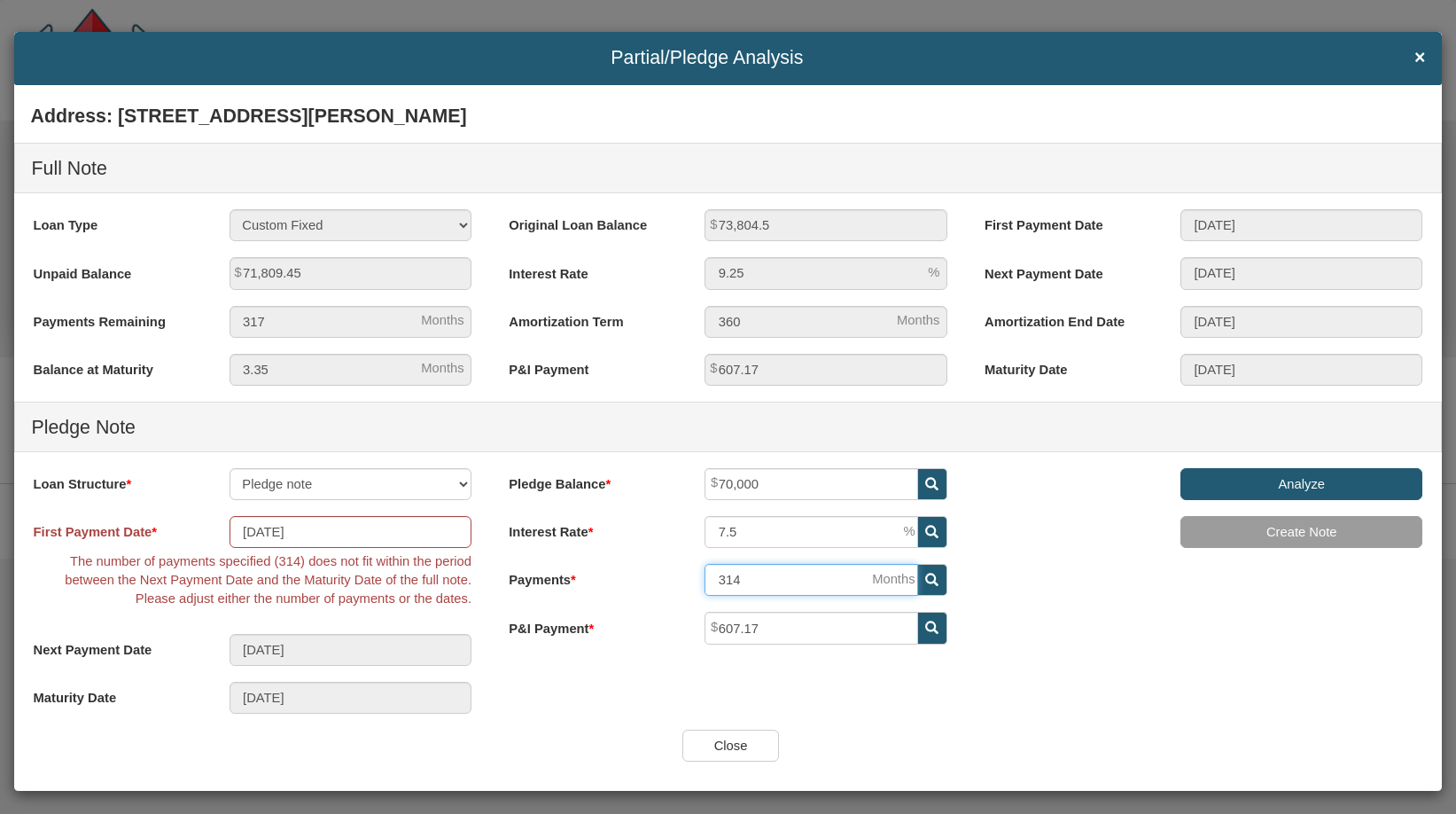
type input "[DATE]"
type input "31"
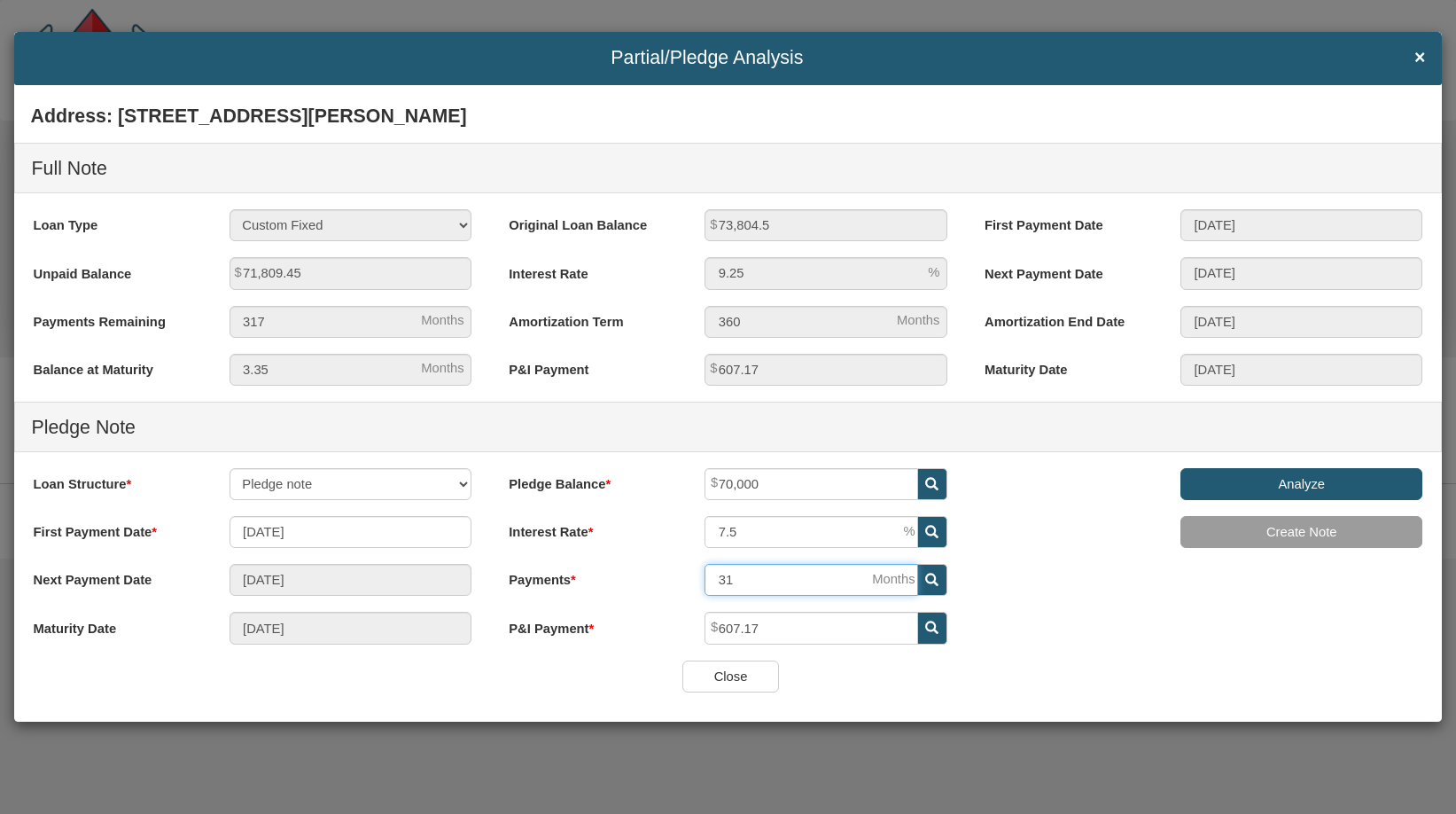
type input "[DATE]"
type input "313"
click at [1141, 645] on div "Address: [STREET_ADDRESS][PERSON_NAME] Full Note Loan Type 30 Year Fixed 15 Yea…" at bounding box center [728, 378] width 1427 height 565
click at [827, 675] on div "Close" at bounding box center [728, 676] width 1427 height 32
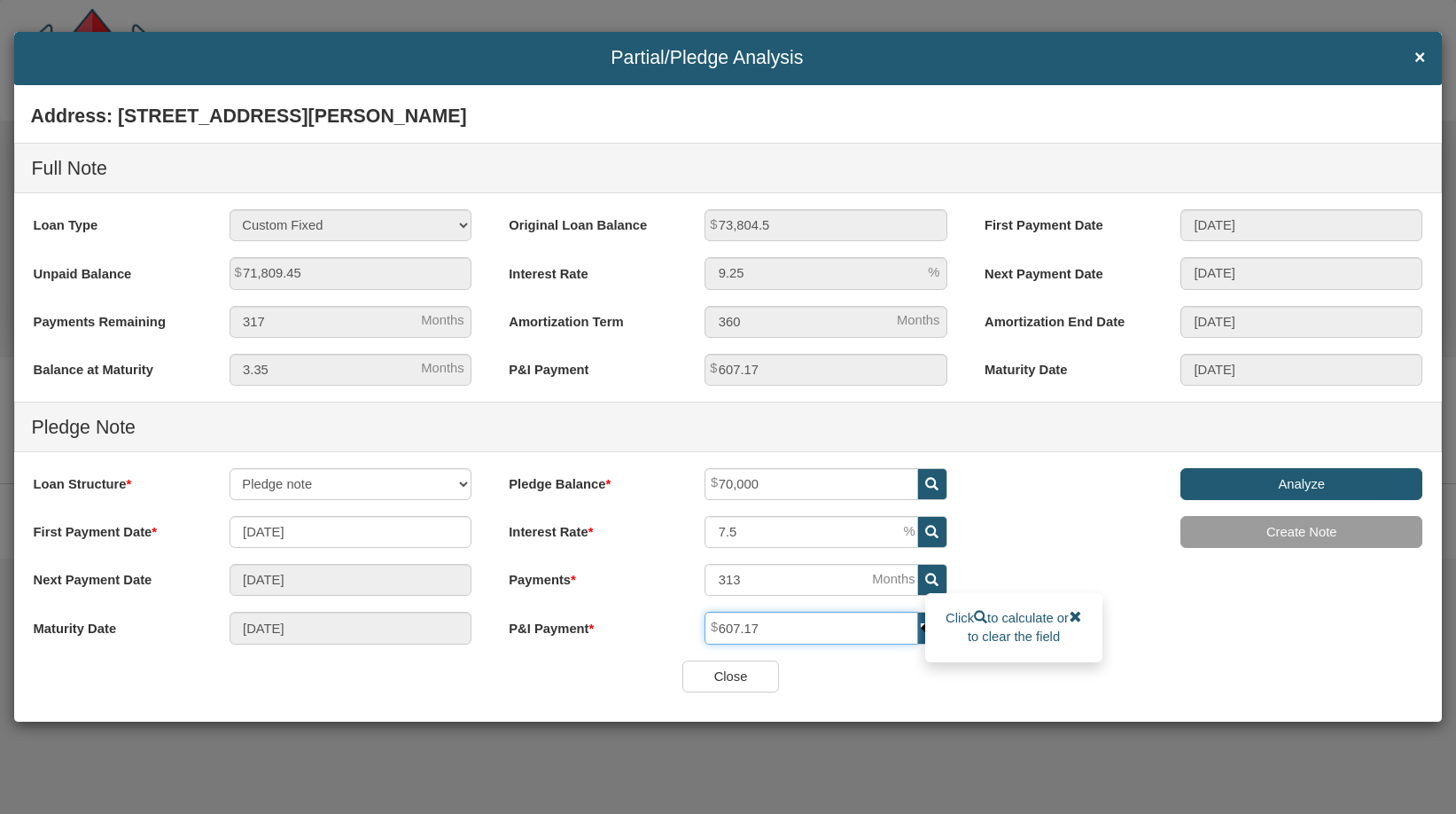
click at [840, 641] on input "607.17" at bounding box center [811, 627] width 214 height 32
click at [852, 678] on div "Close" at bounding box center [728, 676] width 1427 height 32
drag, startPoint x: 806, startPoint y: 629, endPoint x: 669, endPoint y: 617, distance: 137.5
click at [669, 617] on div "P&I Payment 607.17" at bounding box center [727, 627] width 470 height 32
type input "510"
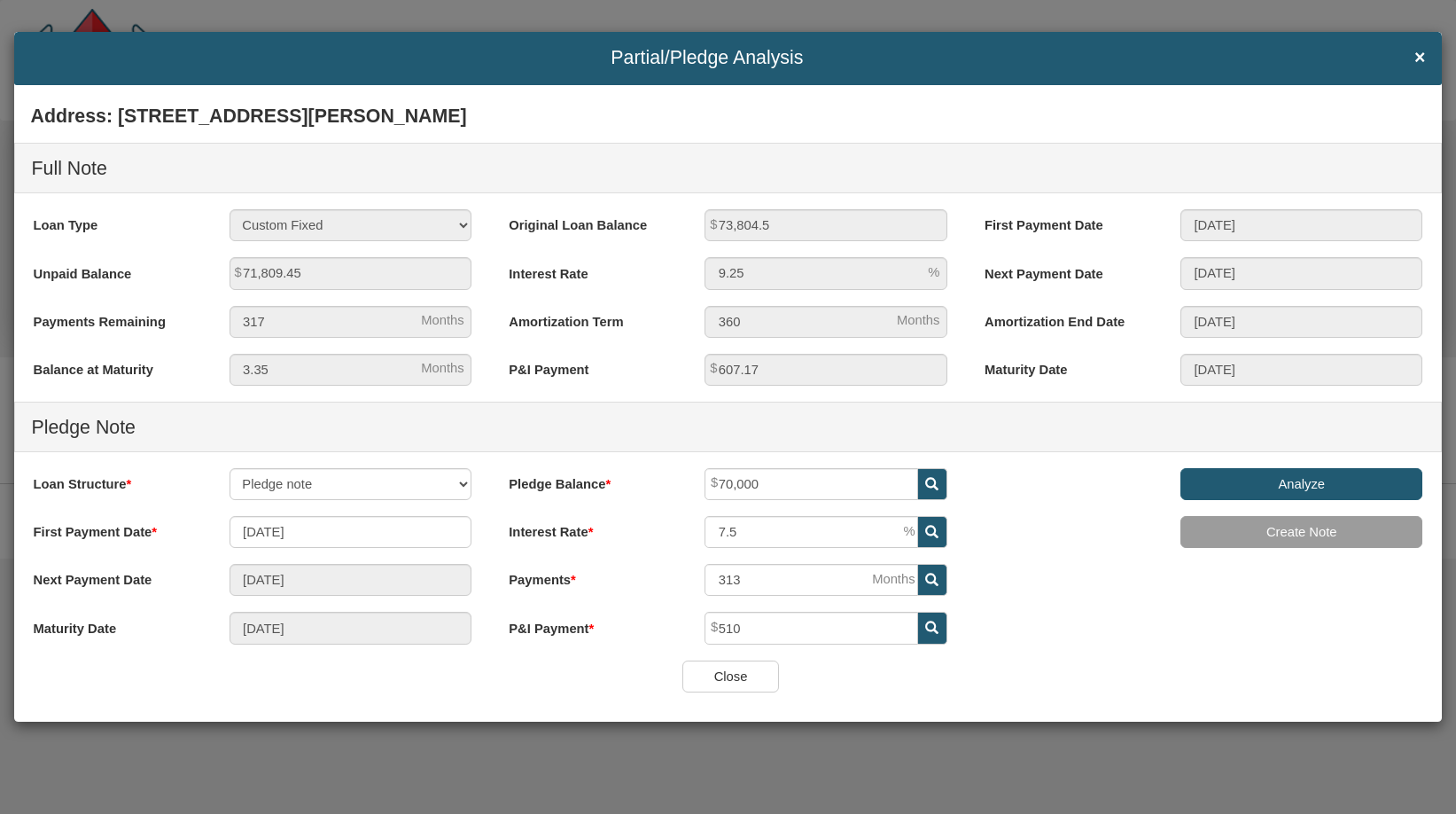
click at [1247, 475] on input "Analyze" at bounding box center [1301, 483] width 242 height 32
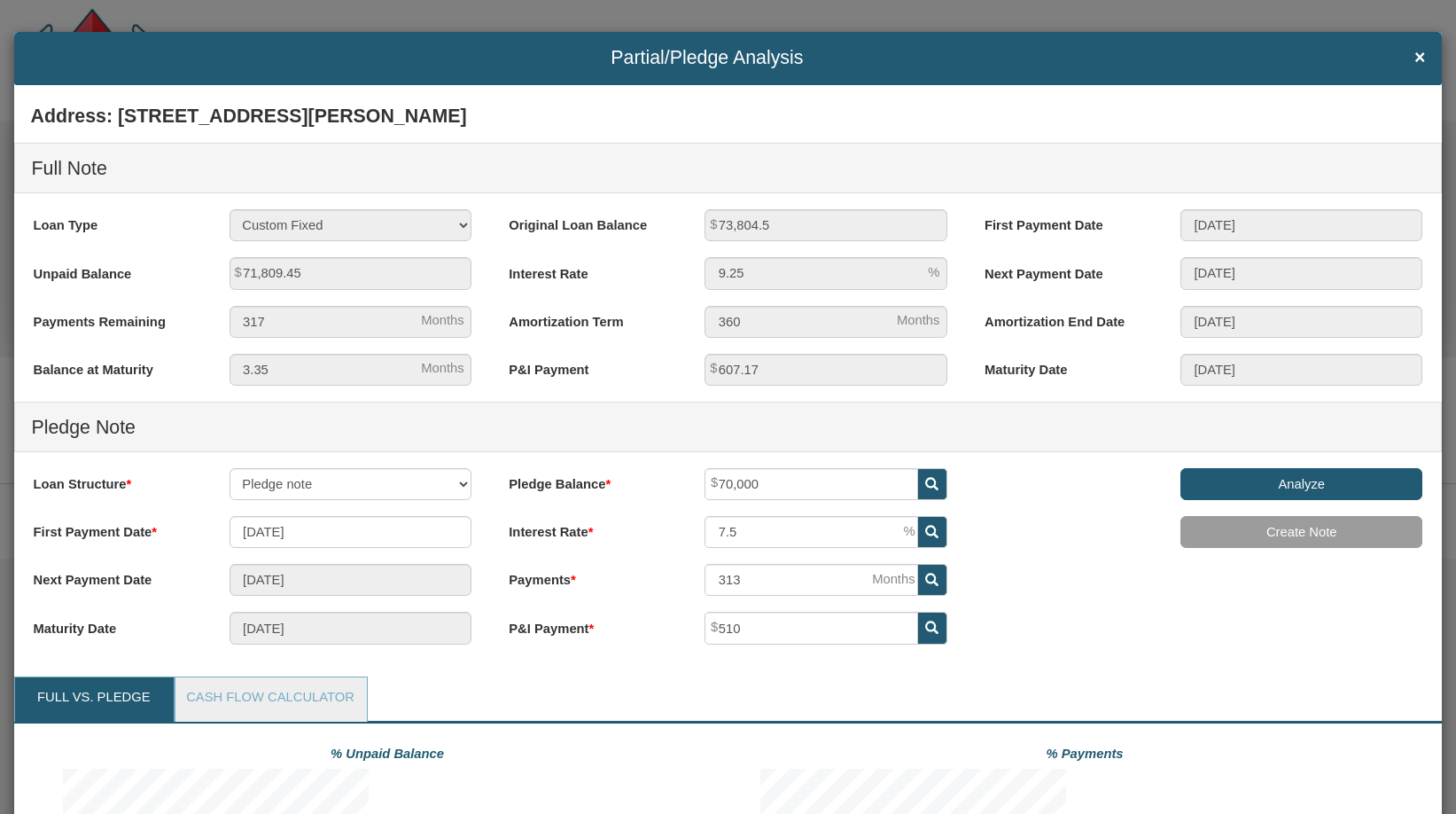
click at [1139, 577] on div "Address: [STREET_ADDRESS][PERSON_NAME] Full Note Loan Type 30 Year Fixed 15 Yea…" at bounding box center [728, 378] width 1427 height 565
click at [754, 628] on input "510" at bounding box center [811, 627] width 214 height 32
click at [318, 696] on link "Cash Flow Calculator" at bounding box center [270, 699] width 190 height 45
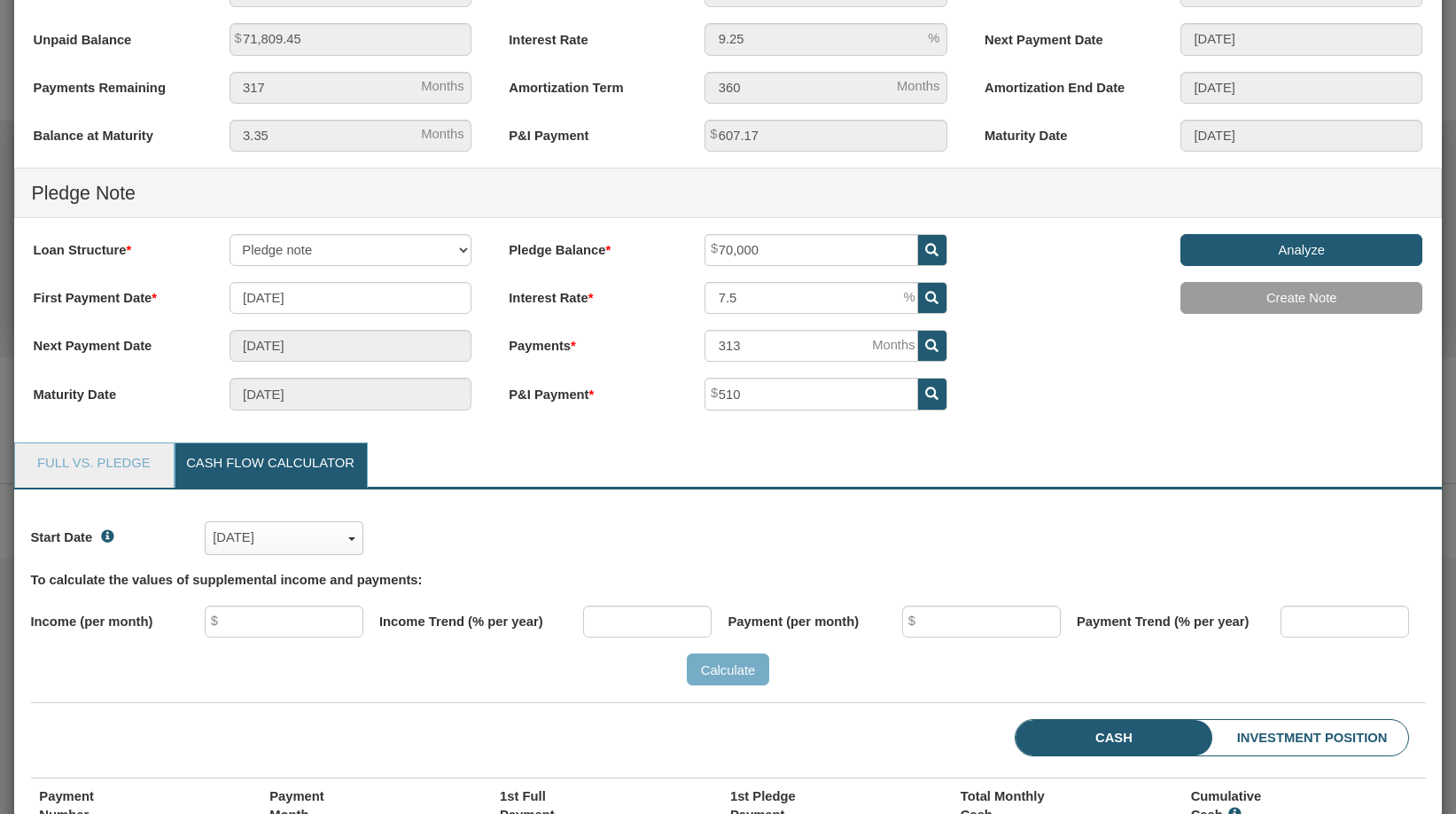
scroll to position [177, 0]
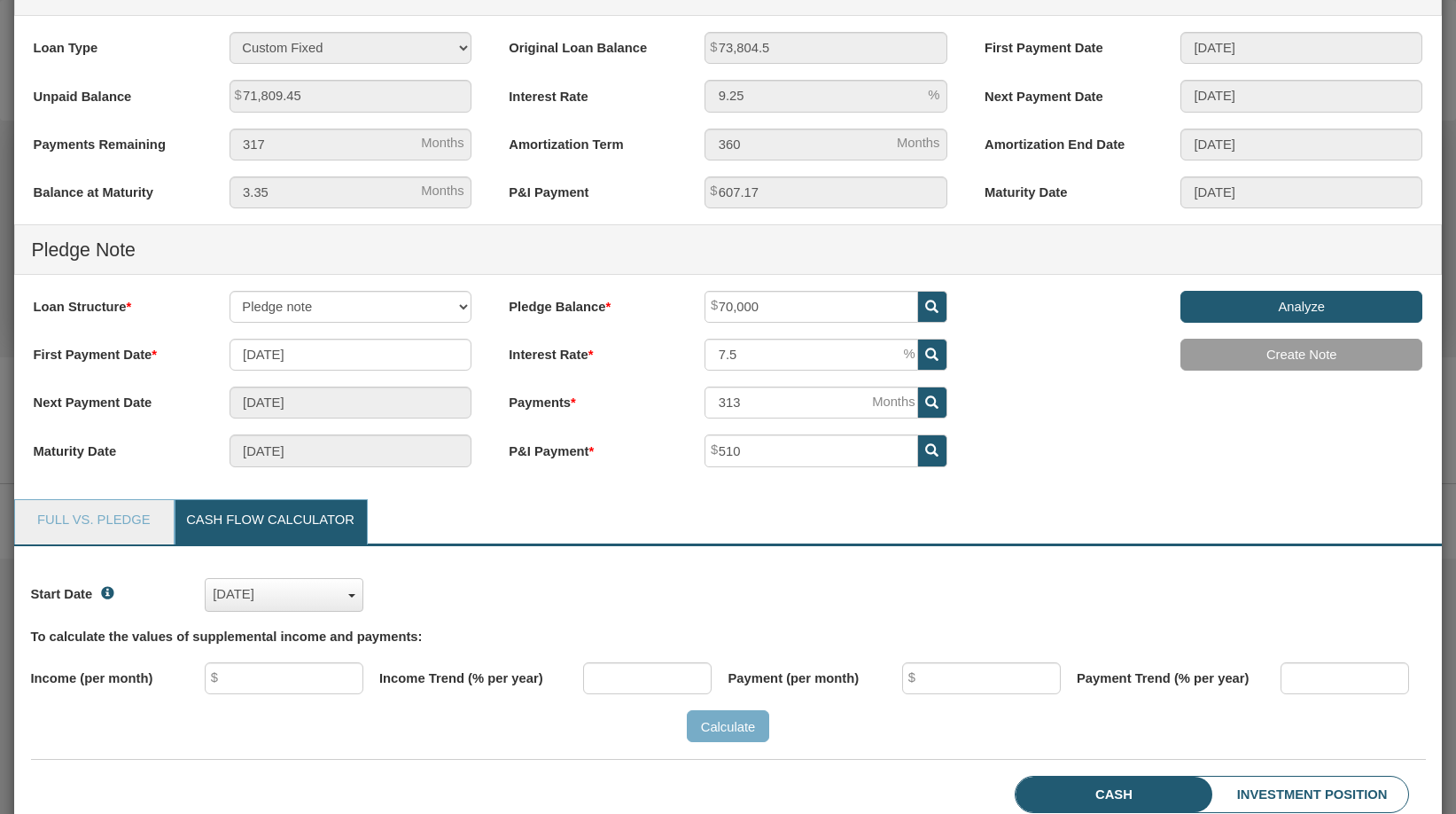
click at [317, 592] on div "[DATE]" at bounding box center [284, 594] width 142 height 27
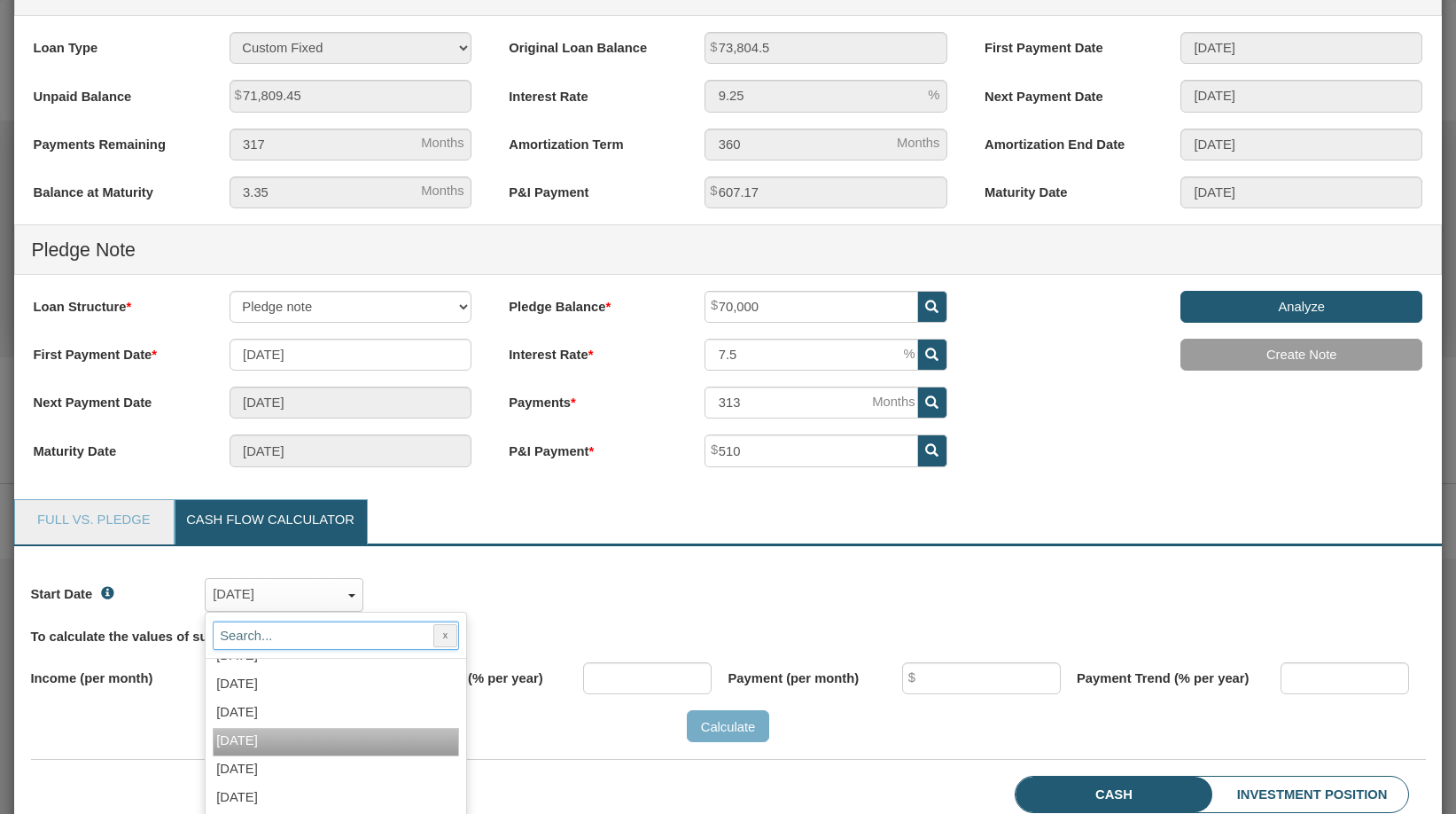
scroll to position [1241, 0]
click at [254, 745] on span "[DATE]" at bounding box center [237, 742] width 42 height 15
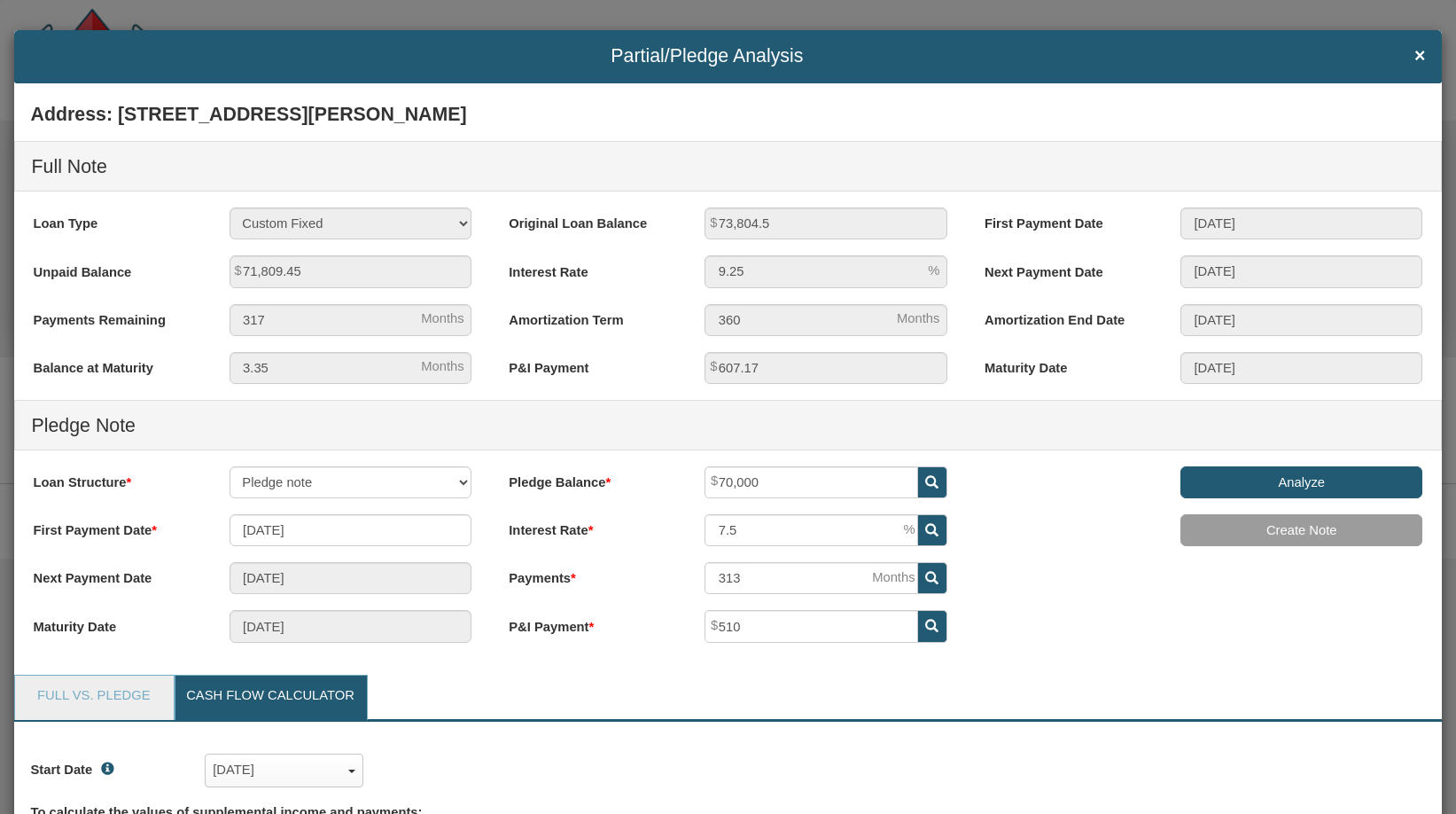
scroll to position [0, 0]
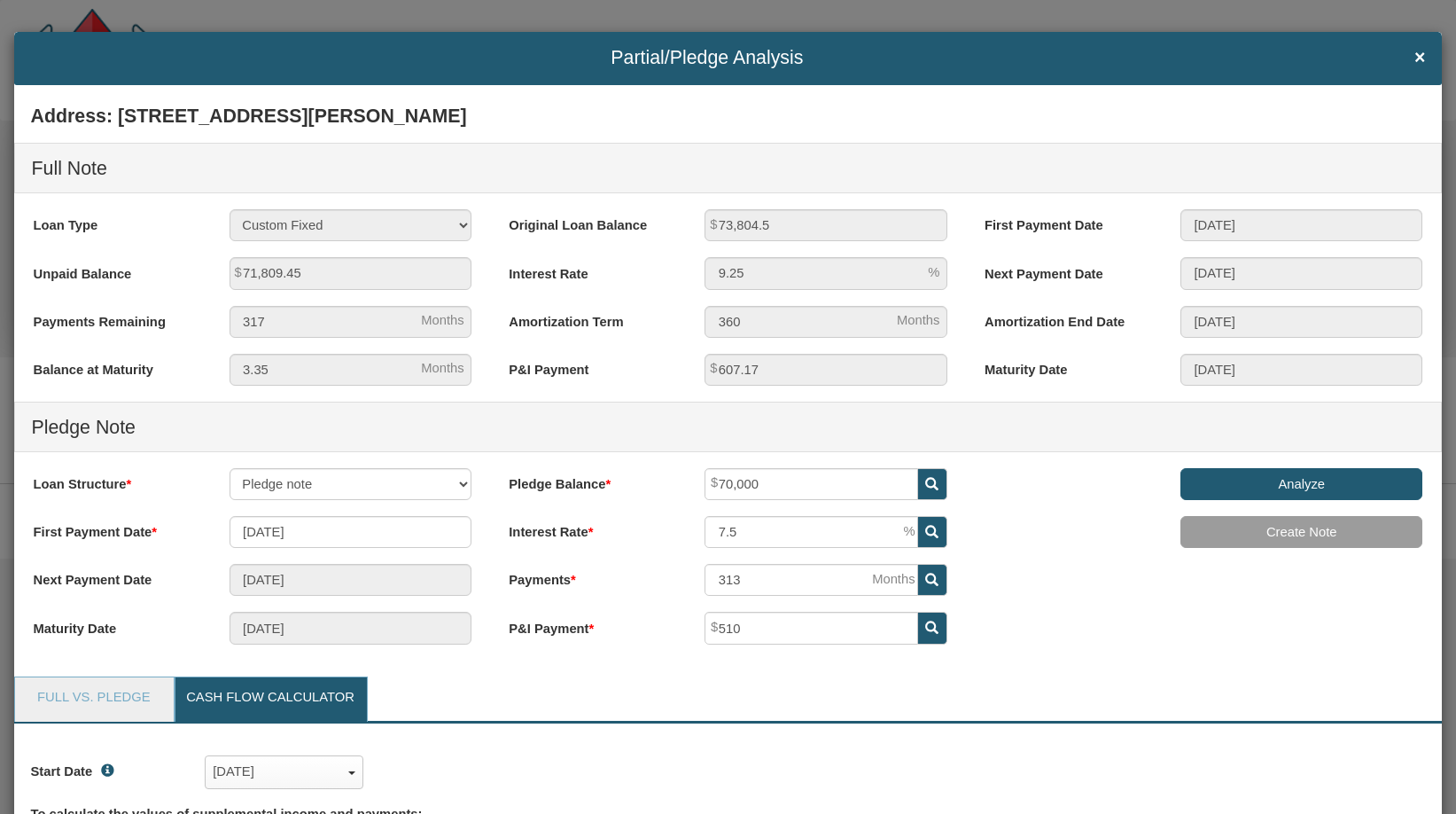
click at [1399, 48] on h4 "Partial/Pledge Analysis ×" at bounding box center [728, 58] width 1395 height 20
click at [1414, 66] on span "×" at bounding box center [1419, 58] width 11 height 20
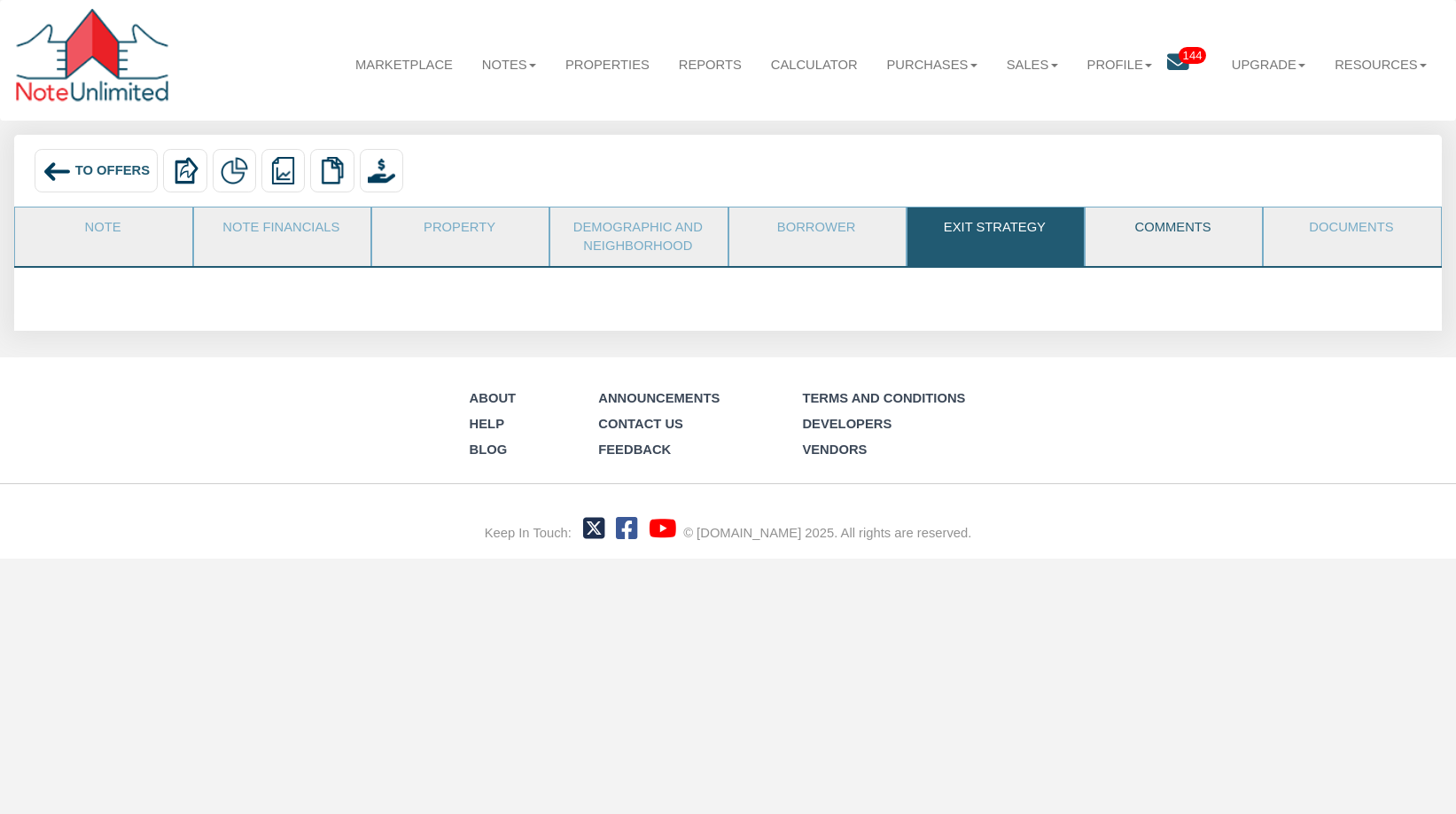
click at [1154, 238] on link "Comments" at bounding box center [1172, 229] width 174 height 45
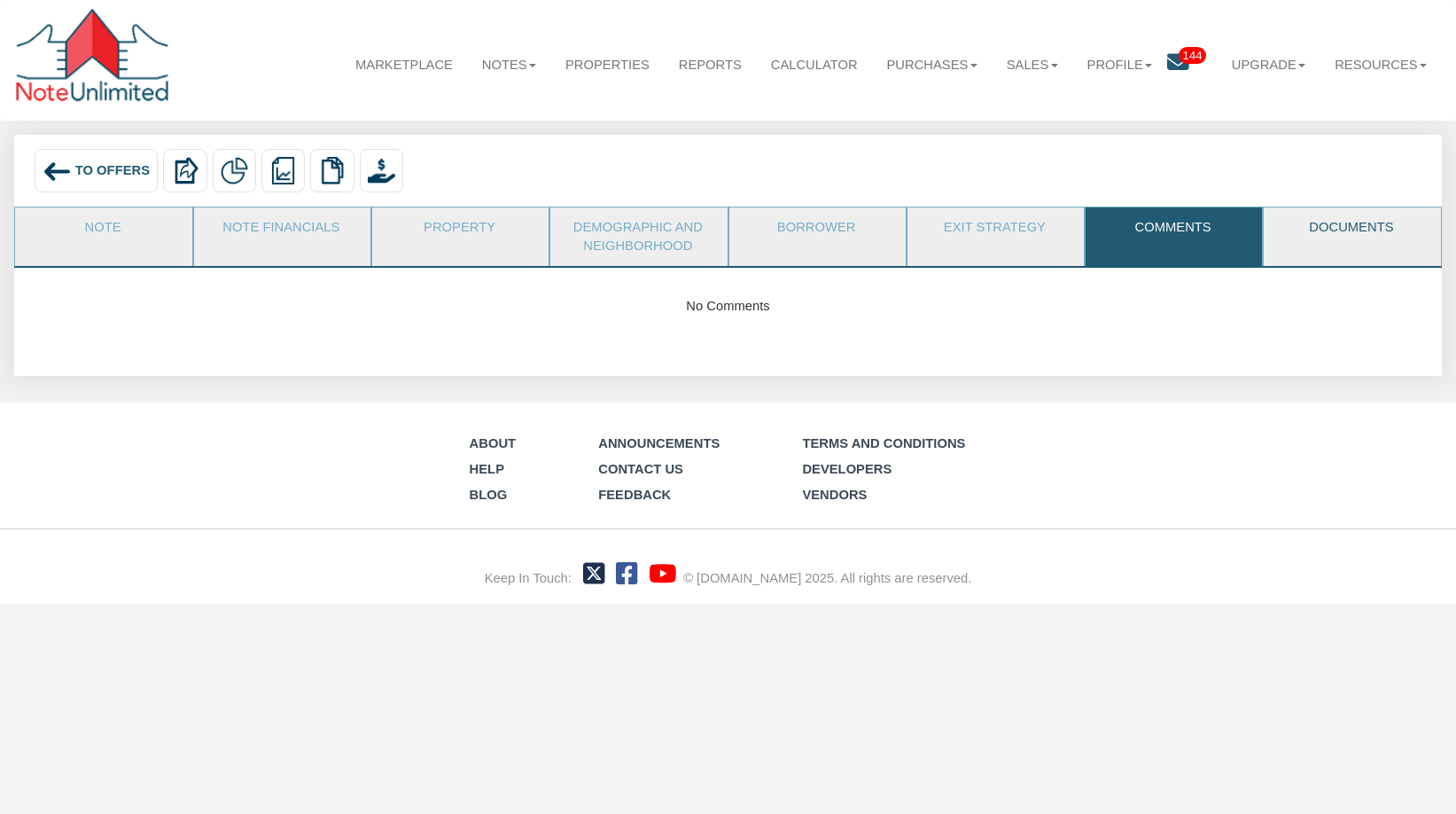
click at [1358, 241] on link "Documents" at bounding box center [1350, 229] width 174 height 45
